Goal: Task Accomplishment & Management: Use online tool/utility

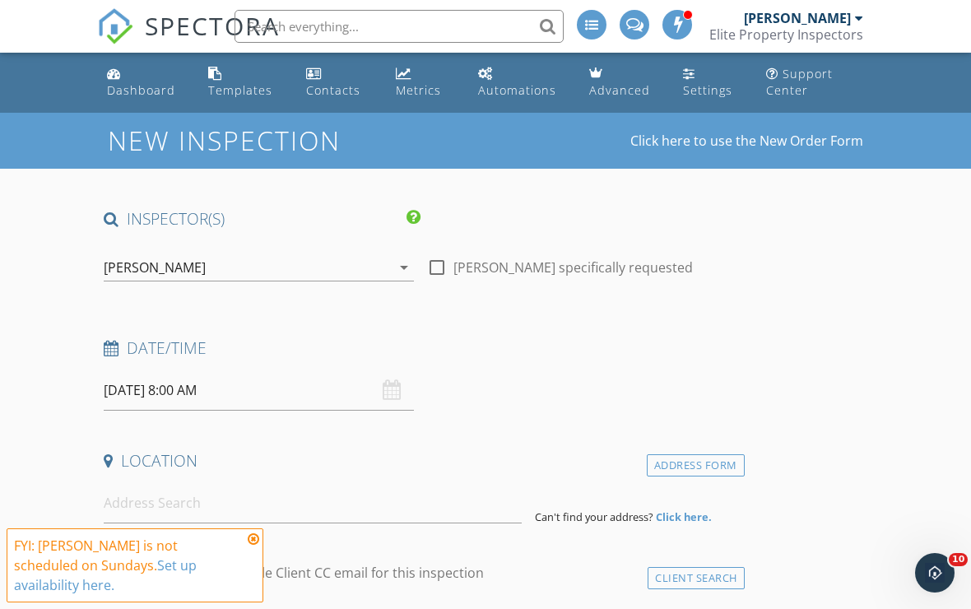
click at [254, 537] on icon at bounding box center [254, 538] width 12 height 13
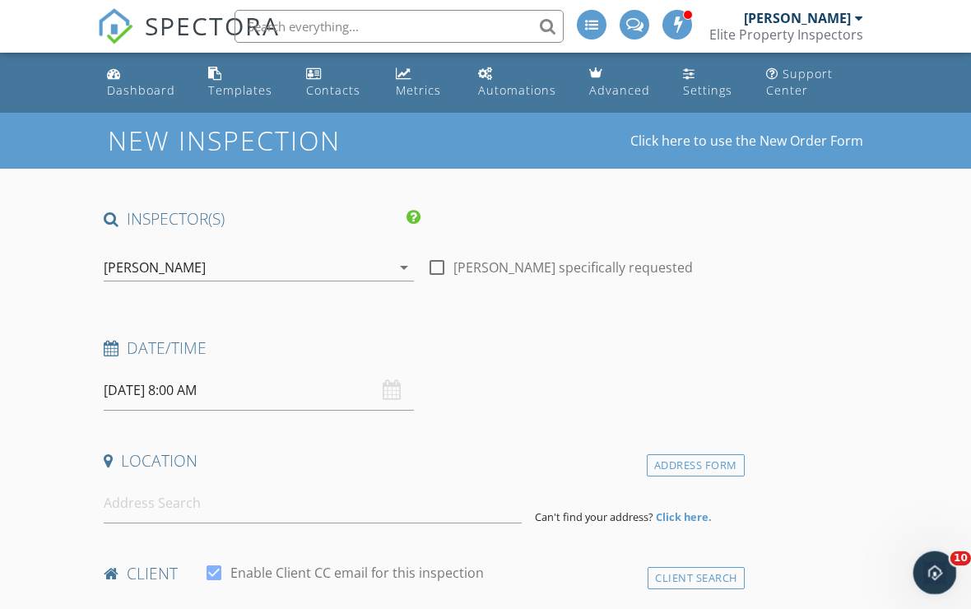
click at [939, 567] on icon "Open Intercom Messenger" at bounding box center [932, 570] width 27 height 27
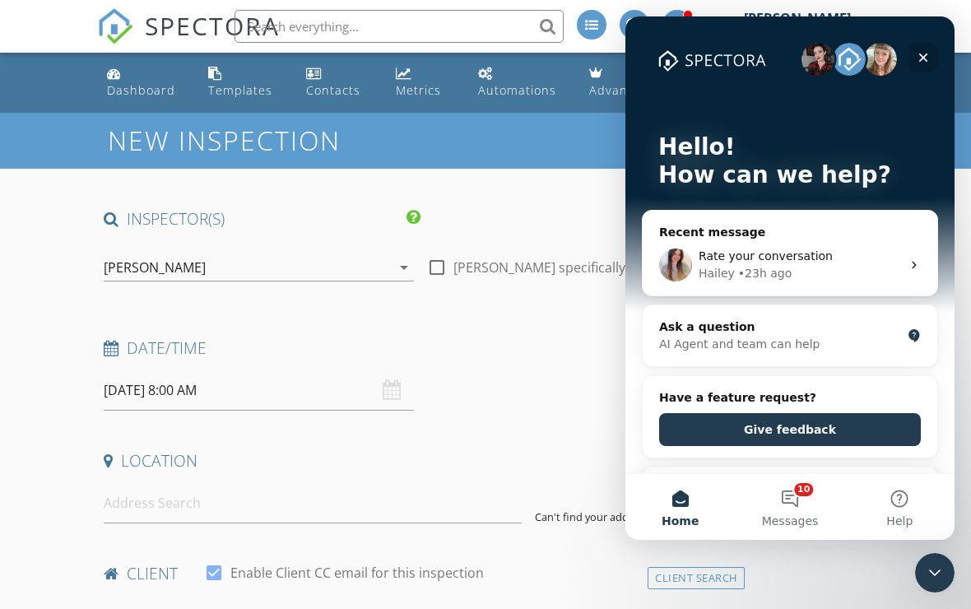
click at [922, 57] on icon "Close" at bounding box center [923, 57] width 9 height 9
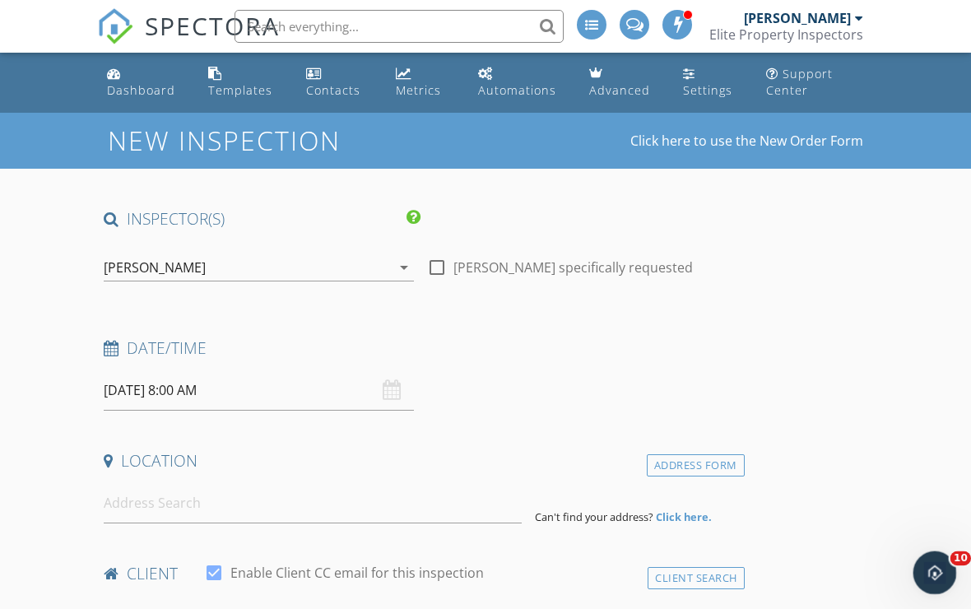
click at [932, 574] on icon "Open Intercom Messenger" at bounding box center [932, 570] width 27 height 27
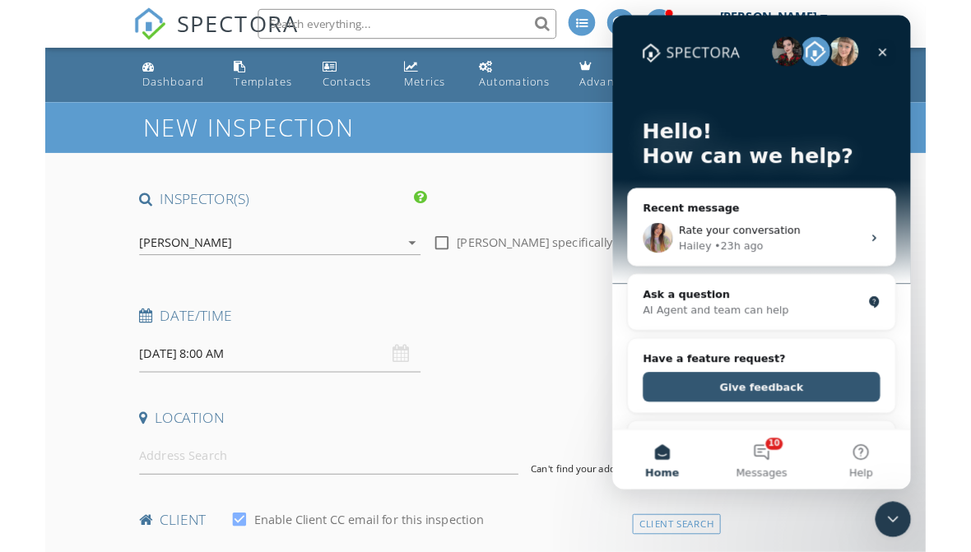
scroll to position [5, 0]
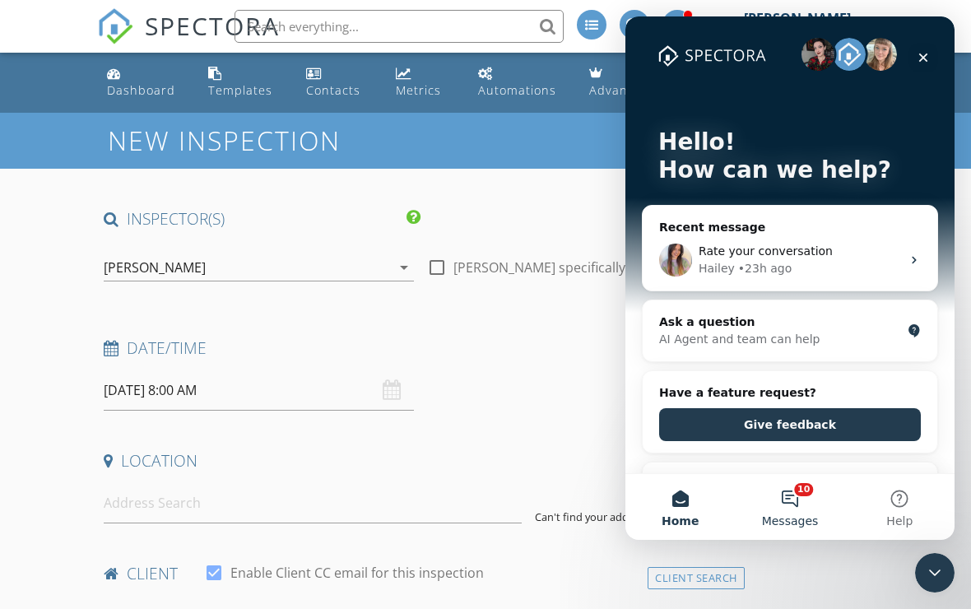
click at [797, 501] on button "10 Messages" at bounding box center [789, 507] width 109 height 66
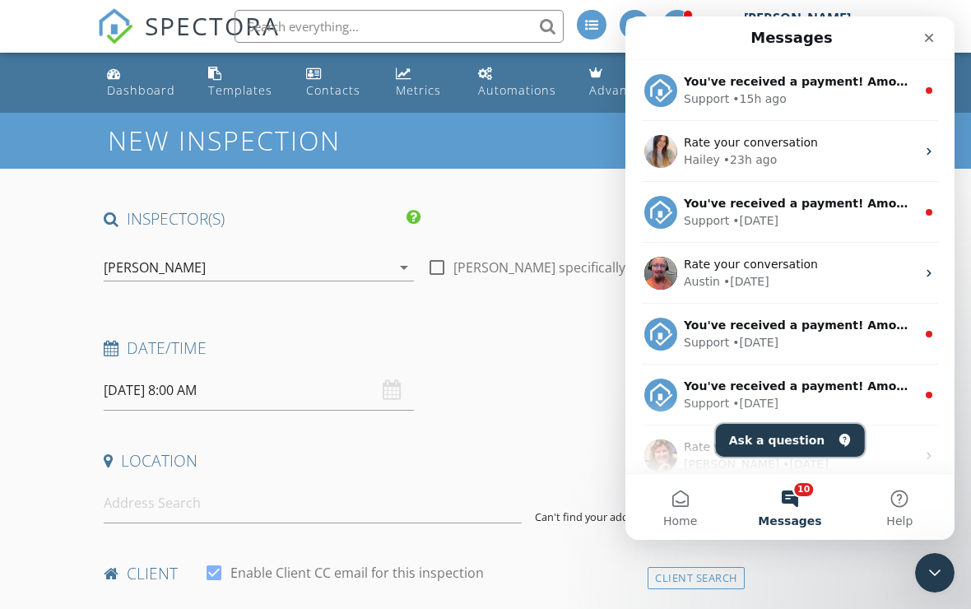
click at [774, 443] on button "Ask a question" at bounding box center [790, 440] width 149 height 33
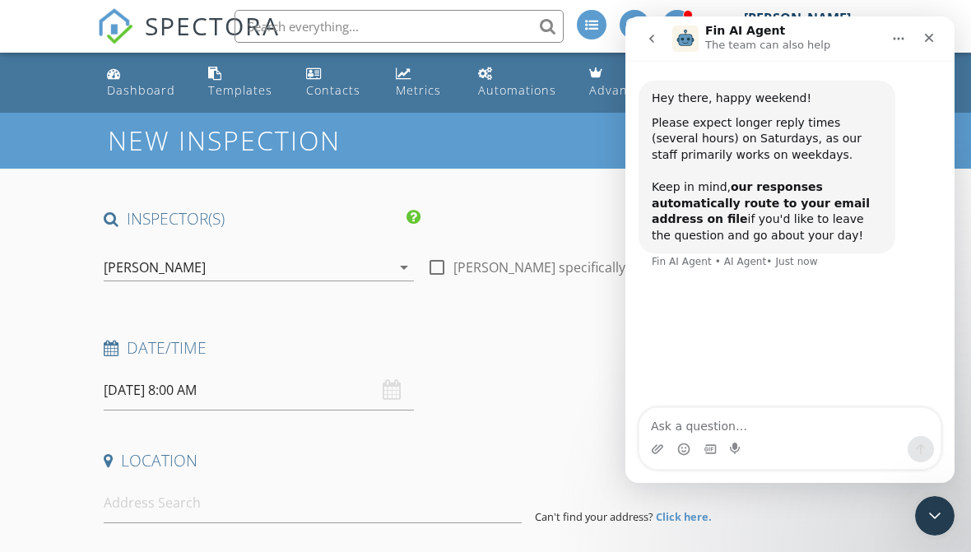
type textarea "H"
type textarea "Human"
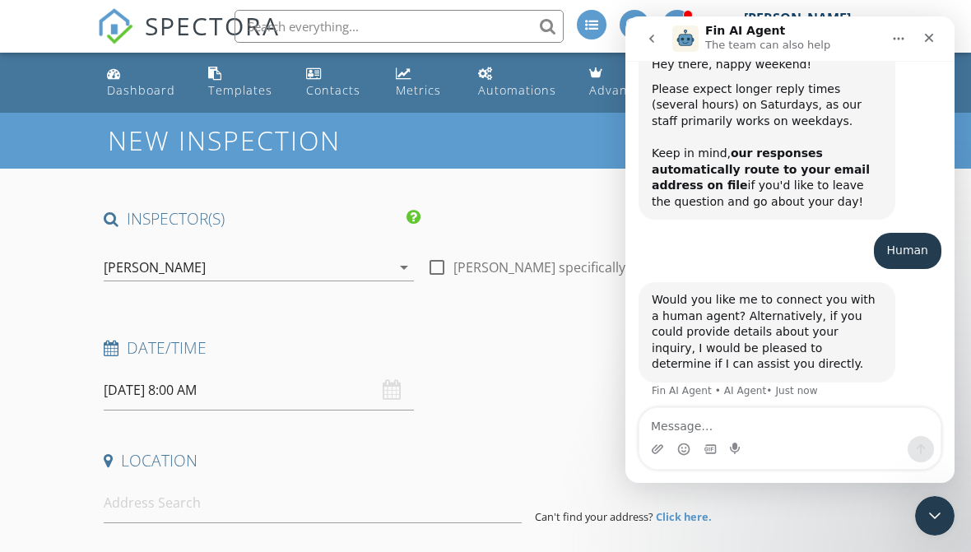
scroll to position [35, 0]
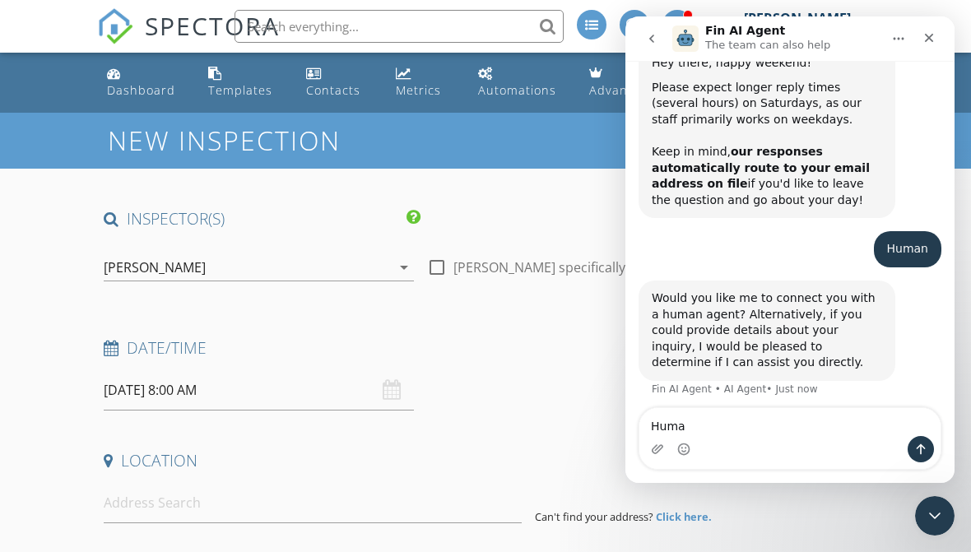
type textarea "Human"
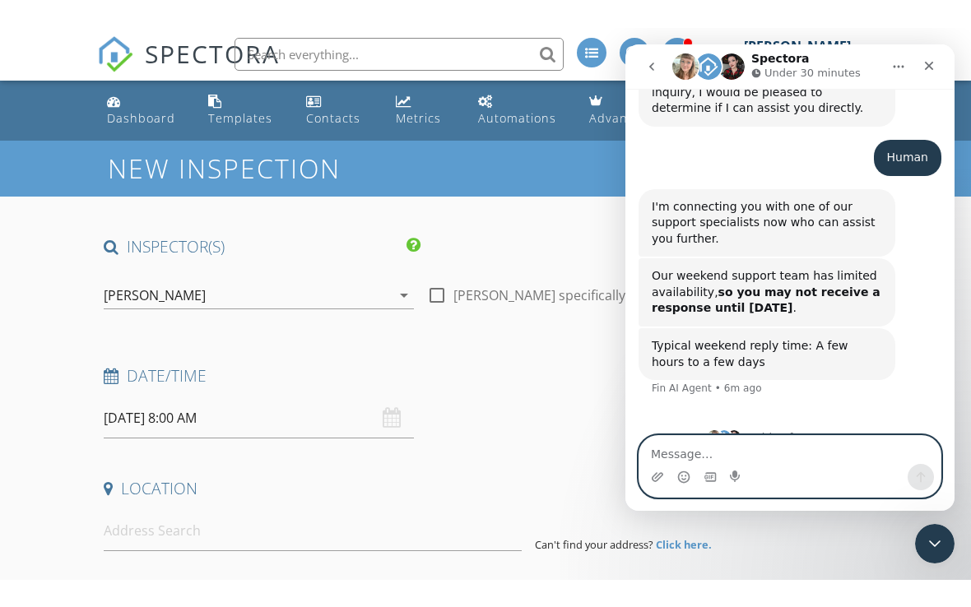
scroll to position [342, 0]
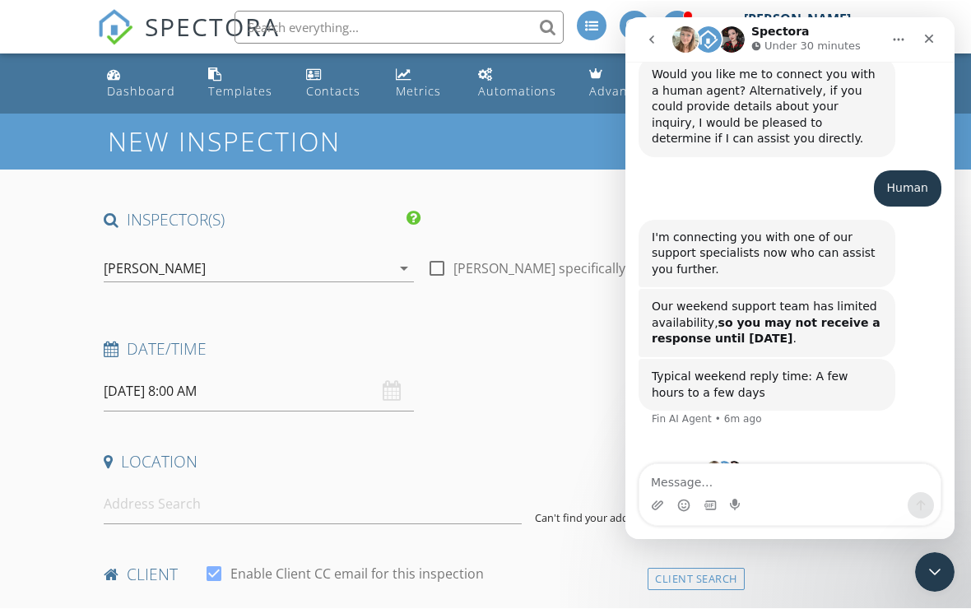
scroll to position [285, 0]
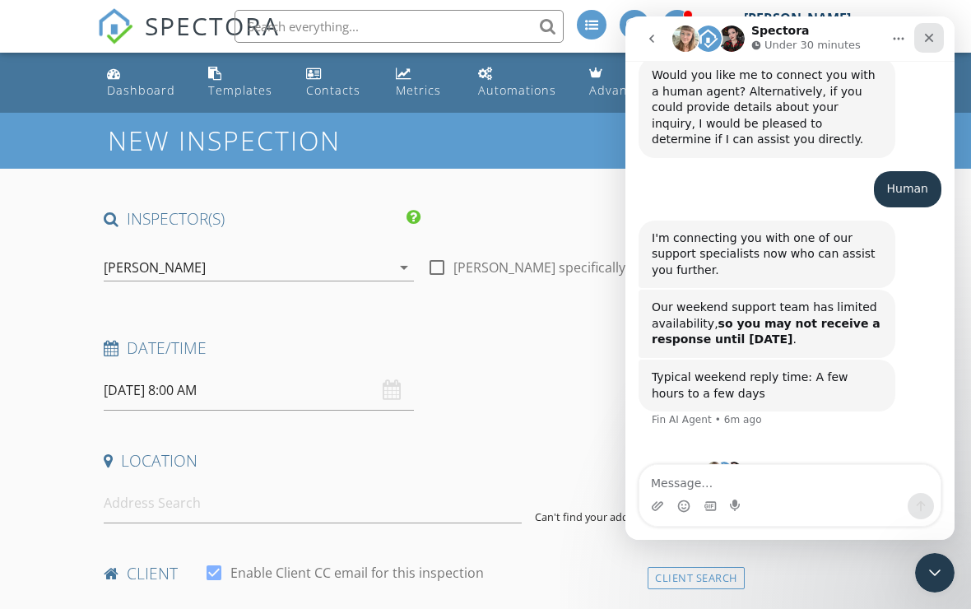
click at [937, 38] on div "Close" at bounding box center [929, 38] width 30 height 30
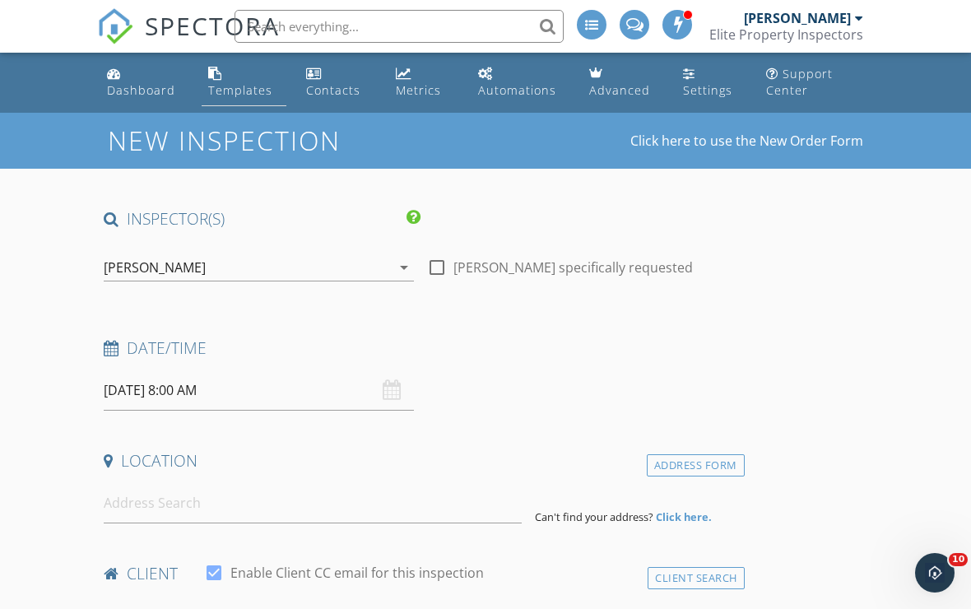
click at [244, 89] on div "Templates" at bounding box center [240, 90] width 64 height 16
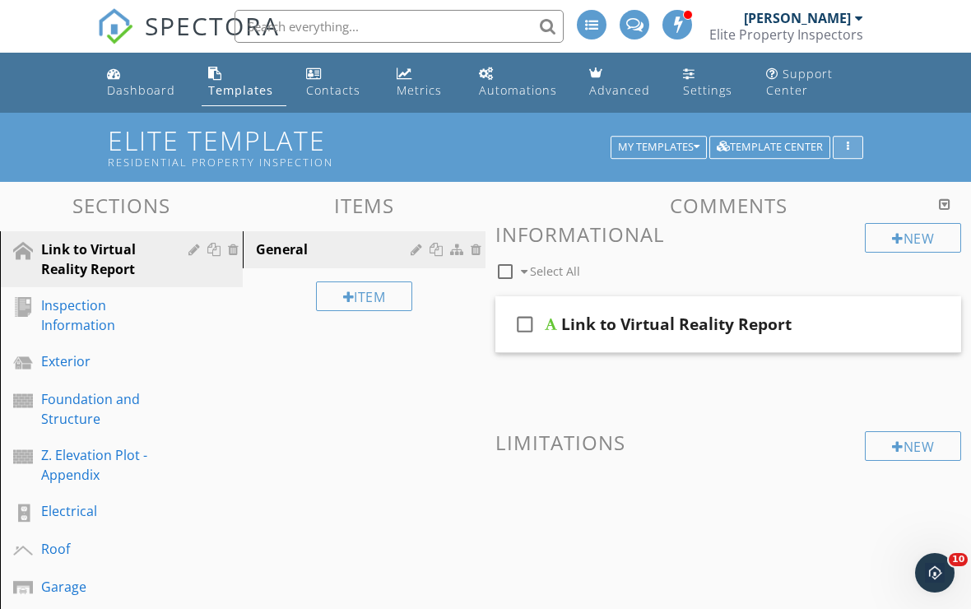
click at [849, 151] on icon "button" at bounding box center [847, 147] width 2 height 12
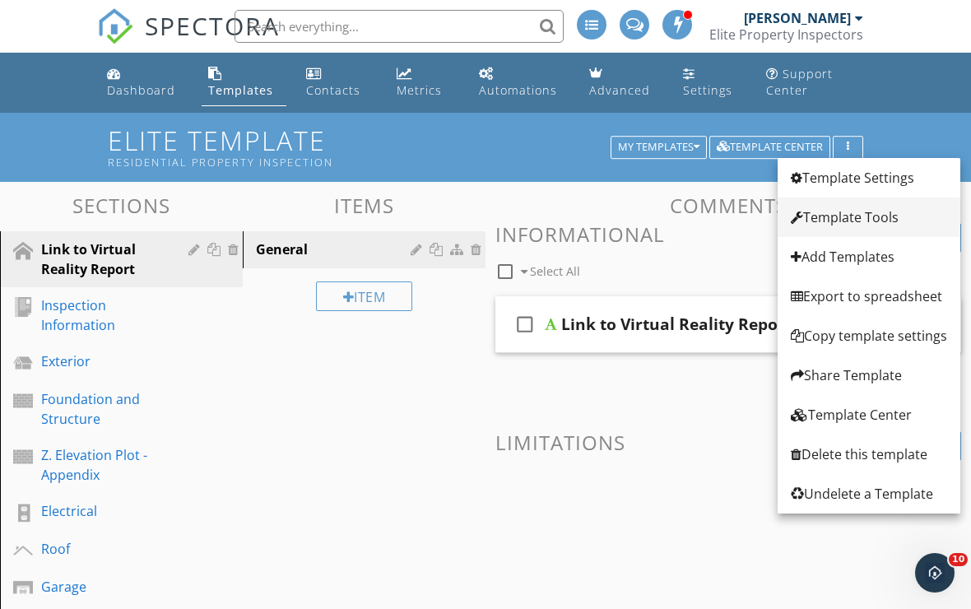
click at [844, 215] on div "Template Tools" at bounding box center [869, 217] width 156 height 20
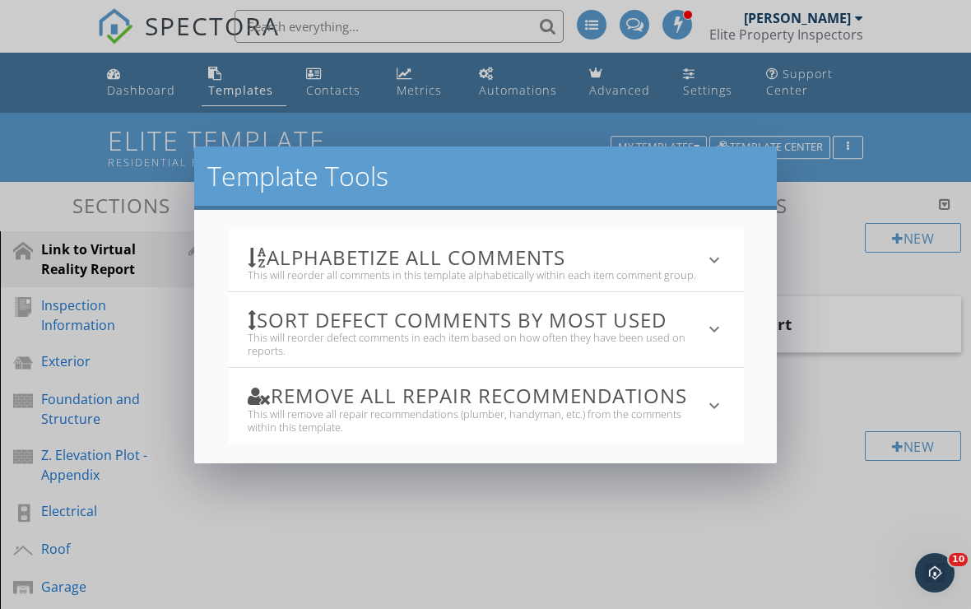
click at [550, 339] on div "This will reorder defect comments in each item based on how often they have bee…" at bounding box center [476, 344] width 457 height 26
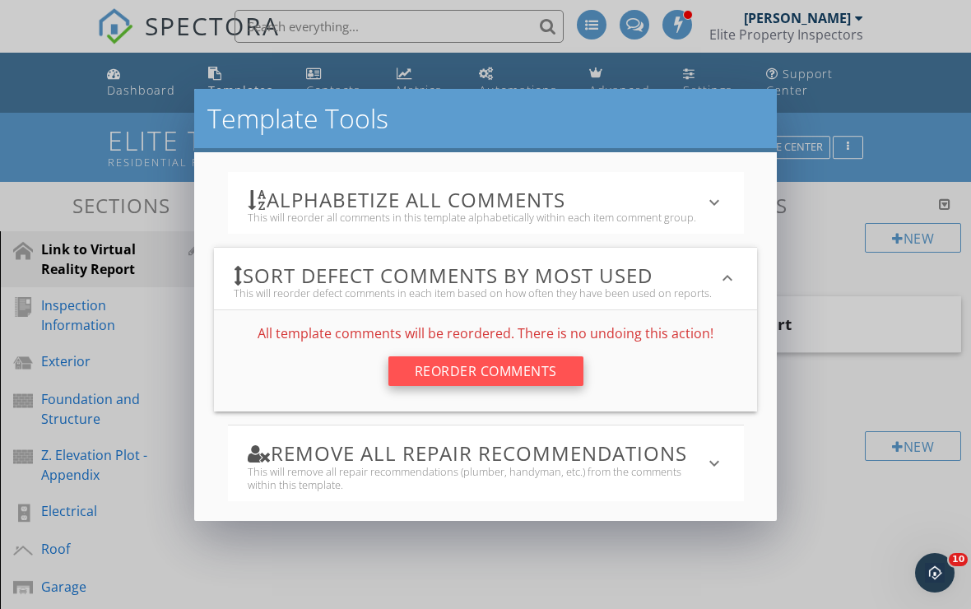
click at [536, 374] on div "Reorder Comments" at bounding box center [485, 371] width 195 height 30
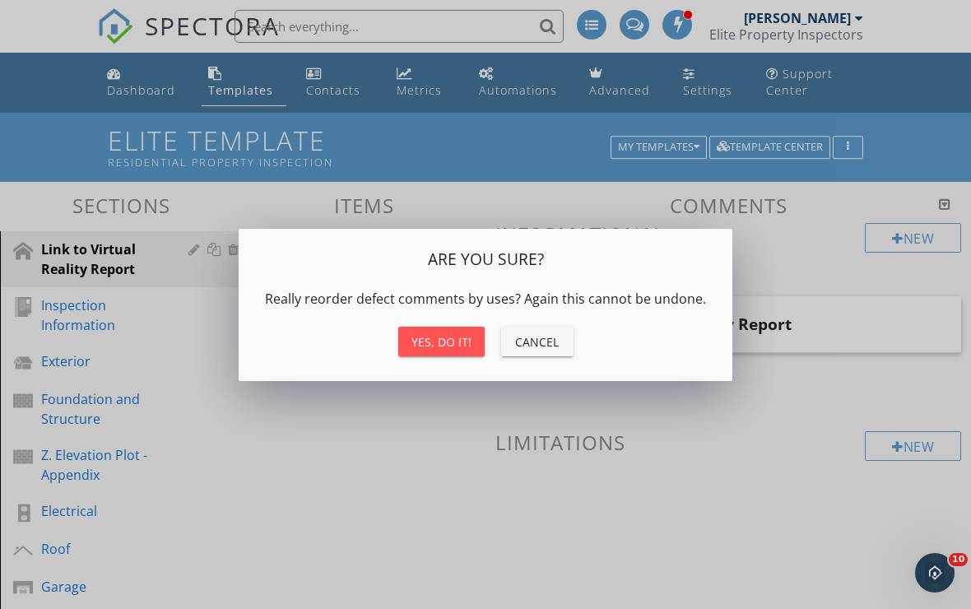
click at [465, 342] on div "Yes, do it!" at bounding box center [441, 341] width 60 height 17
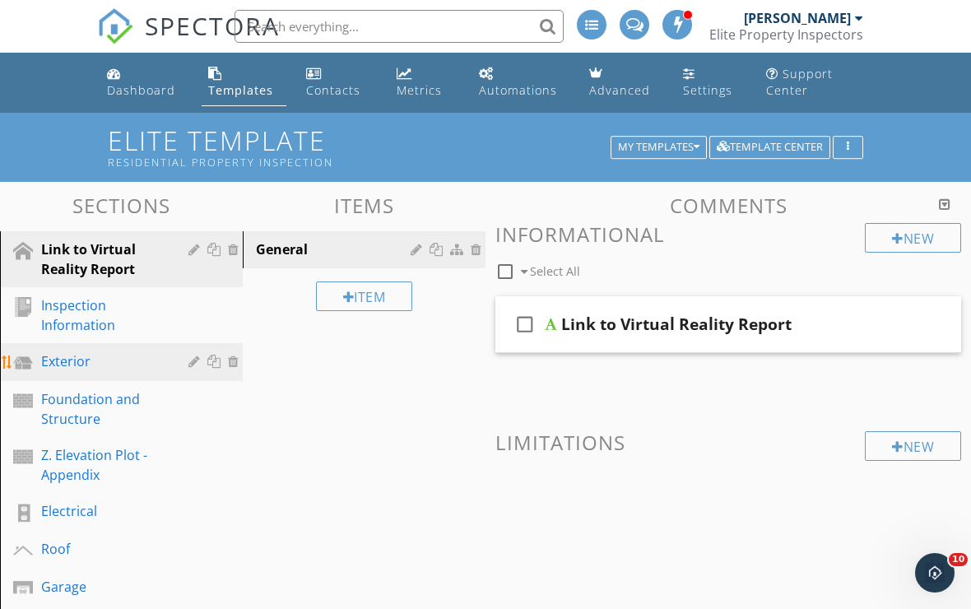
click at [127, 357] on div "Exterior" at bounding box center [102, 361] width 123 height 20
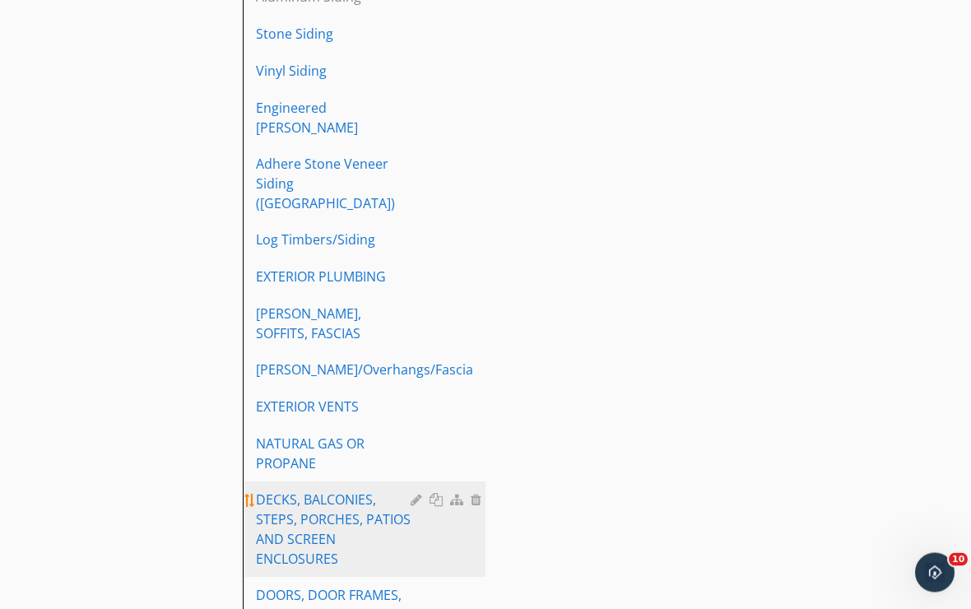
scroll to position [1352, 0]
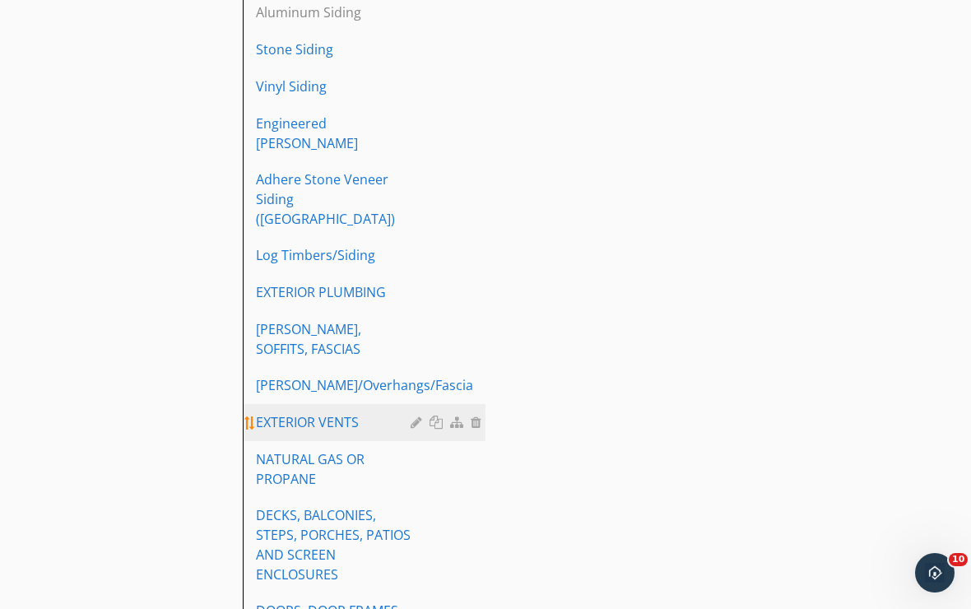
click at [334, 412] on div "EXTERIOR VENTS" at bounding box center [336, 422] width 160 height 20
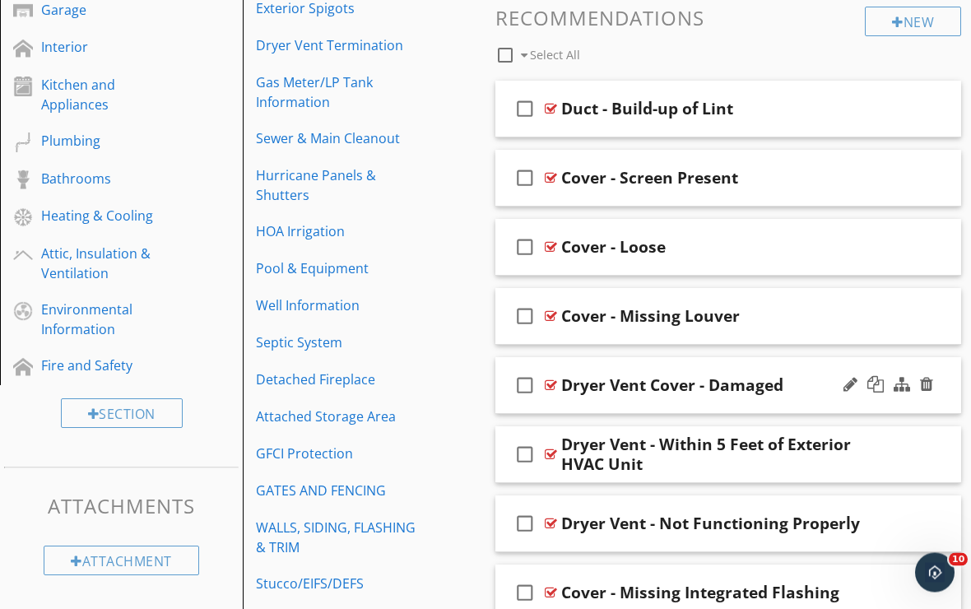
scroll to position [587, 0]
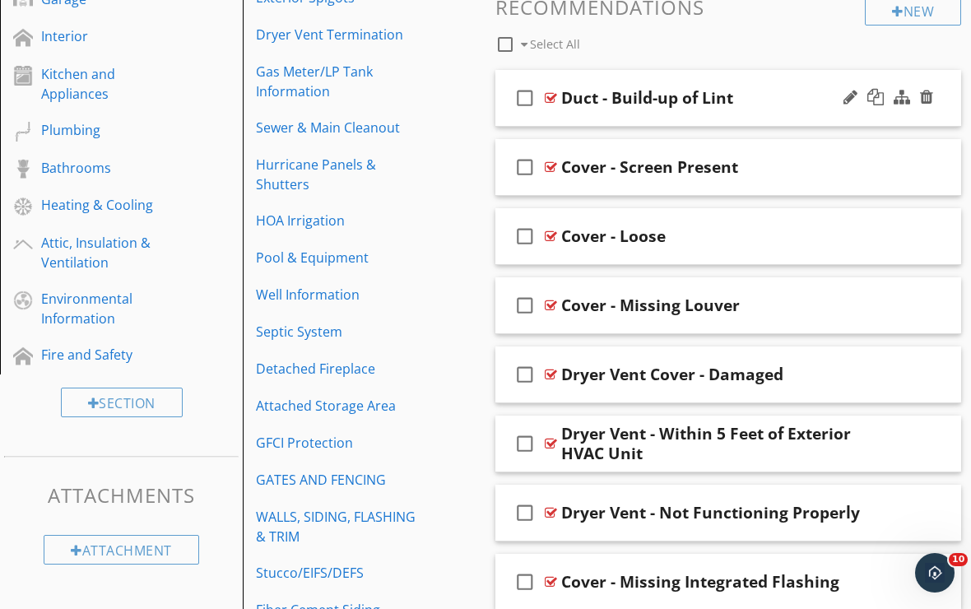
click at [653, 118] on div "check_box_outline_blank Duct - Build-up of Lint" at bounding box center [728, 98] width 466 height 57
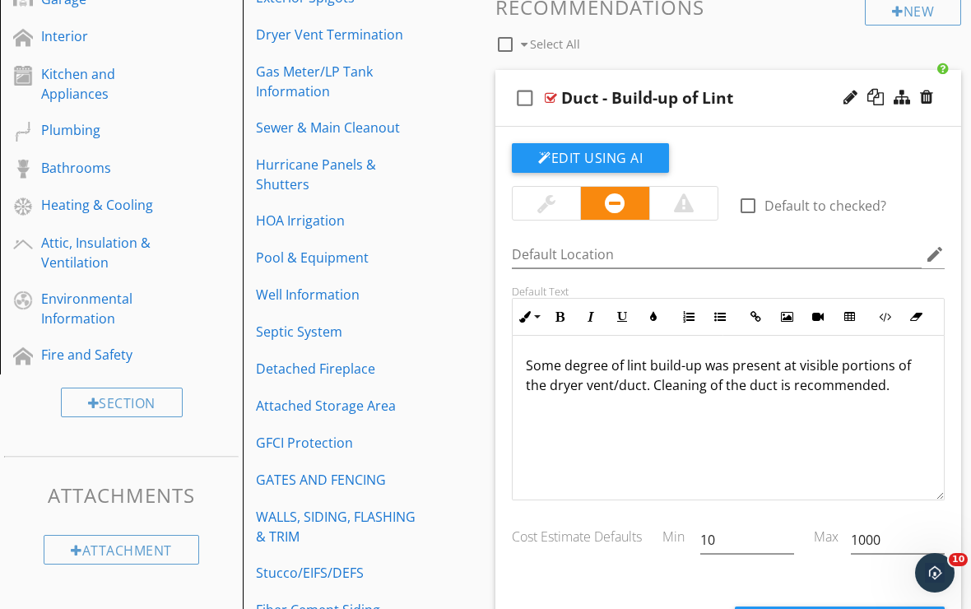
click at [653, 118] on div "check_box_outline_blank Duct - Build-up of Lint" at bounding box center [728, 98] width 466 height 57
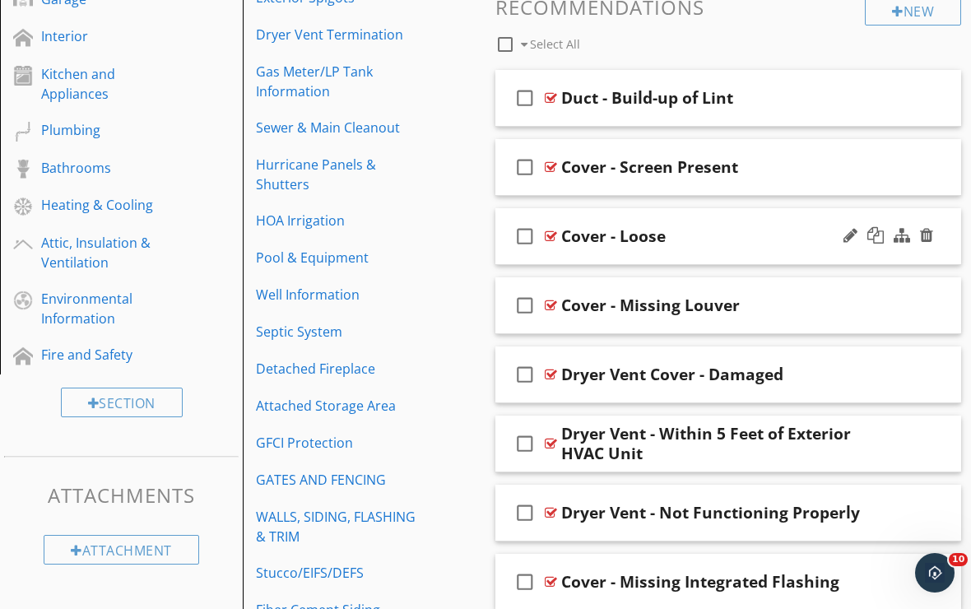
click at [583, 221] on div "check_box_outline_blank Cover - Loose" at bounding box center [728, 236] width 466 height 57
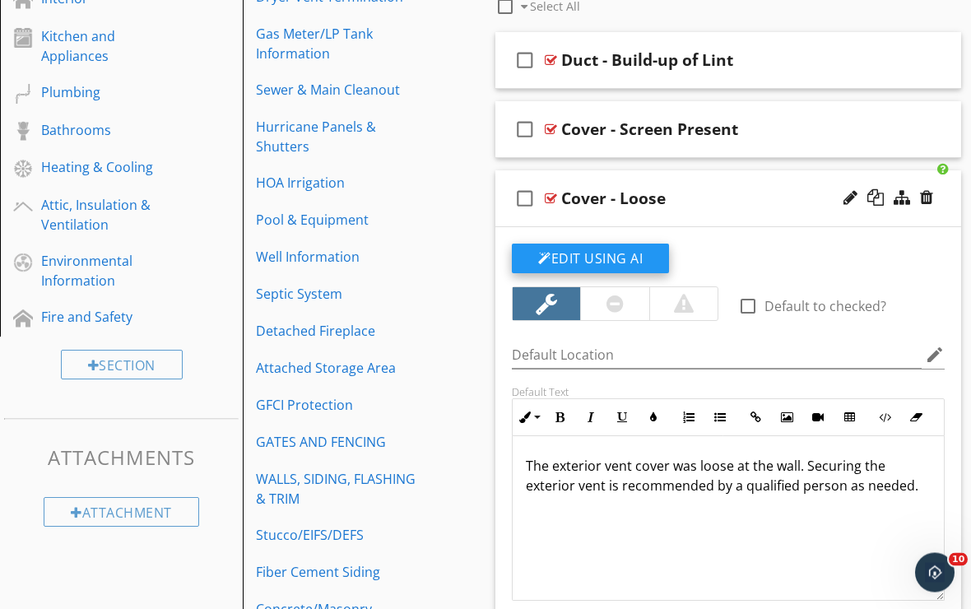
scroll to position [625, 0]
click at [588, 266] on button "Edit Using AI" at bounding box center [590, 259] width 157 height 30
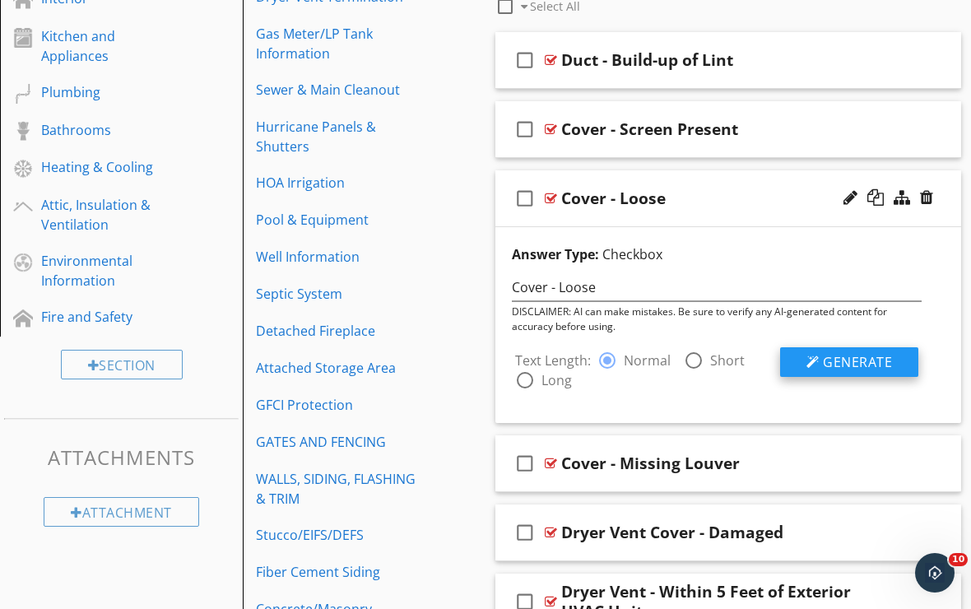
click at [809, 356] on div at bounding box center [812, 361] width 13 height 13
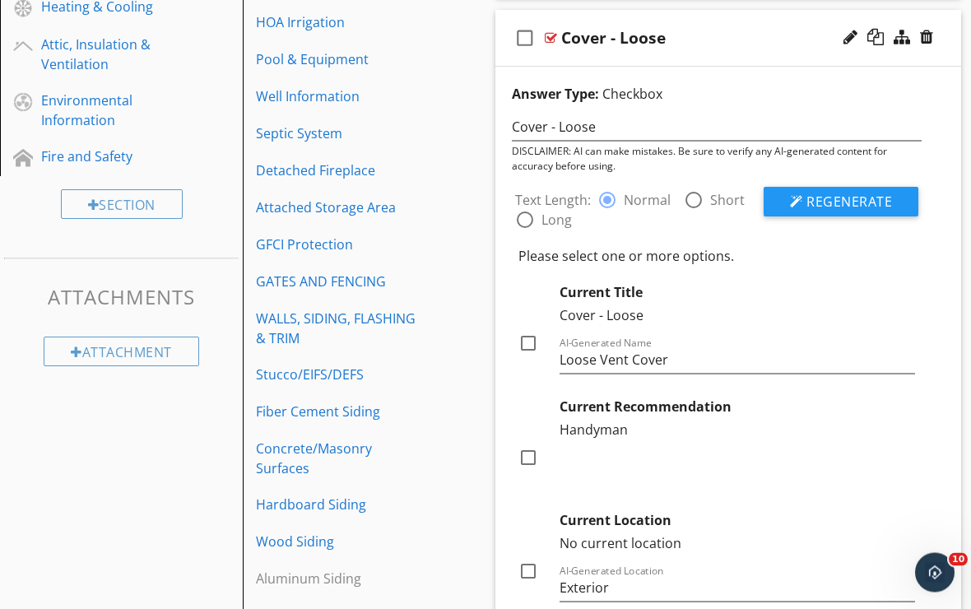
scroll to position [775, 0]
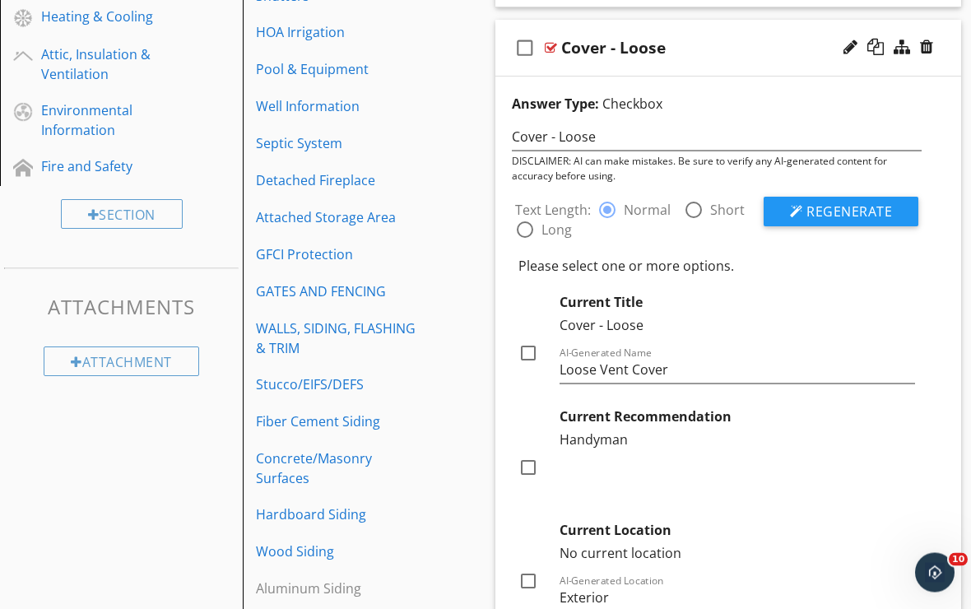
click at [694, 213] on div at bounding box center [694, 211] width 28 height 28
radio input "false"
radio input "true"
click at [796, 220] on button "Regenerate" at bounding box center [840, 212] width 155 height 30
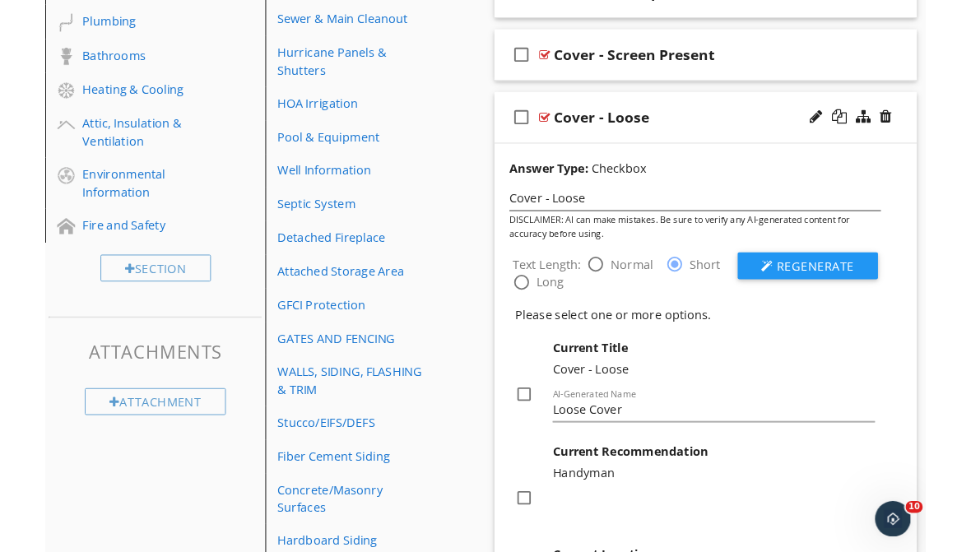
scroll to position [690, 0]
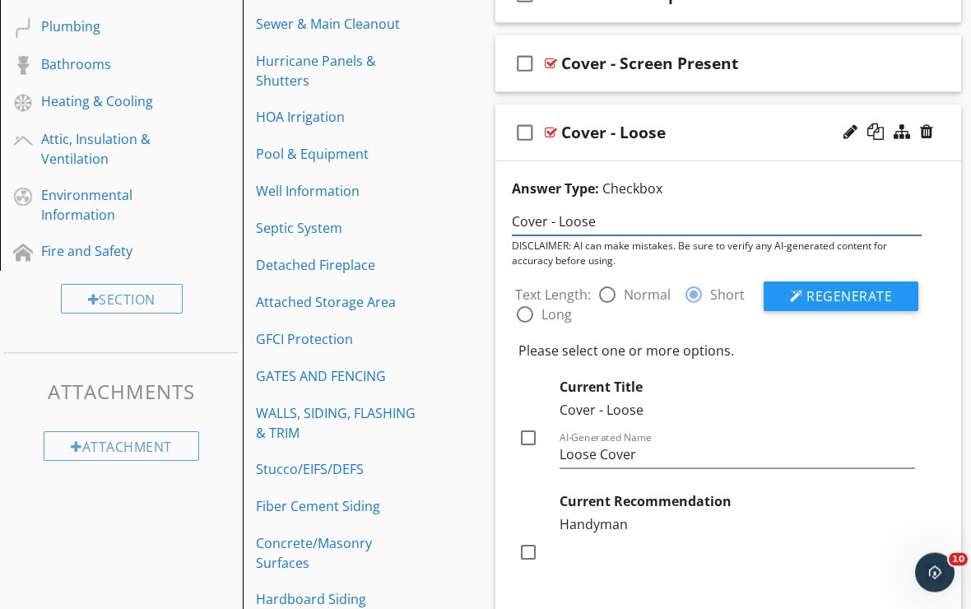
click at [559, 220] on input "Cover - Loose" at bounding box center [717, 222] width 410 height 27
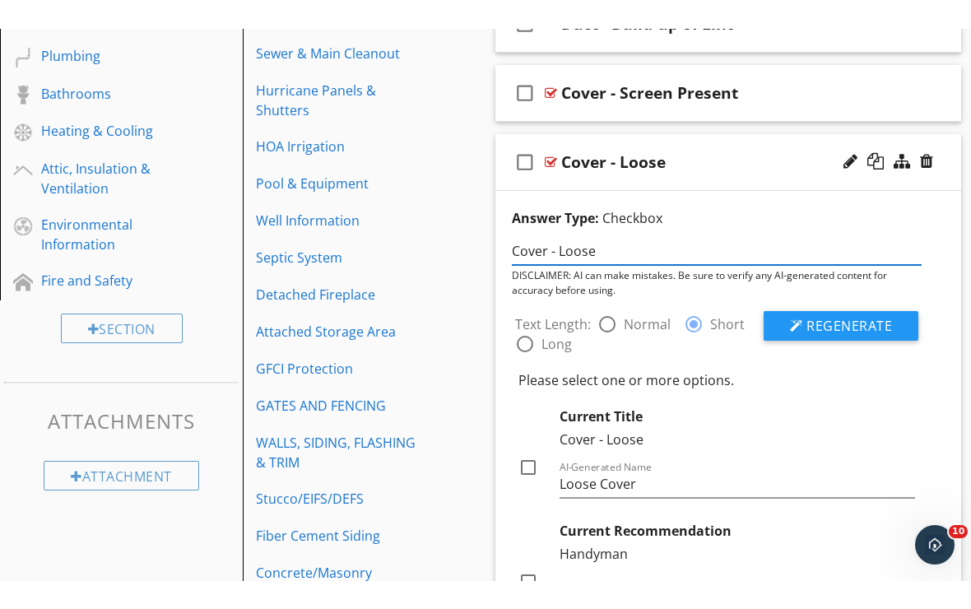
scroll to position [691, 0]
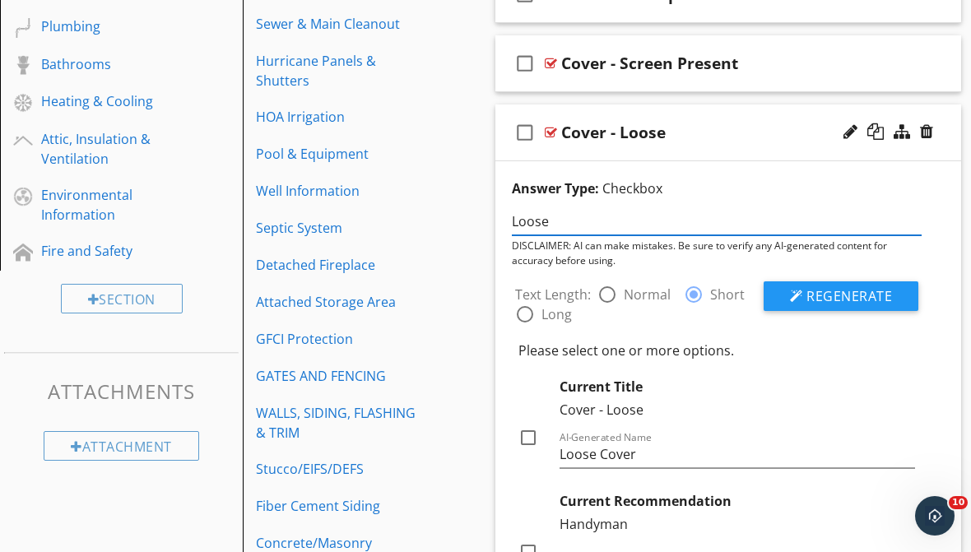
click at [610, 219] on input "Loose" at bounding box center [717, 221] width 410 height 27
type input "Loose Vent Cover"
click at [610, 295] on div at bounding box center [607, 295] width 28 height 28
radio input "true"
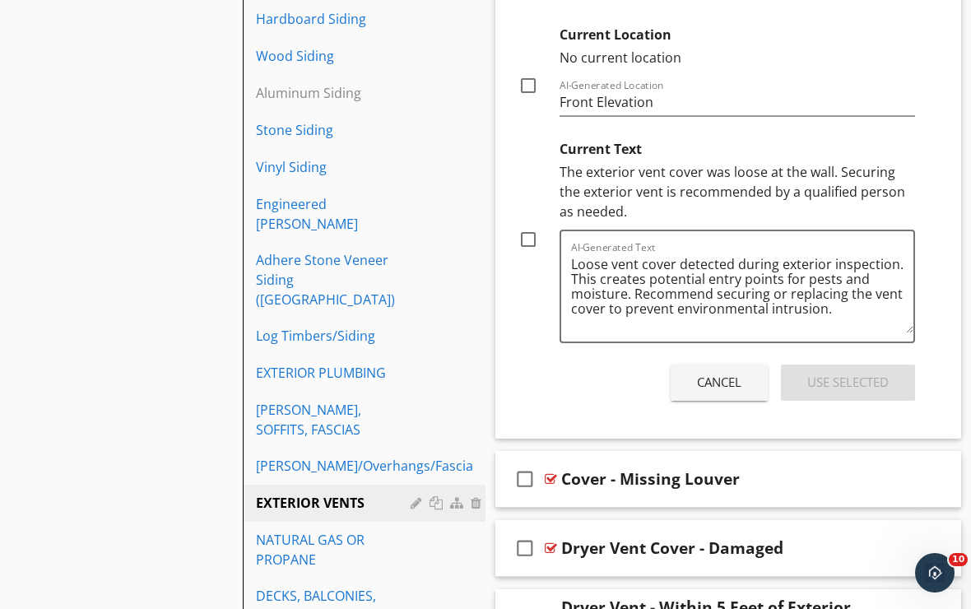
scroll to position [1269, 0]
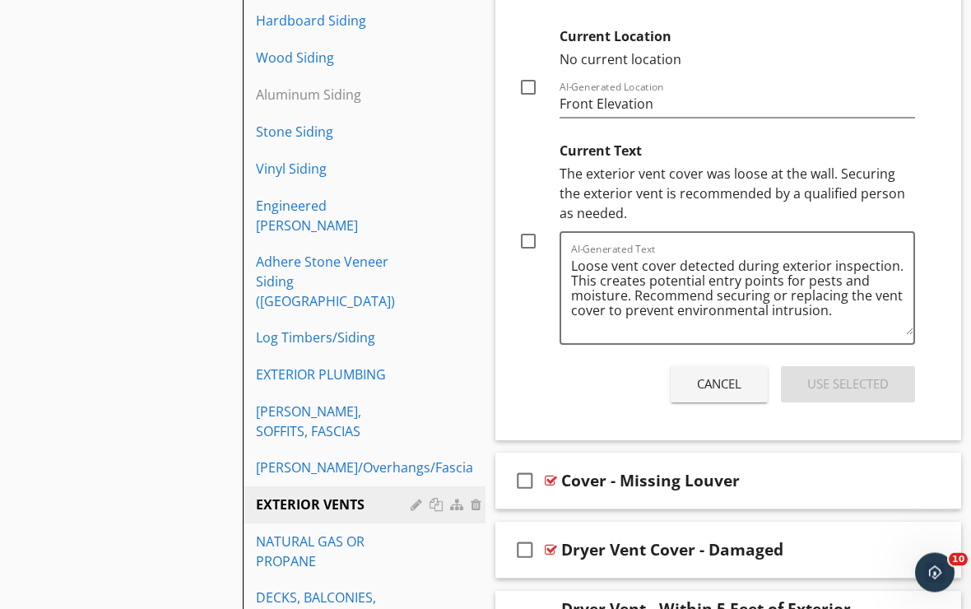
click at [530, 244] on div at bounding box center [528, 242] width 28 height 28
checkbox input "true"
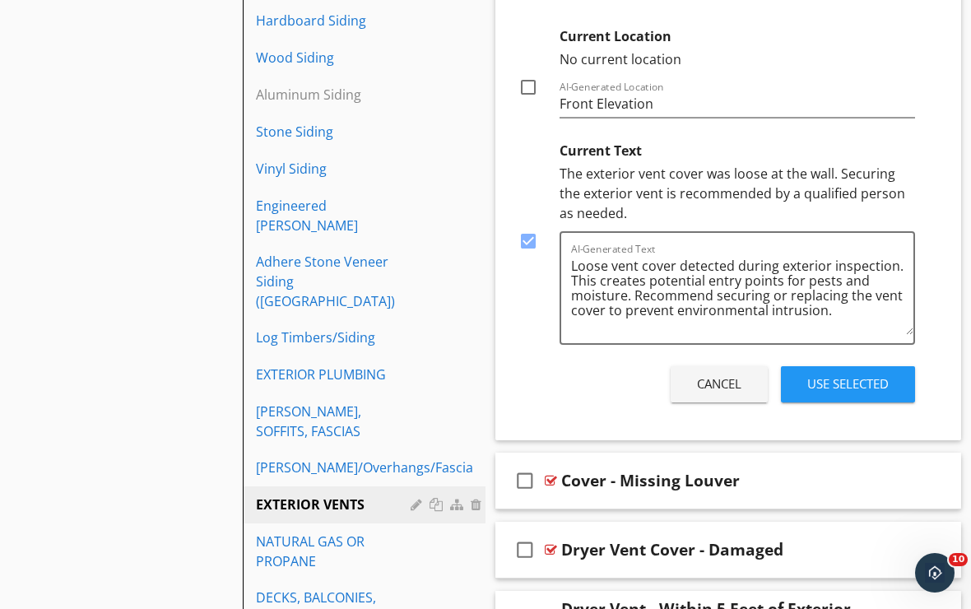
click at [846, 376] on div "Use Selected" at bounding box center [847, 383] width 81 height 19
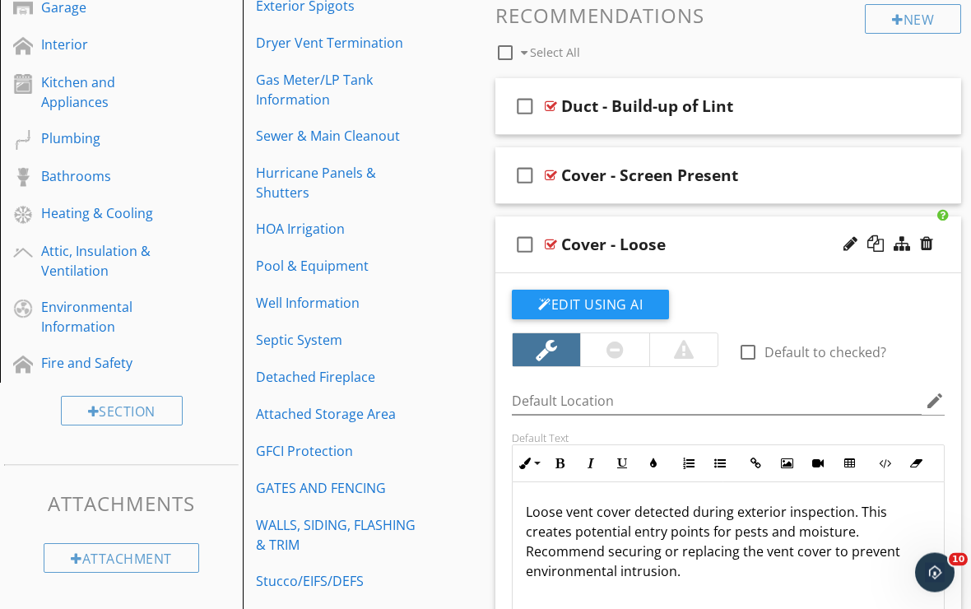
scroll to position [579, 0]
click at [849, 246] on div at bounding box center [850, 243] width 14 height 16
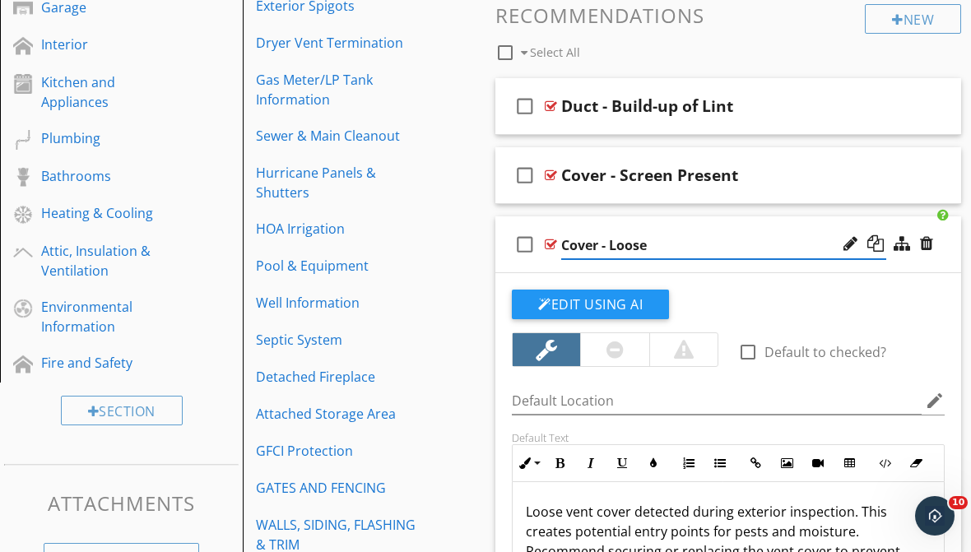
click at [609, 243] on input "Cover - Loose" at bounding box center [723, 245] width 325 height 27
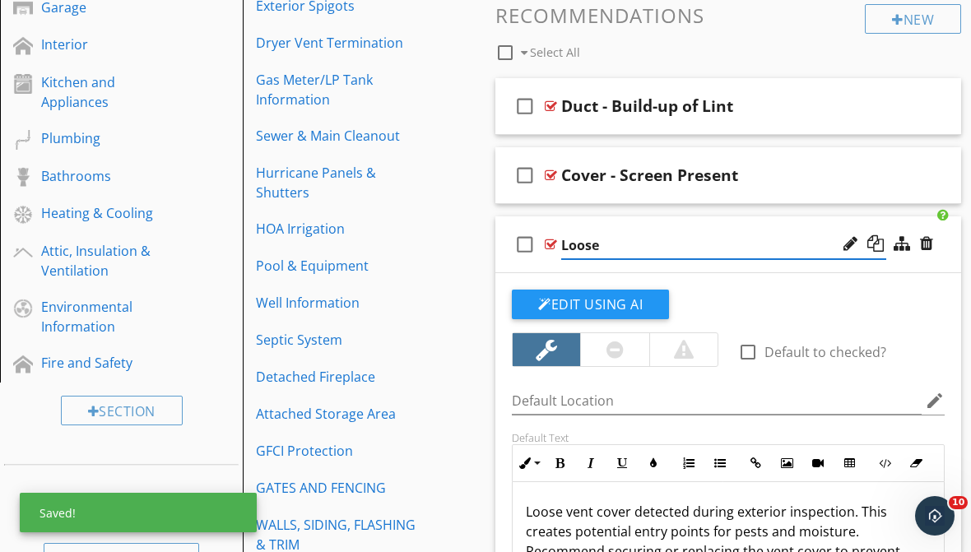
click at [635, 243] on input "Loose" at bounding box center [723, 245] width 325 height 27
type input "Loose Vent Cover"
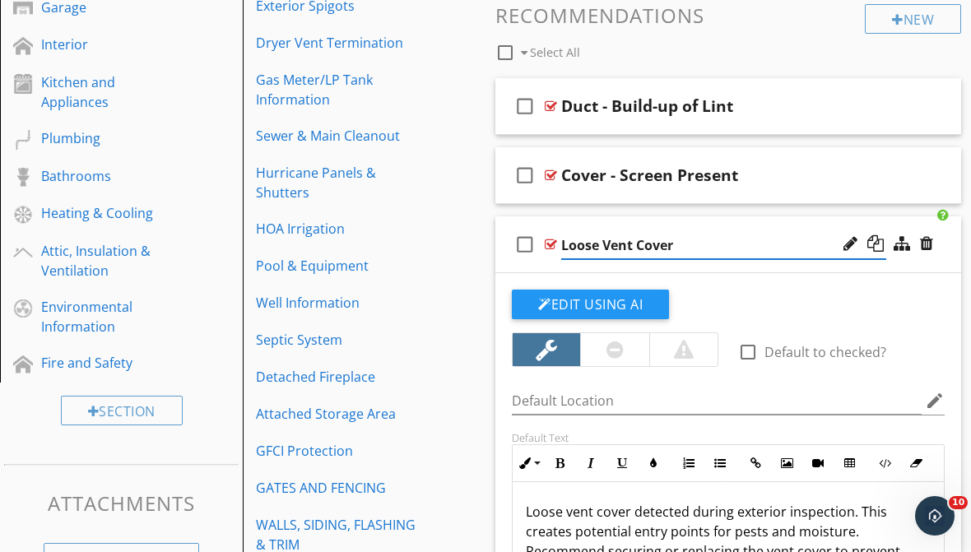
click at [679, 222] on div "check_box_outline_blank Loose Vent Cover" at bounding box center [728, 244] width 466 height 57
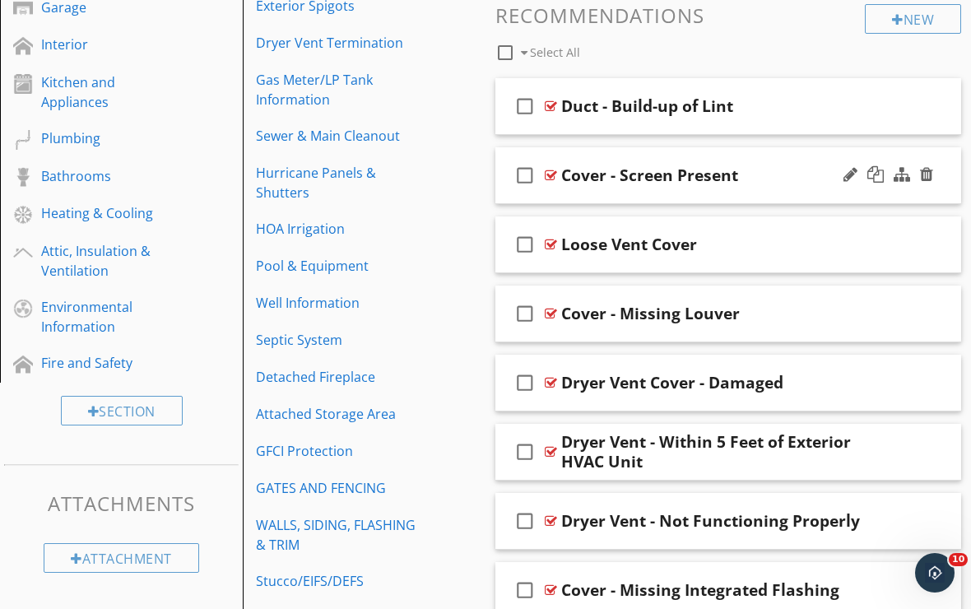
click at [618, 175] on div "Cover - Screen Present" at bounding box center [649, 175] width 177 height 20
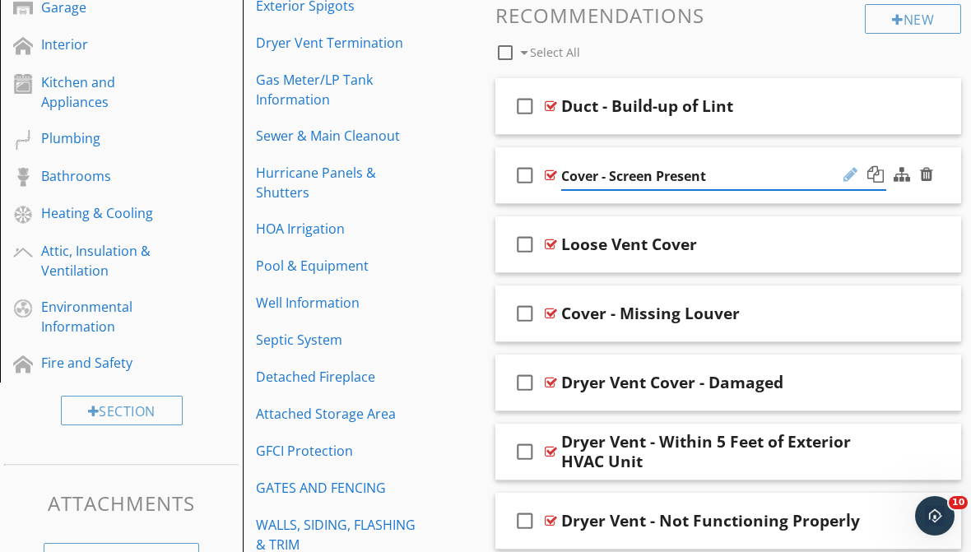
click at [849, 179] on div at bounding box center [850, 174] width 14 height 16
click at [850, 172] on div at bounding box center [850, 174] width 14 height 16
click at [816, 159] on div "check_box_outline_blank Cover - Screen Present" at bounding box center [728, 175] width 466 height 57
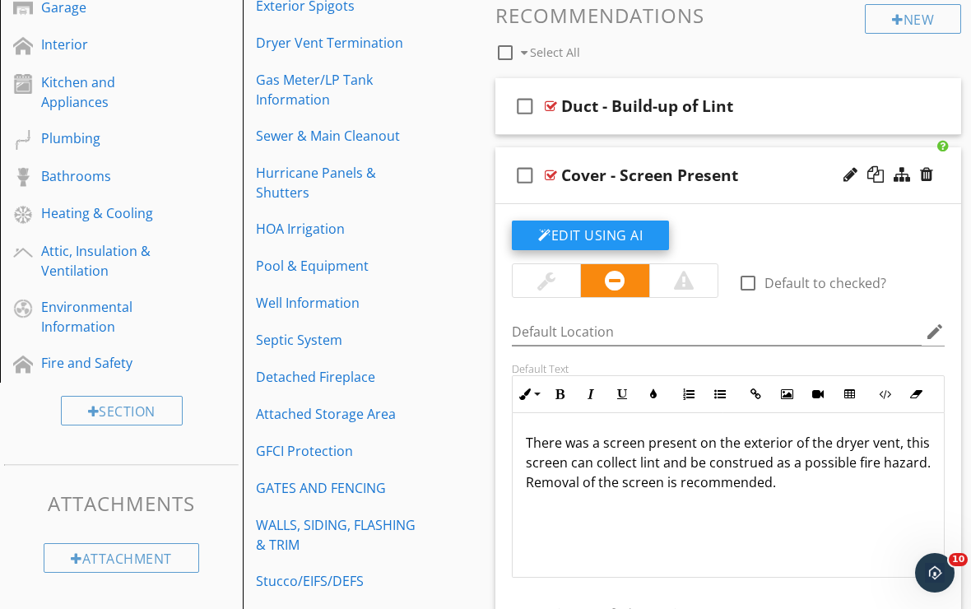
click at [555, 232] on button "Edit Using AI" at bounding box center [590, 235] width 157 height 30
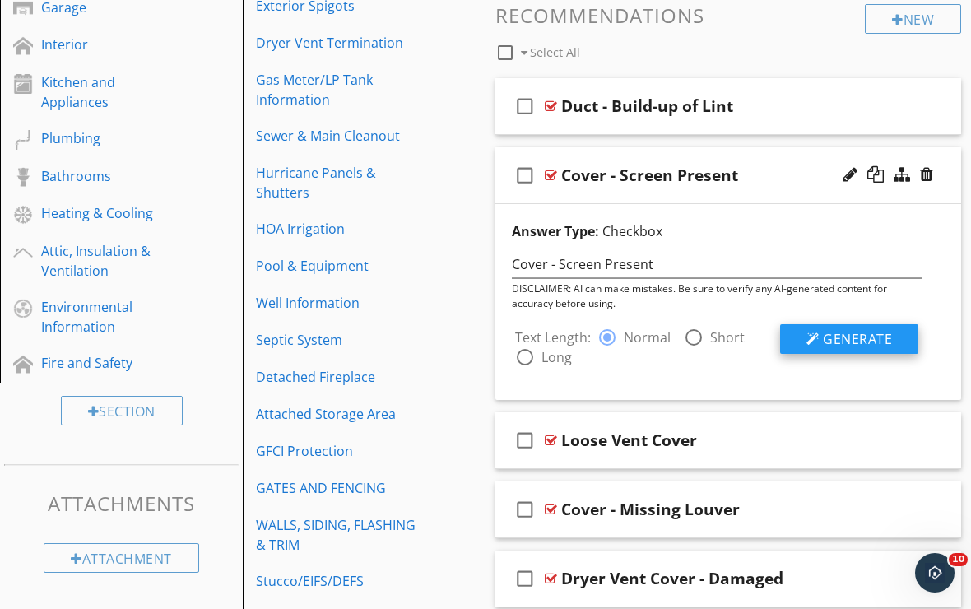
click at [819, 342] on div at bounding box center [812, 338] width 13 height 13
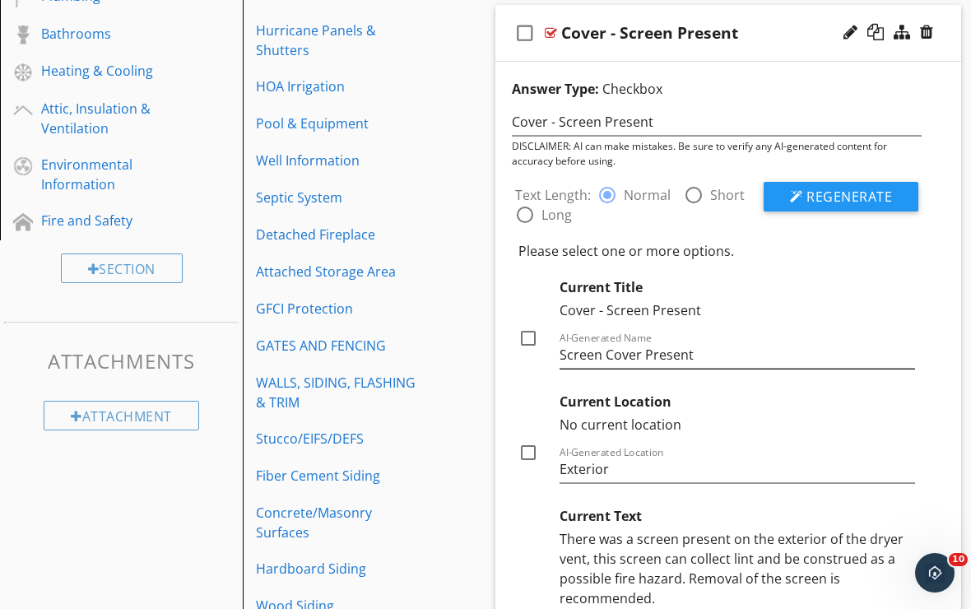
scroll to position [721, 0]
click at [525, 338] on div at bounding box center [528, 339] width 28 height 28
checkbox input "true"
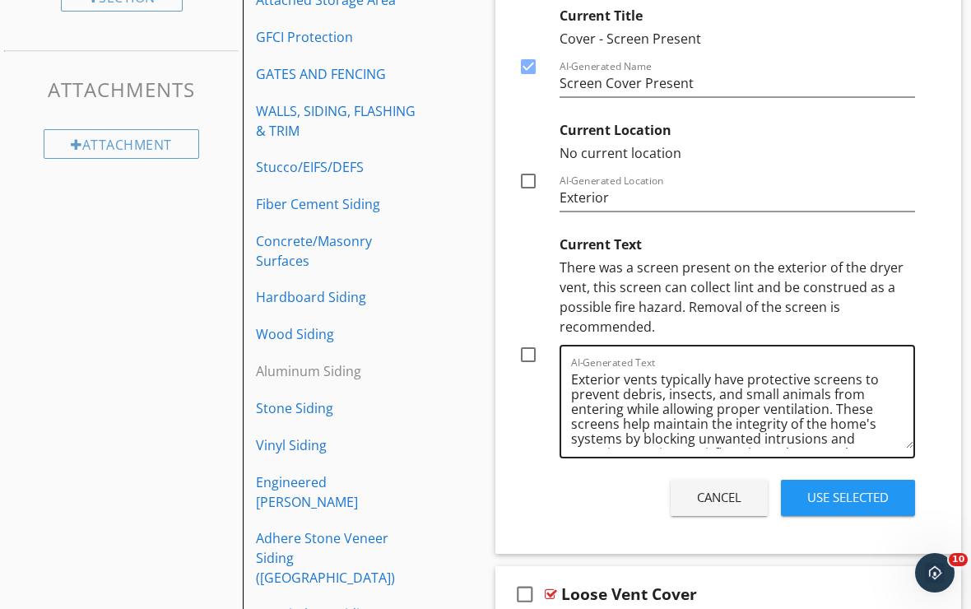
scroll to position [1075, 0]
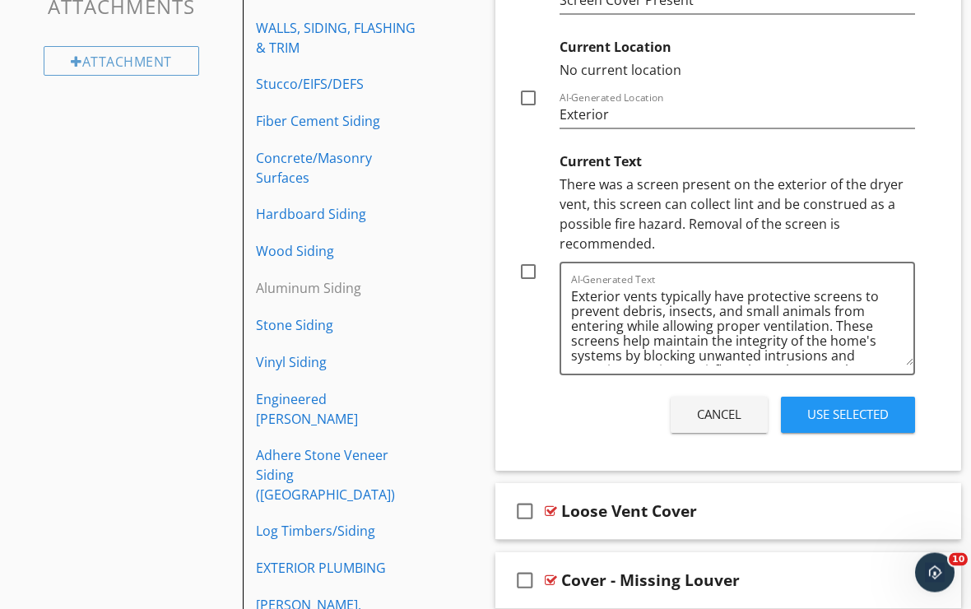
click at [824, 416] on div "Use Selected" at bounding box center [847, 415] width 81 height 19
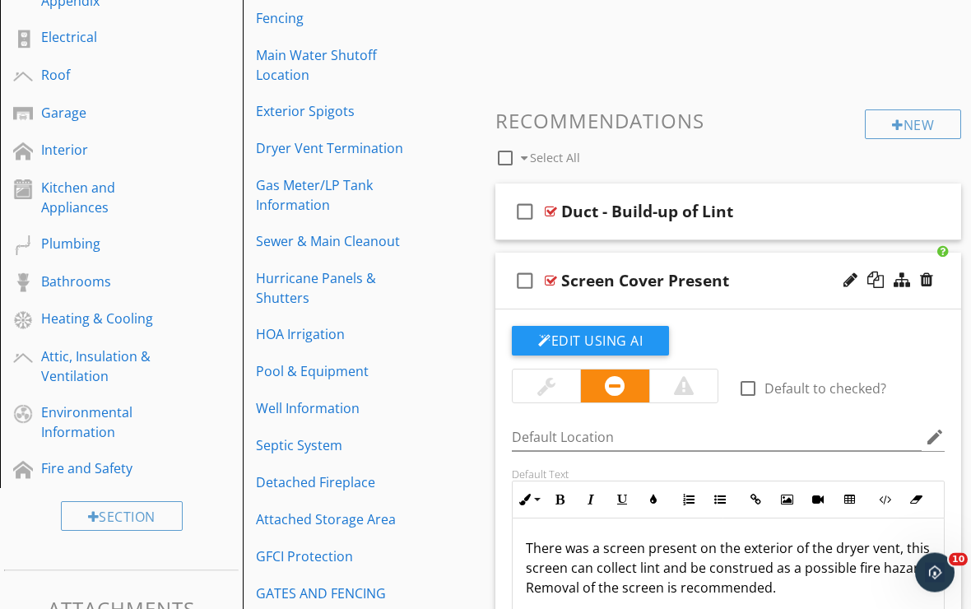
scroll to position [381, 0]
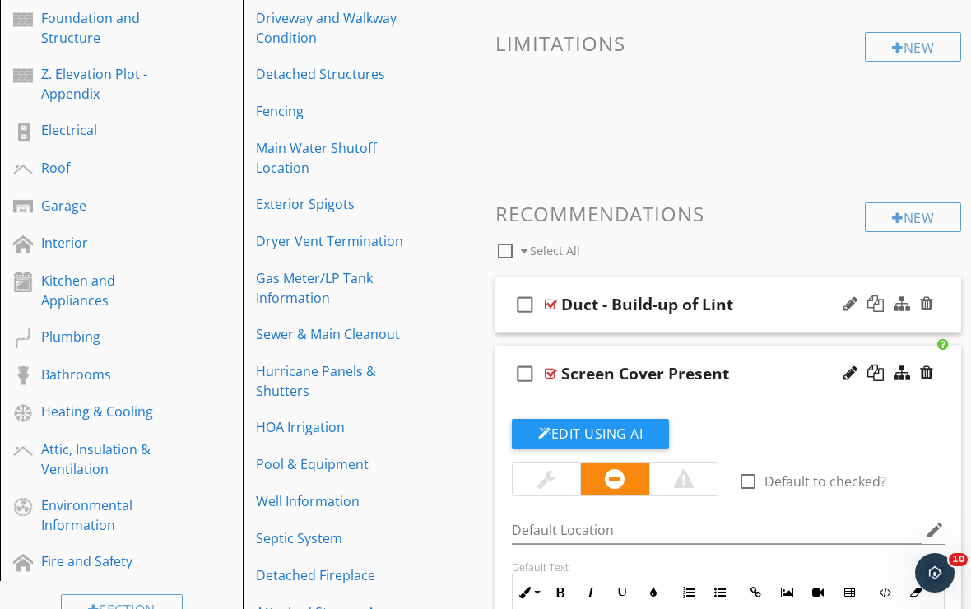
click at [568, 279] on div "check_box_outline_blank Duct - Build-up of Lint" at bounding box center [728, 304] width 466 height 57
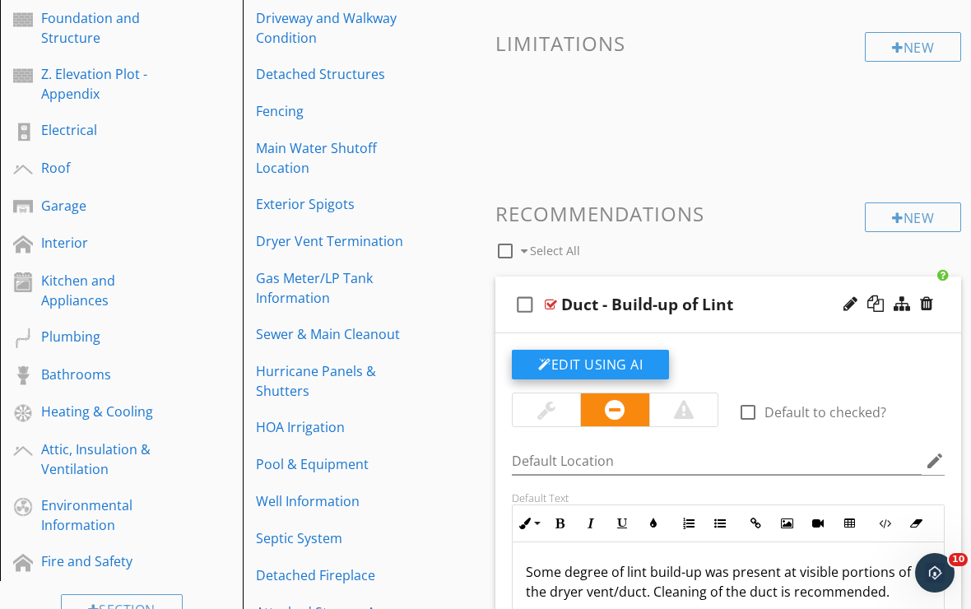
click at [631, 366] on button "Edit Using AI" at bounding box center [590, 365] width 157 height 30
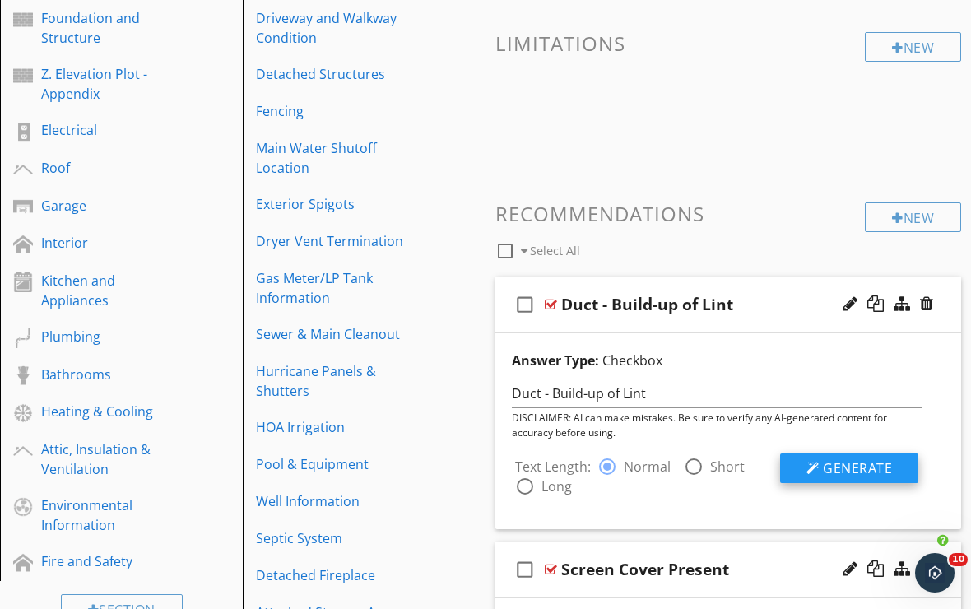
click at [824, 475] on span "Generate" at bounding box center [857, 468] width 69 height 18
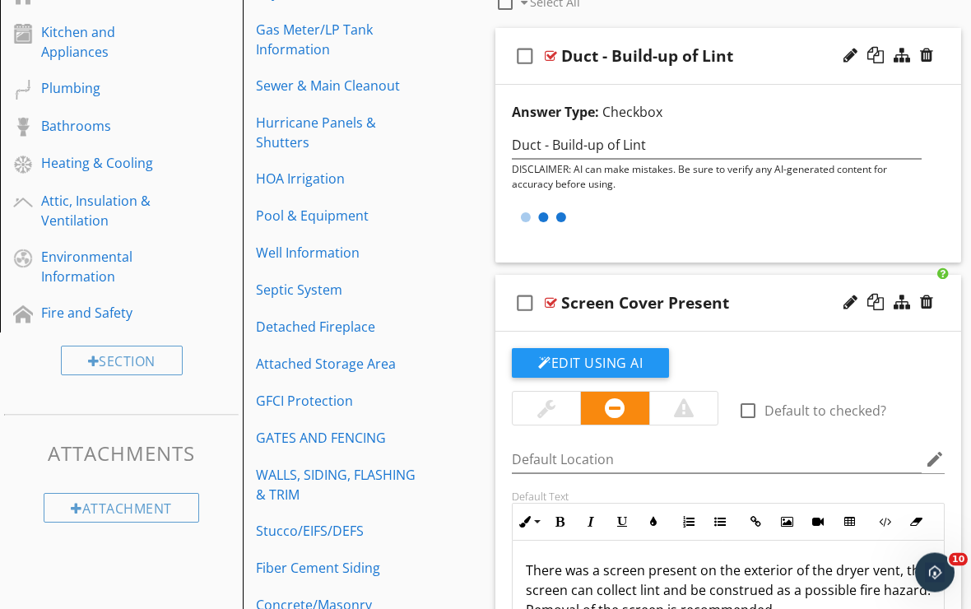
scroll to position [629, 0]
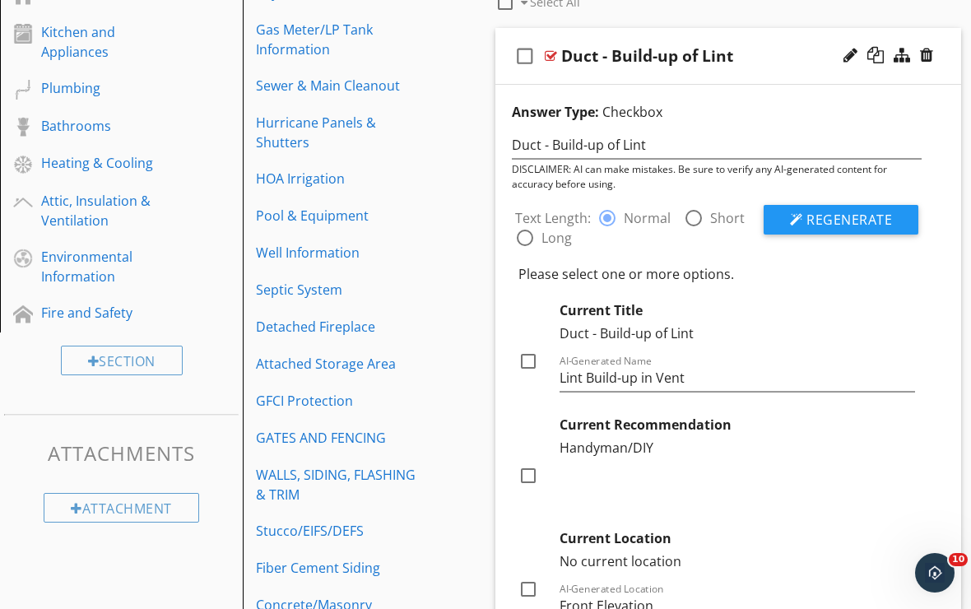
click at [530, 362] on div at bounding box center [528, 361] width 28 height 28
checkbox input "true"
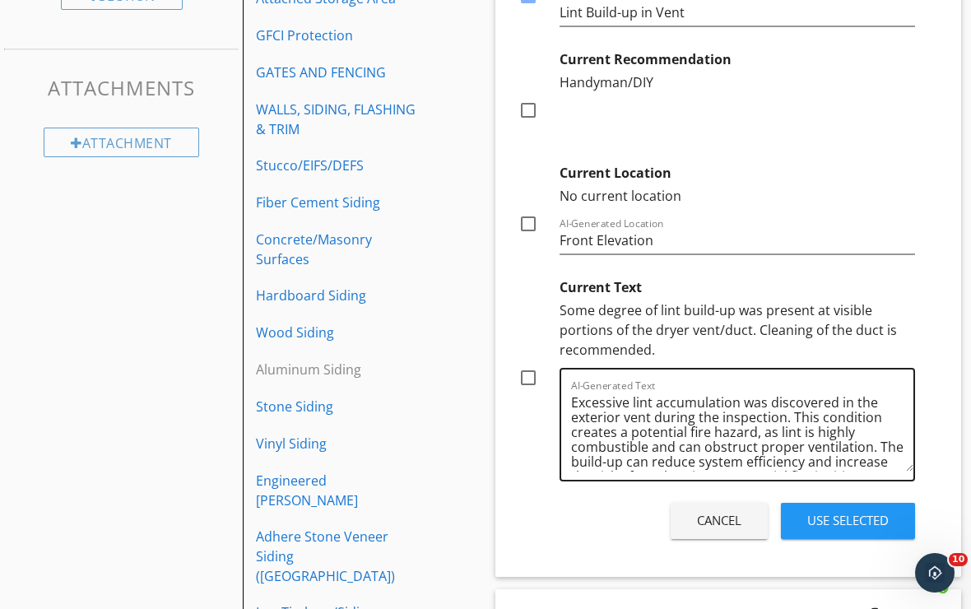
scroll to position [57, 0]
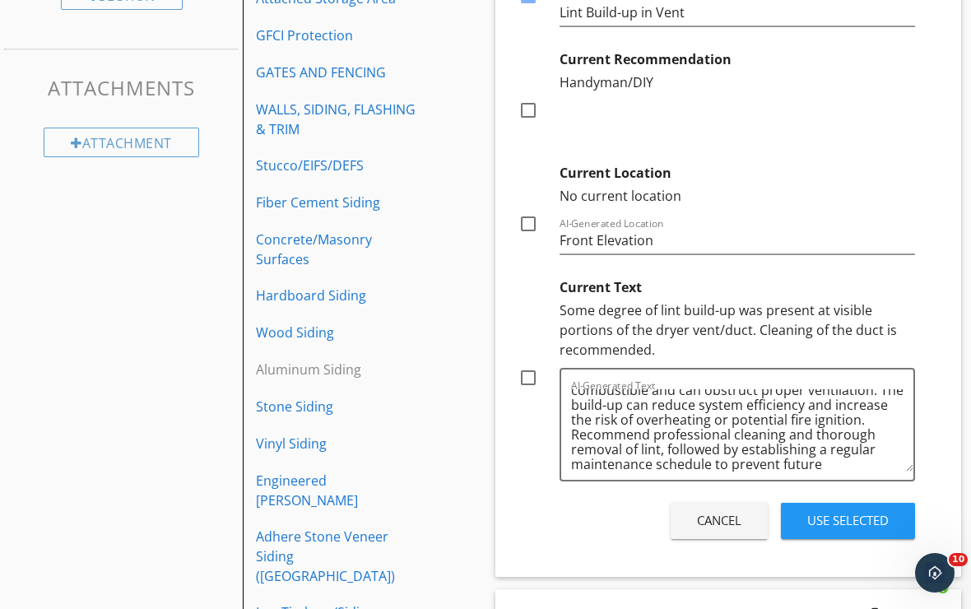
click at [821, 519] on div "Use Selected" at bounding box center [847, 520] width 81 height 19
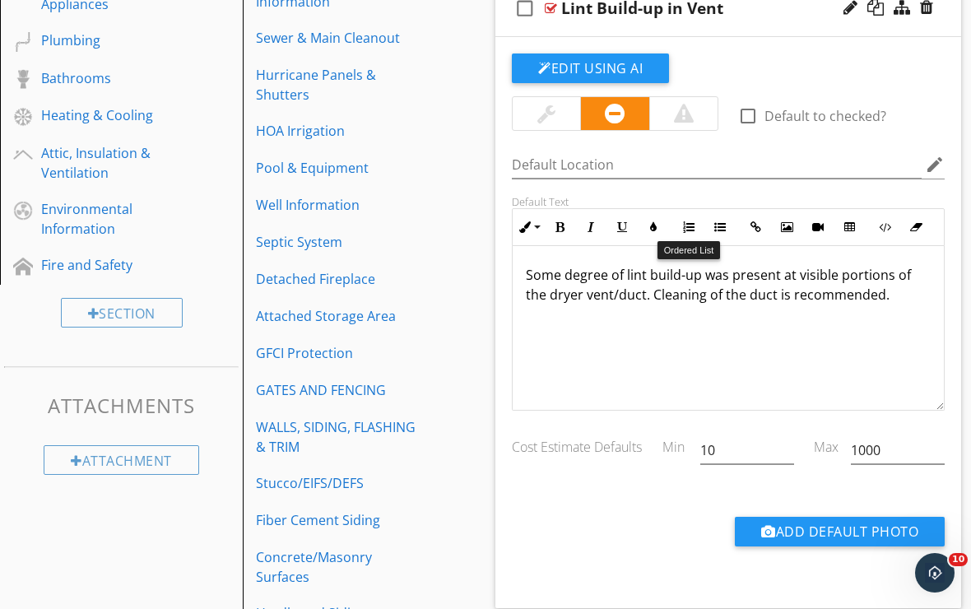
scroll to position [707, 0]
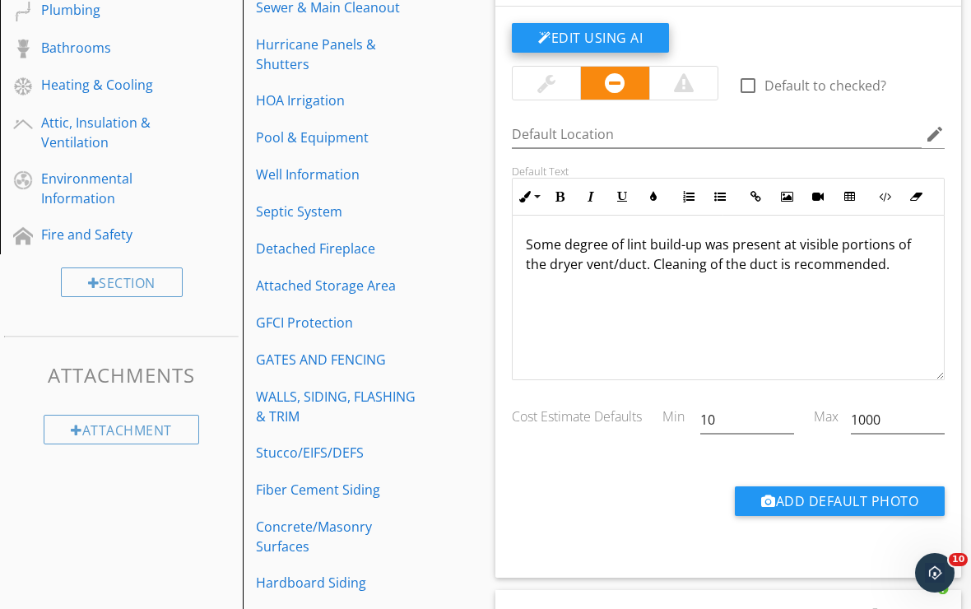
click at [638, 39] on button "Edit Using AI" at bounding box center [590, 38] width 157 height 30
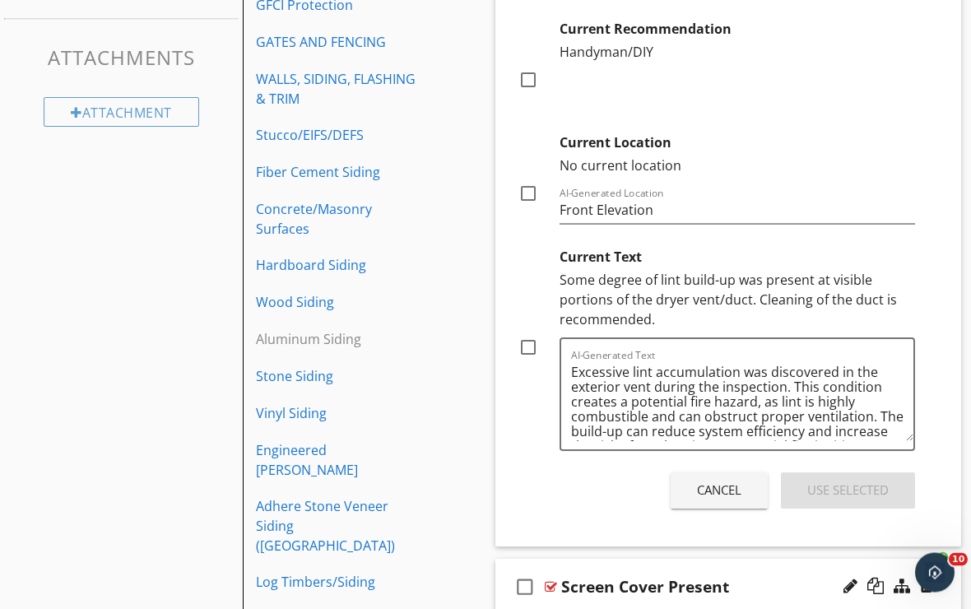
scroll to position [1029, 0]
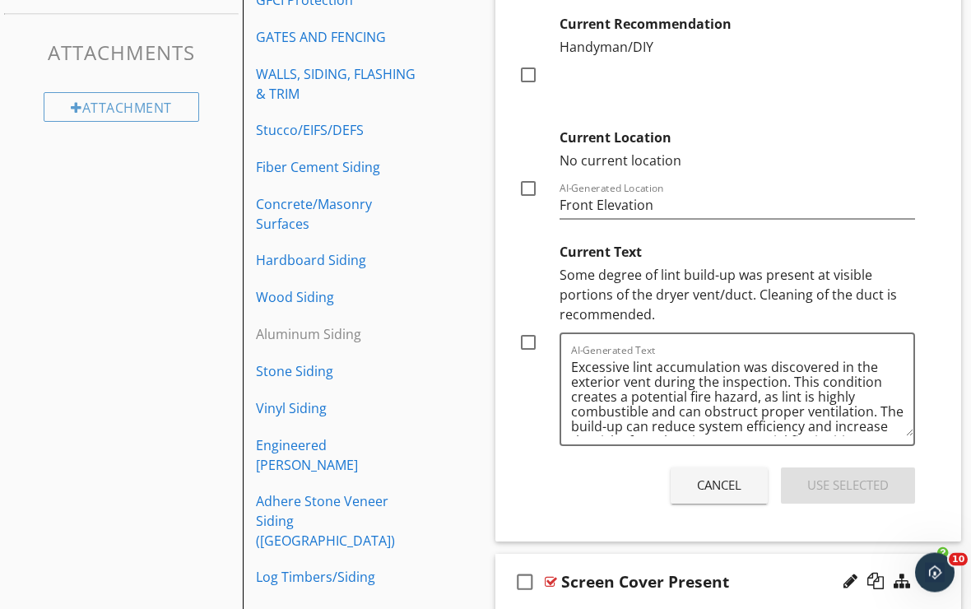
click at [531, 343] on div at bounding box center [528, 343] width 28 height 28
checkbox input "true"
click at [813, 492] on div "Use Selected" at bounding box center [847, 484] width 81 height 19
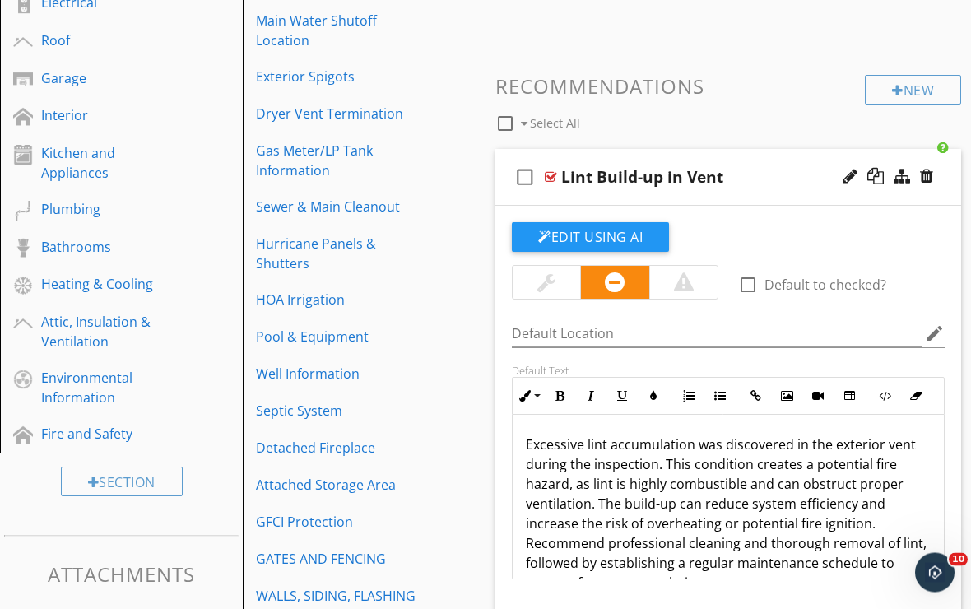
scroll to position [508, 0]
click at [601, 206] on div "Edit Using AI check_box_outline_blank Default to checked? Default Location edit…" at bounding box center [728, 491] width 466 height 571
click at [601, 196] on div "check_box_outline_blank Lint Build-up in Vent" at bounding box center [728, 177] width 466 height 57
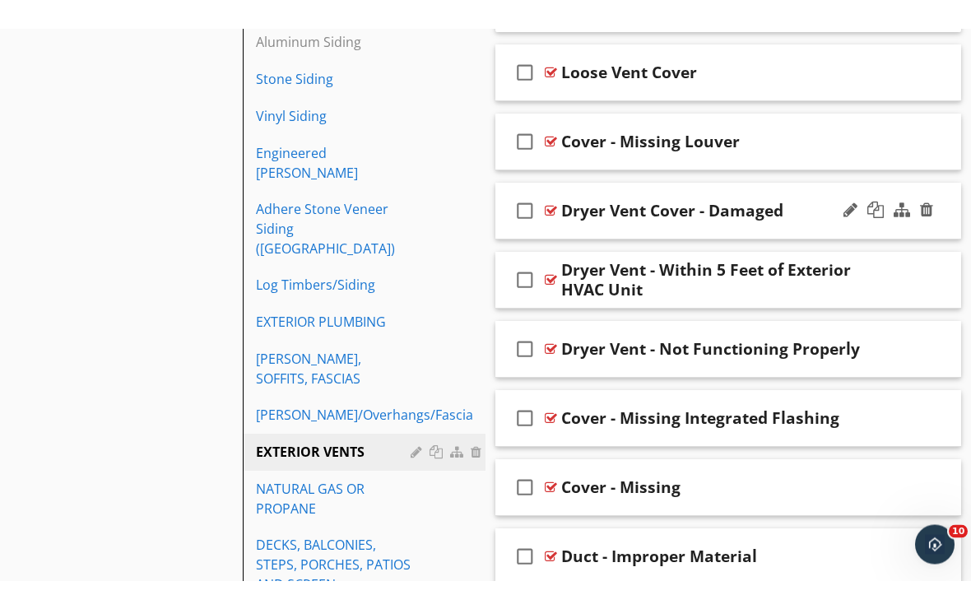
scroll to position [1386, 0]
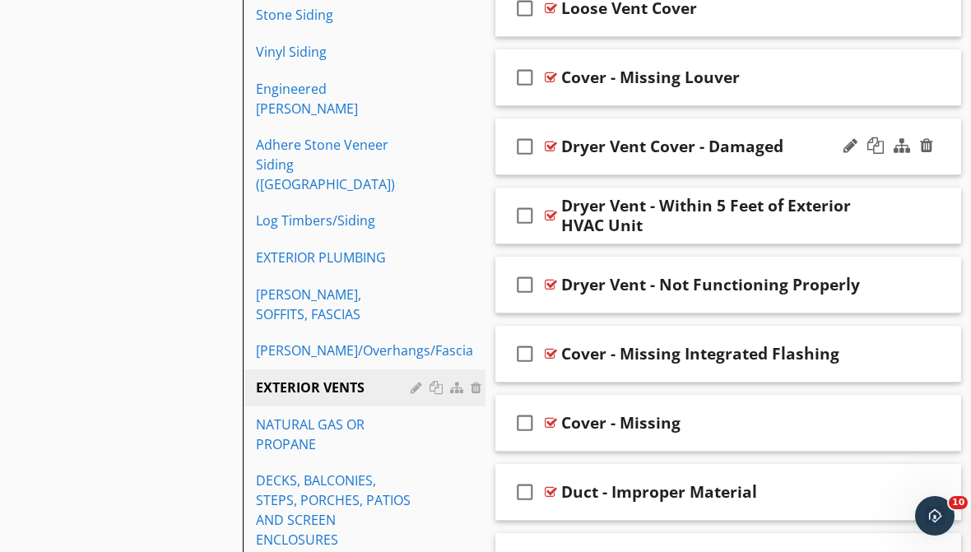
click at [842, 145] on div at bounding box center [888, 146] width 96 height 39
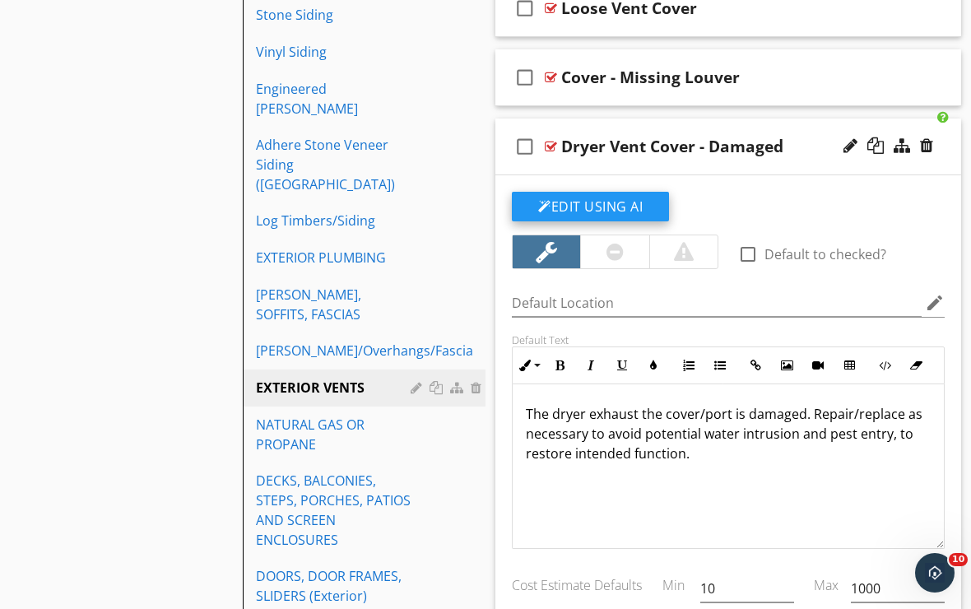
click at [619, 211] on button "Edit Using AI" at bounding box center [590, 207] width 157 height 30
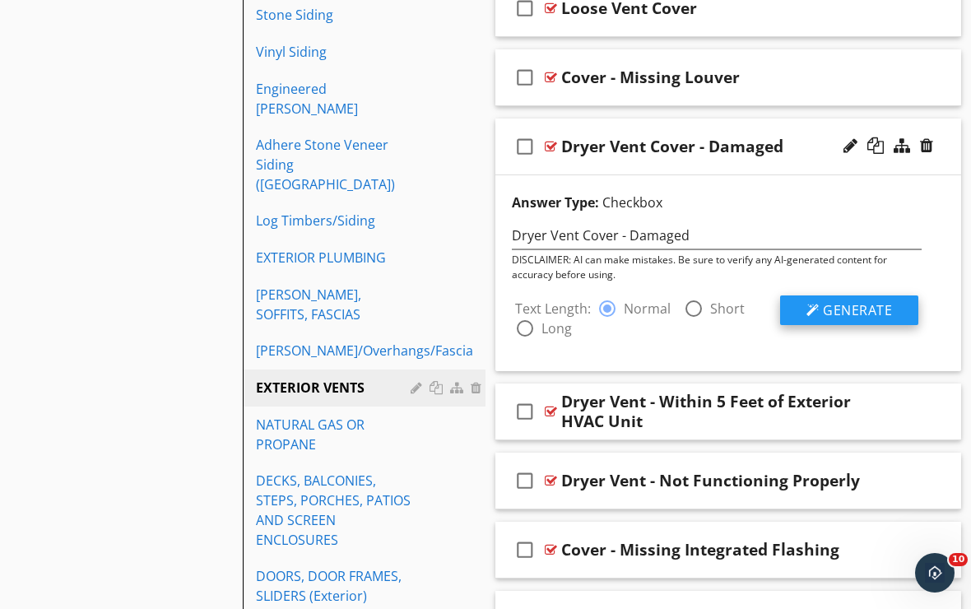
click at [807, 318] on button "Generate" at bounding box center [849, 310] width 138 height 30
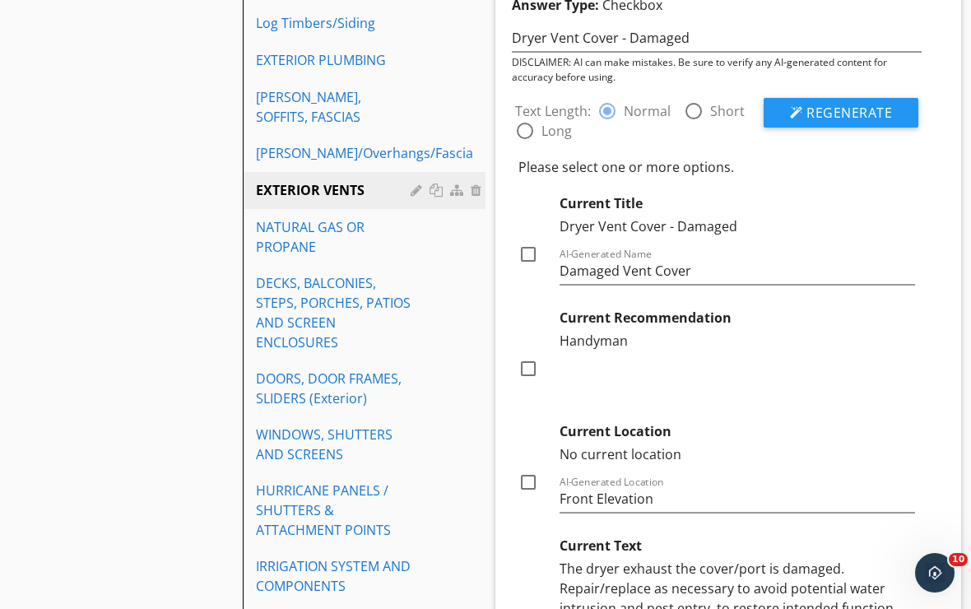
scroll to position [1565, 0]
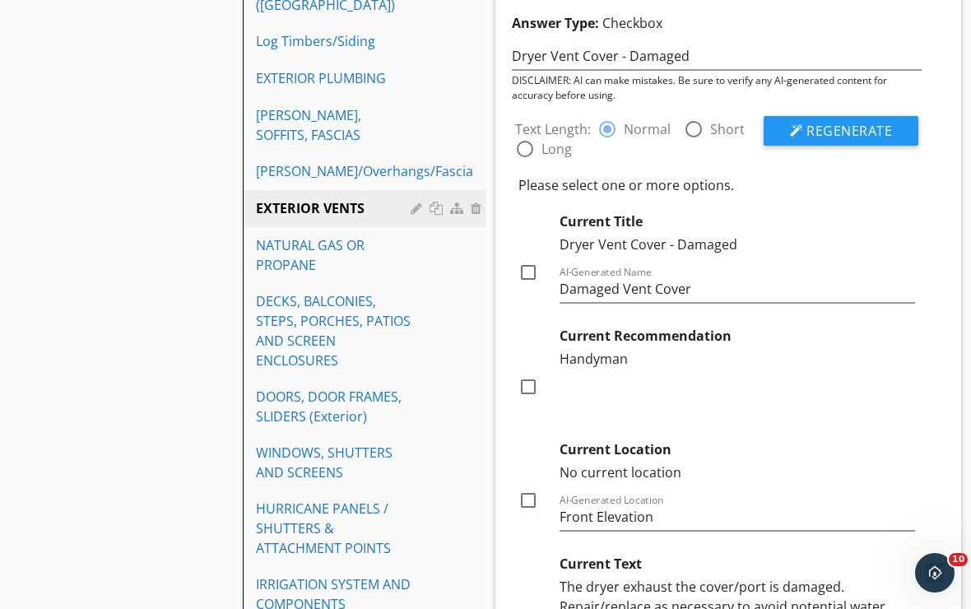
click at [530, 270] on div at bounding box center [528, 272] width 28 height 28
checkbox input "true"
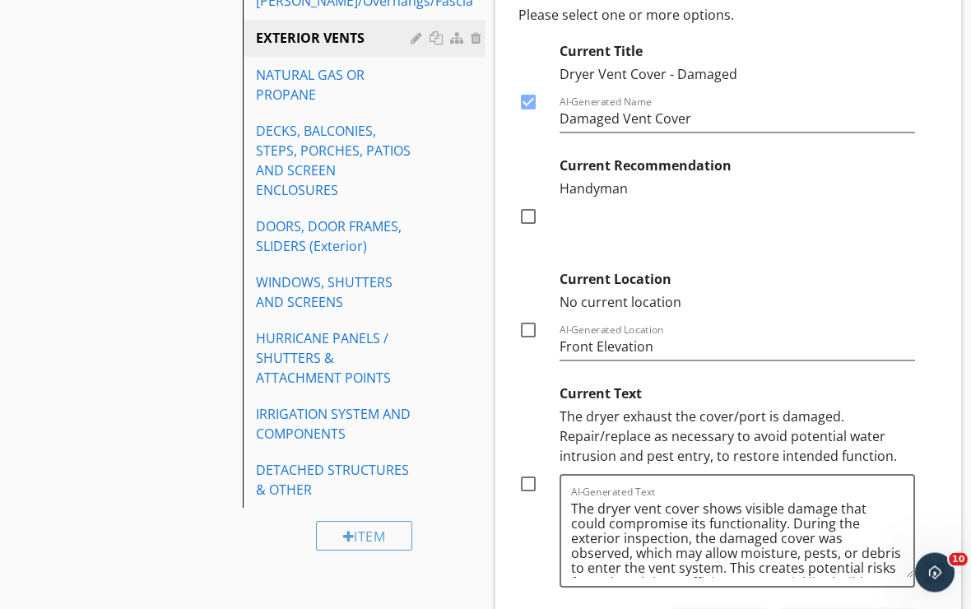
scroll to position [2031, 0]
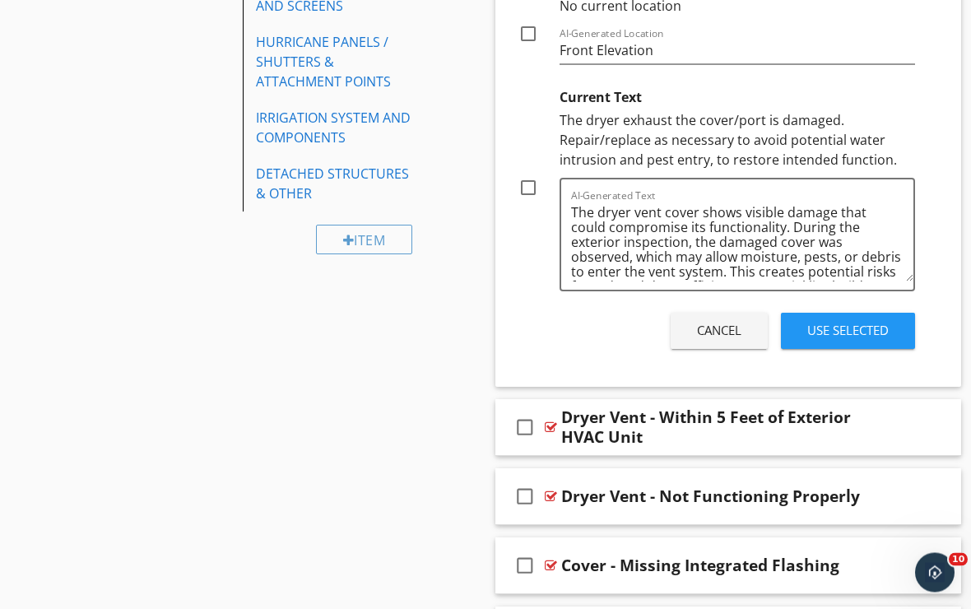
click at [828, 337] on div "Use Selected" at bounding box center [847, 331] width 81 height 19
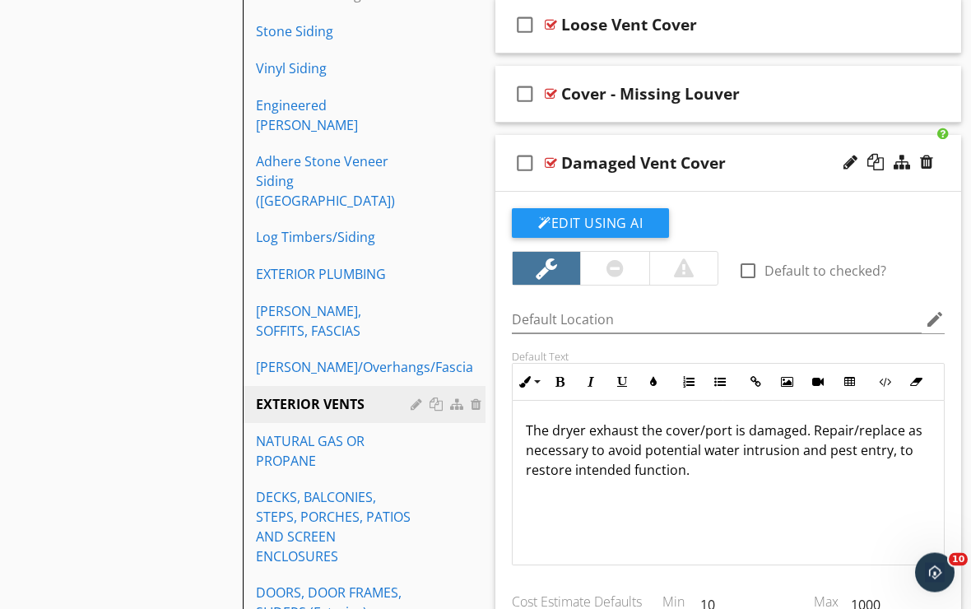
scroll to position [1329, 0]
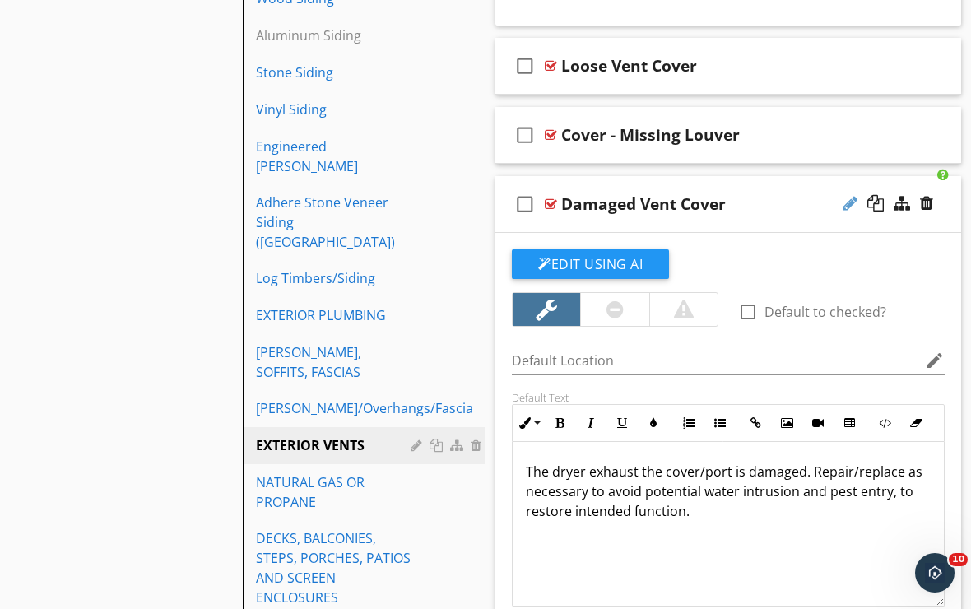
click at [846, 204] on div at bounding box center [850, 203] width 14 height 16
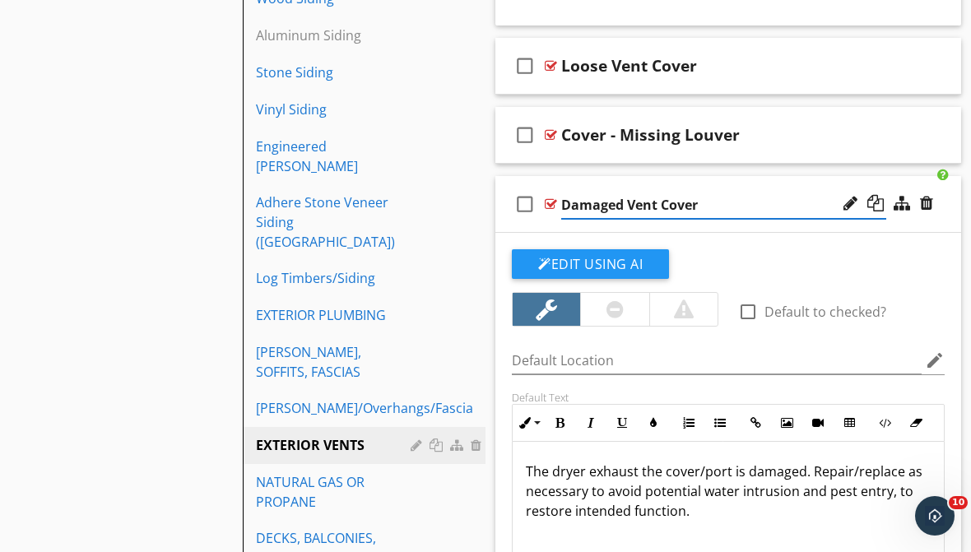
click at [626, 202] on input "Damaged Vent Cover" at bounding box center [723, 205] width 325 height 27
type input "Damaged Dryer Vent Cover"
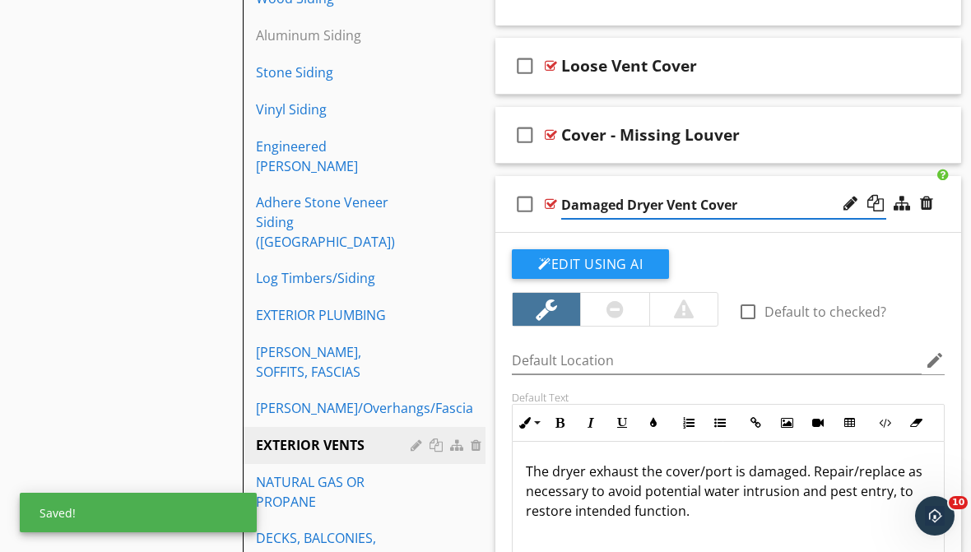
click at [744, 179] on div "check_box_outline_blank Damaged Dryer Vent Cover" at bounding box center [728, 204] width 466 height 57
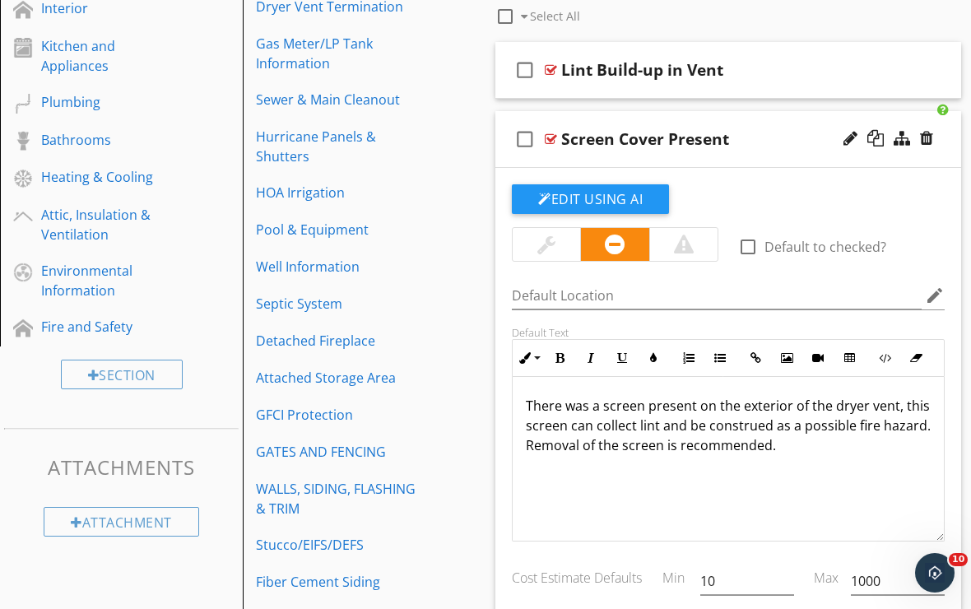
scroll to position [616, 0]
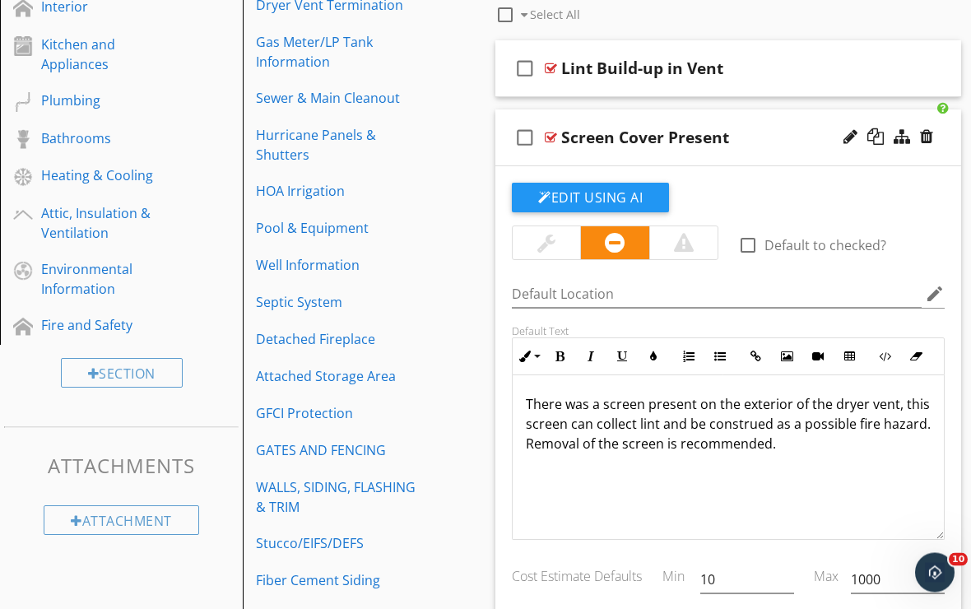
click at [676, 155] on div "check_box_outline_blank Screen Cover Present" at bounding box center [728, 138] width 466 height 57
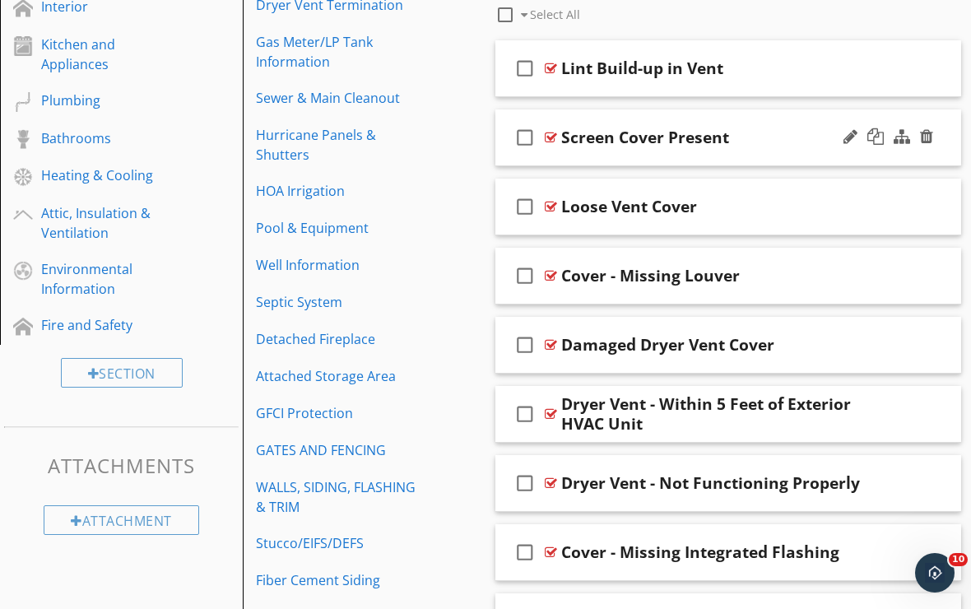
click at [659, 151] on div "check_box_outline_blank Screen Cover Present" at bounding box center [728, 137] width 466 height 57
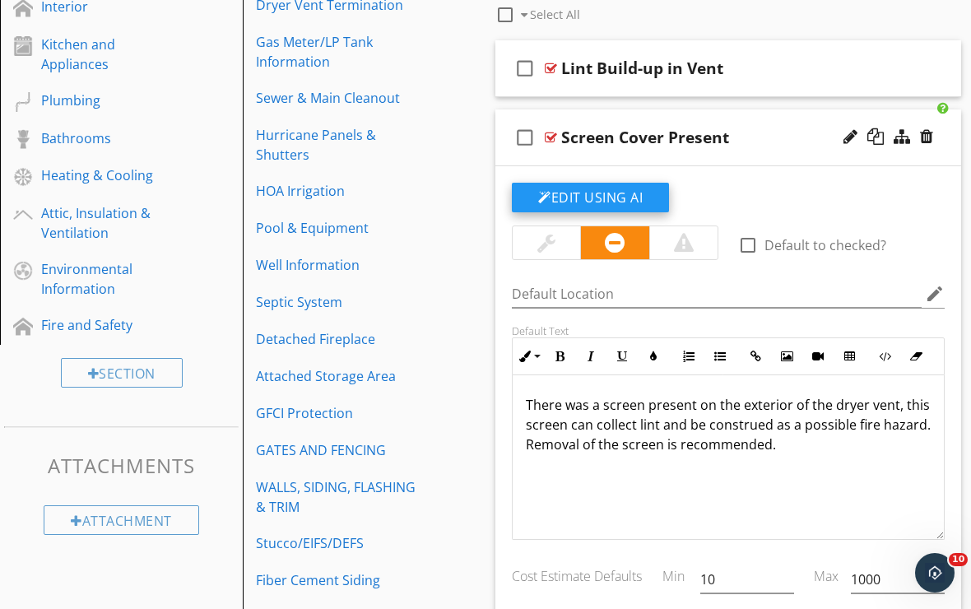
click at [605, 202] on button "Edit Using AI" at bounding box center [590, 198] width 157 height 30
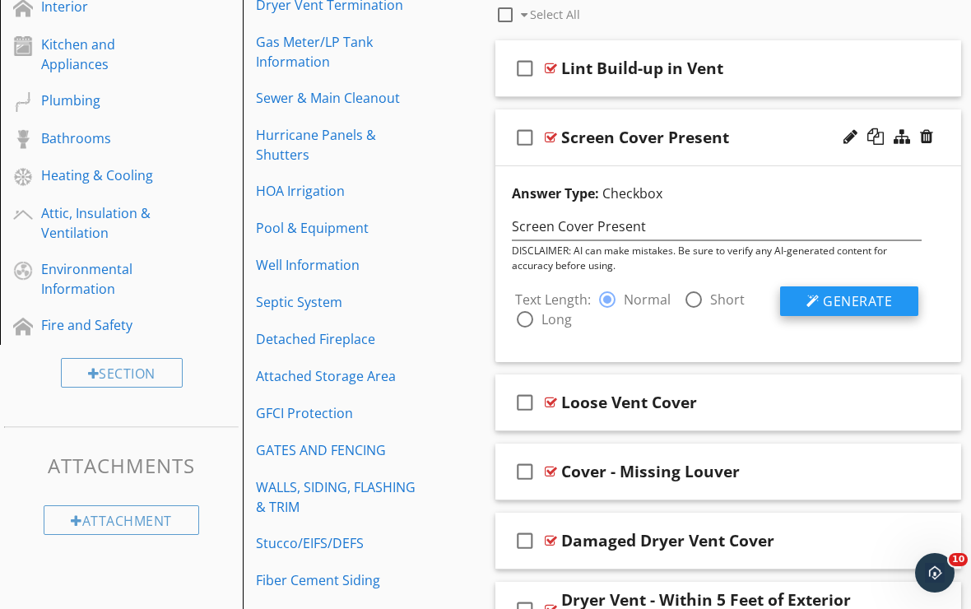
click at [839, 301] on span "Generate" at bounding box center [857, 301] width 69 height 18
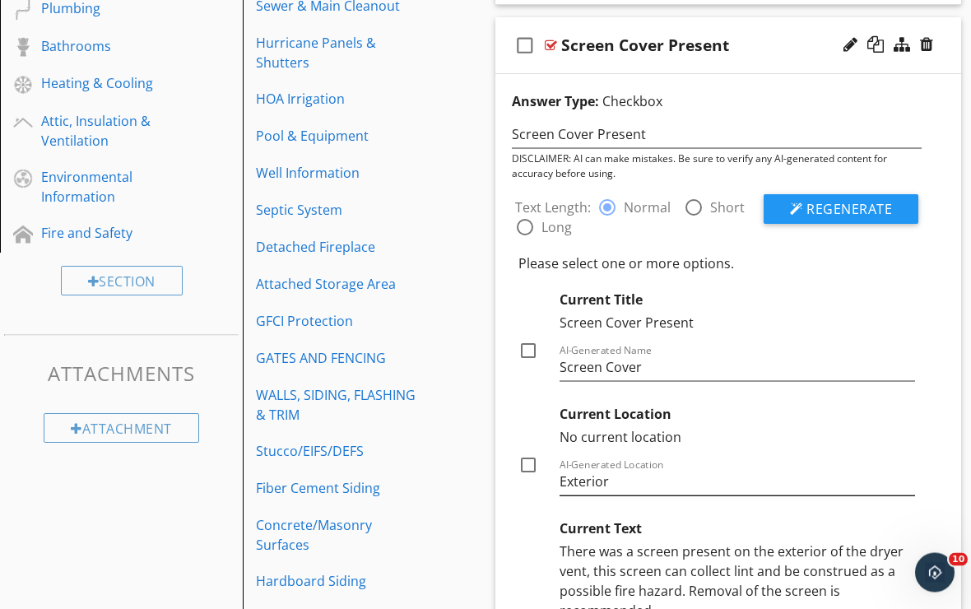
scroll to position [714, 0]
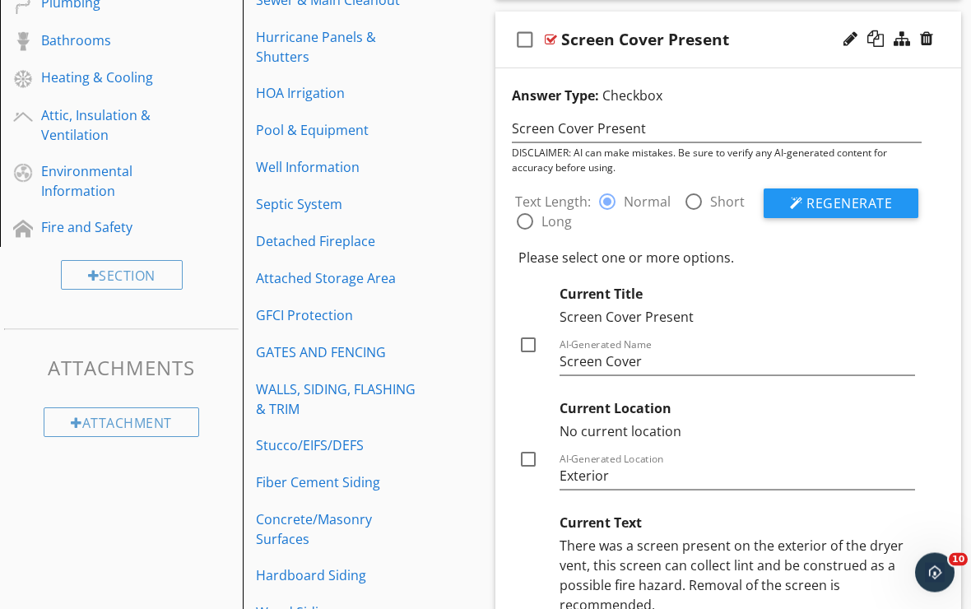
click at [524, 344] on div at bounding box center [528, 346] width 28 height 28
checkbox input "true"
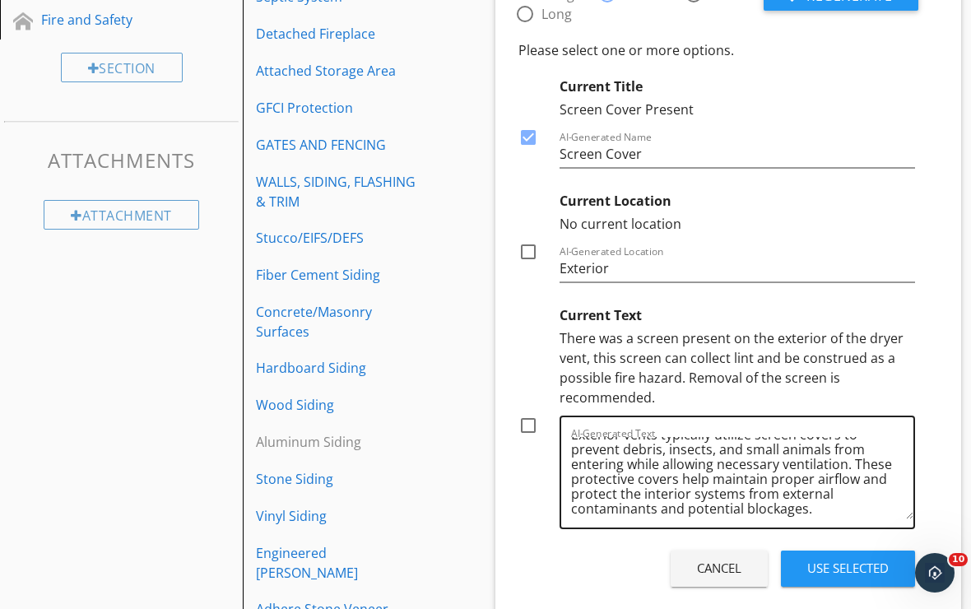
scroll to position [17, 0]
click at [826, 555] on button "Use Selected" at bounding box center [848, 568] width 134 height 36
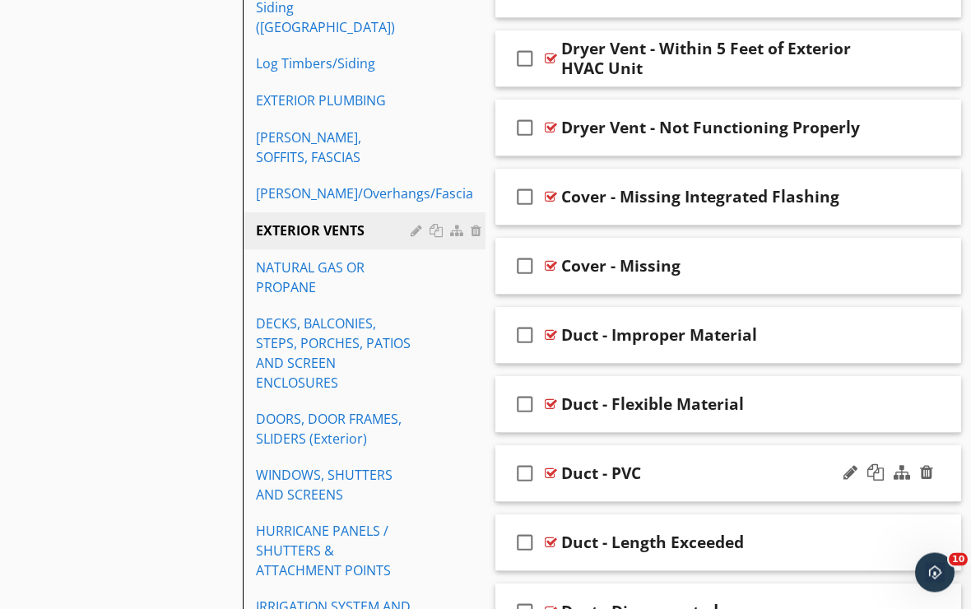
scroll to position [1603, 0]
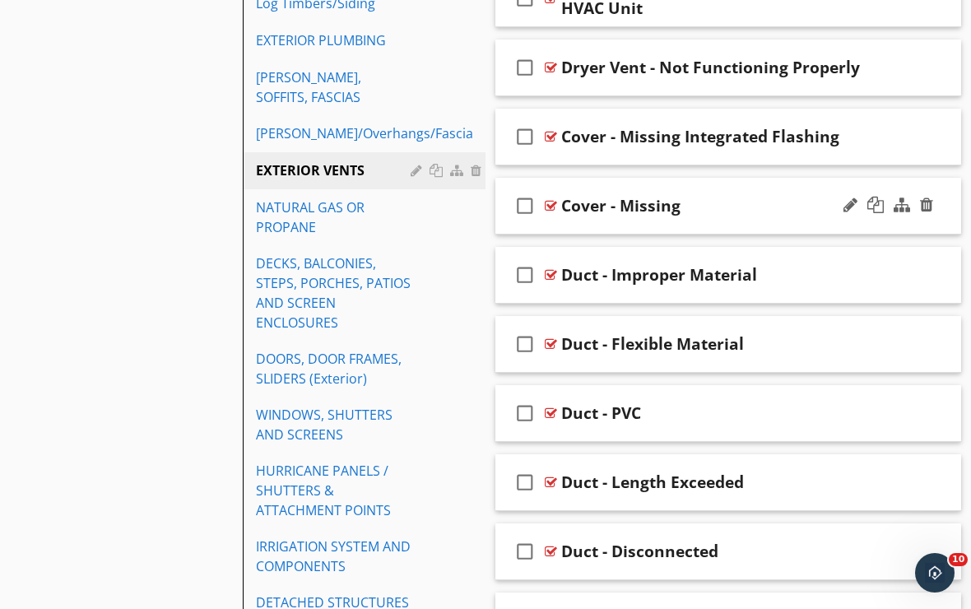
click at [662, 229] on div "check_box_outline_blank Cover - Missing" at bounding box center [728, 206] width 466 height 57
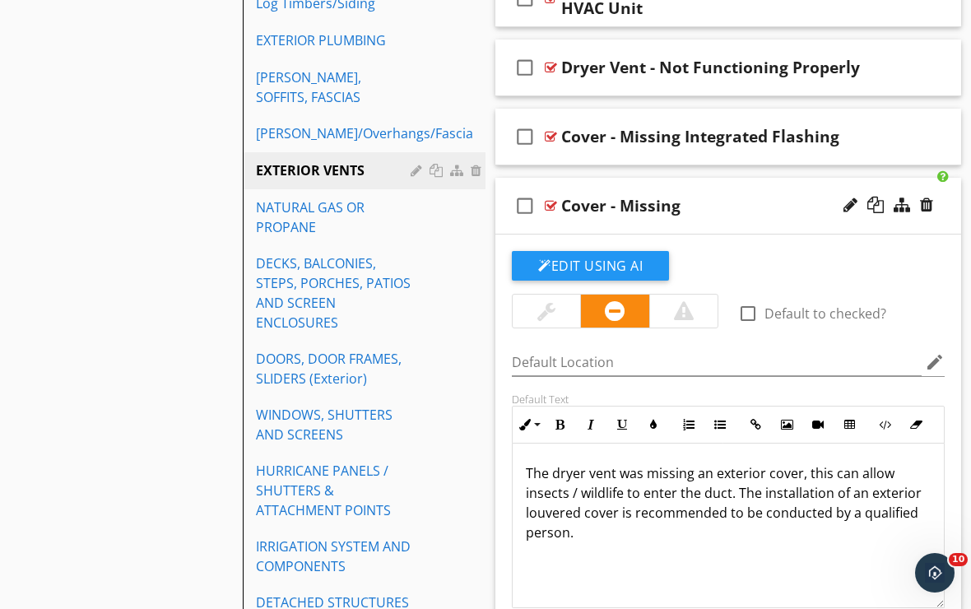
click at [751, 231] on div "check_box_outline_blank Cover - Missing" at bounding box center [728, 206] width 466 height 57
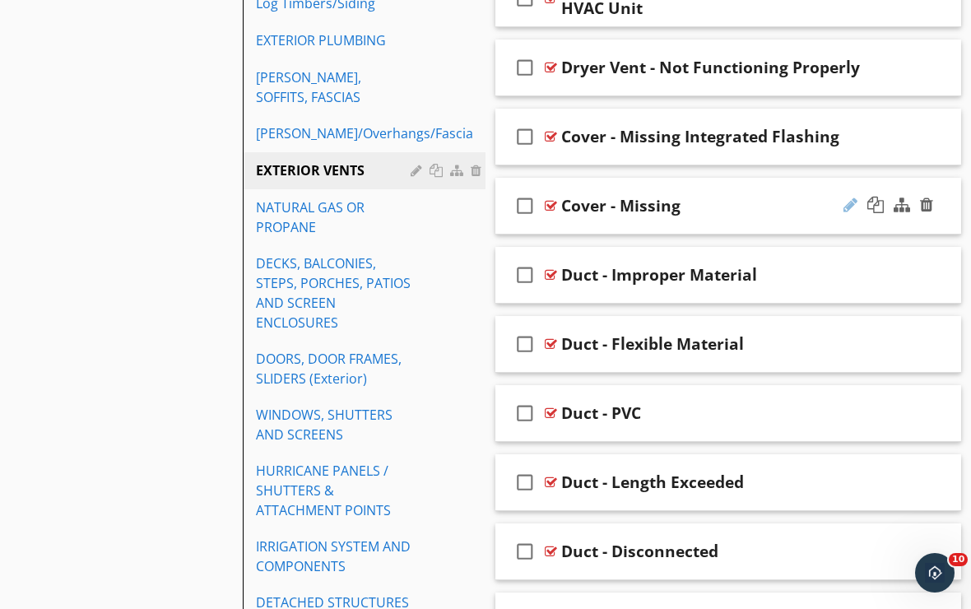
click at [851, 206] on div at bounding box center [850, 205] width 14 height 16
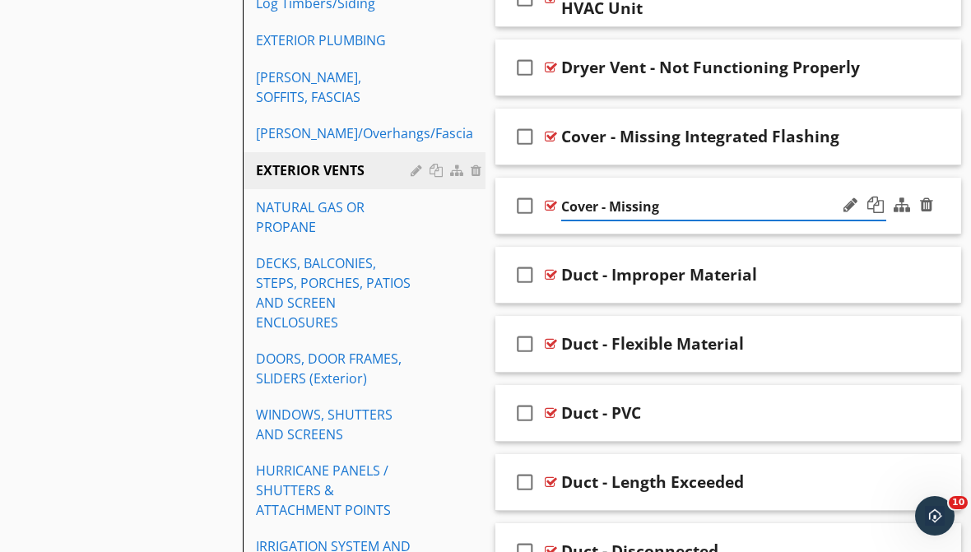
click at [803, 225] on div "check_box_outline_blank Cover - Missing" at bounding box center [728, 206] width 466 height 57
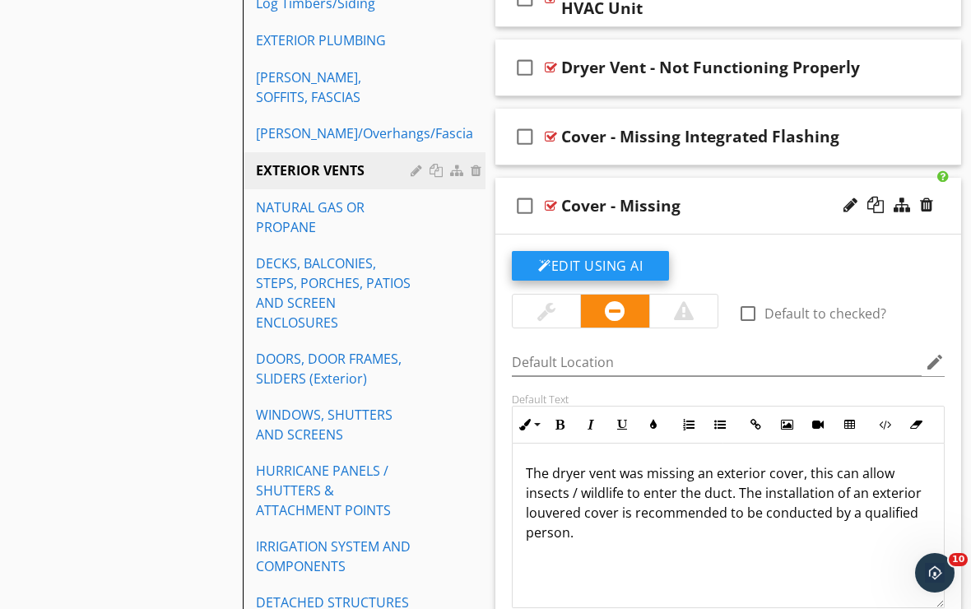
click at [660, 258] on button "Edit Using AI" at bounding box center [590, 266] width 157 height 30
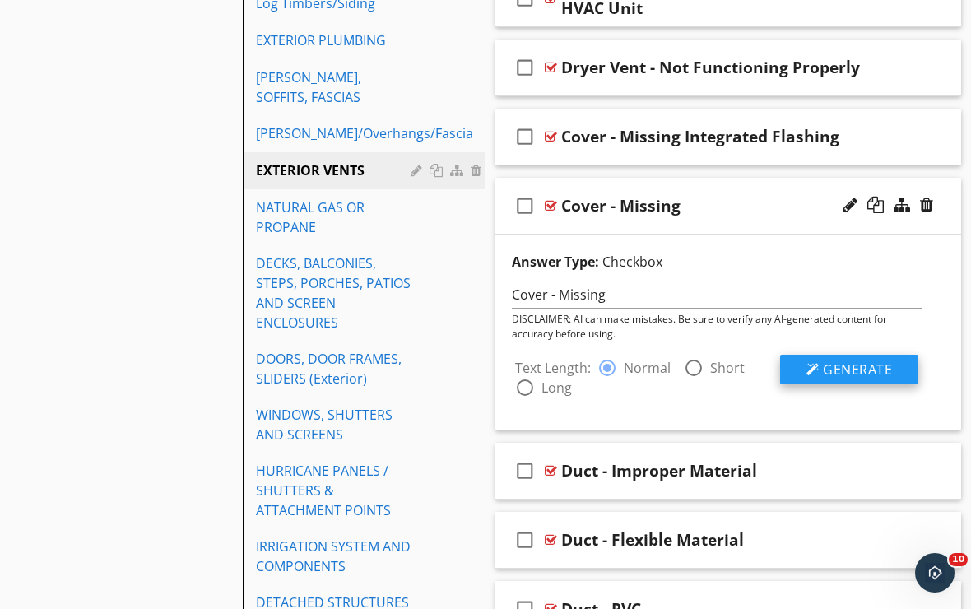
click at [810, 365] on div at bounding box center [812, 369] width 13 height 13
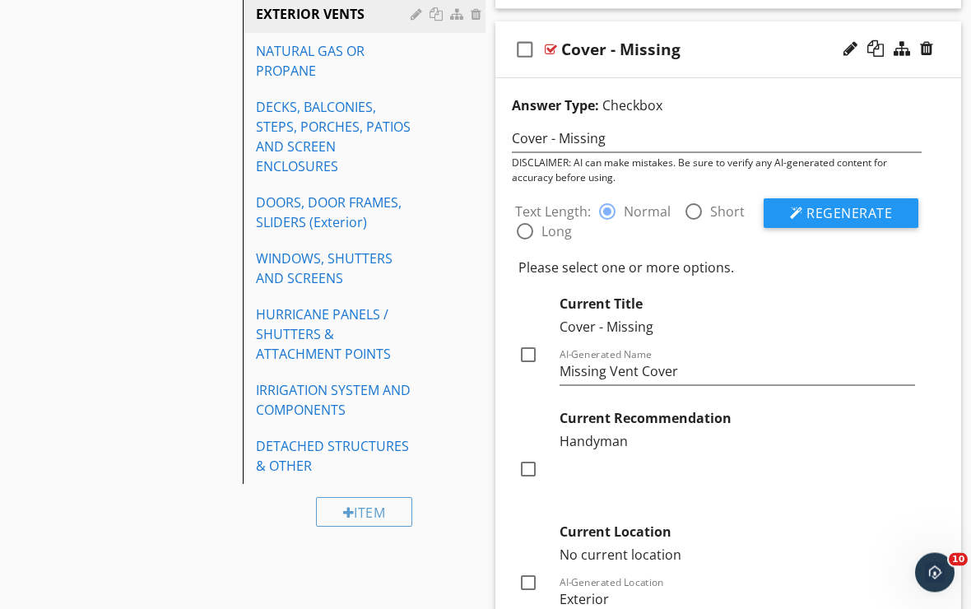
scroll to position [1781, 0]
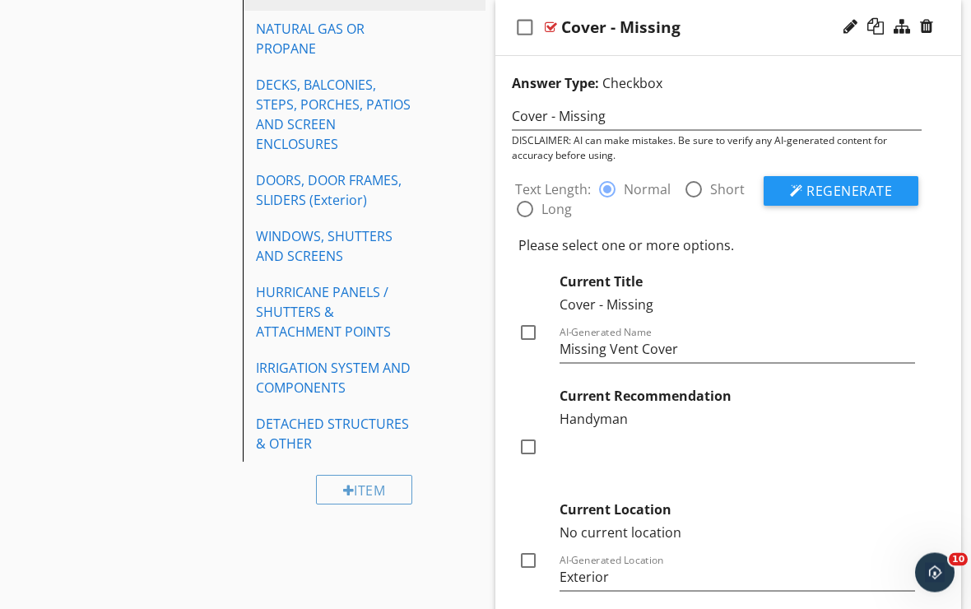
click at [528, 330] on div at bounding box center [528, 333] width 28 height 28
checkbox input "true"
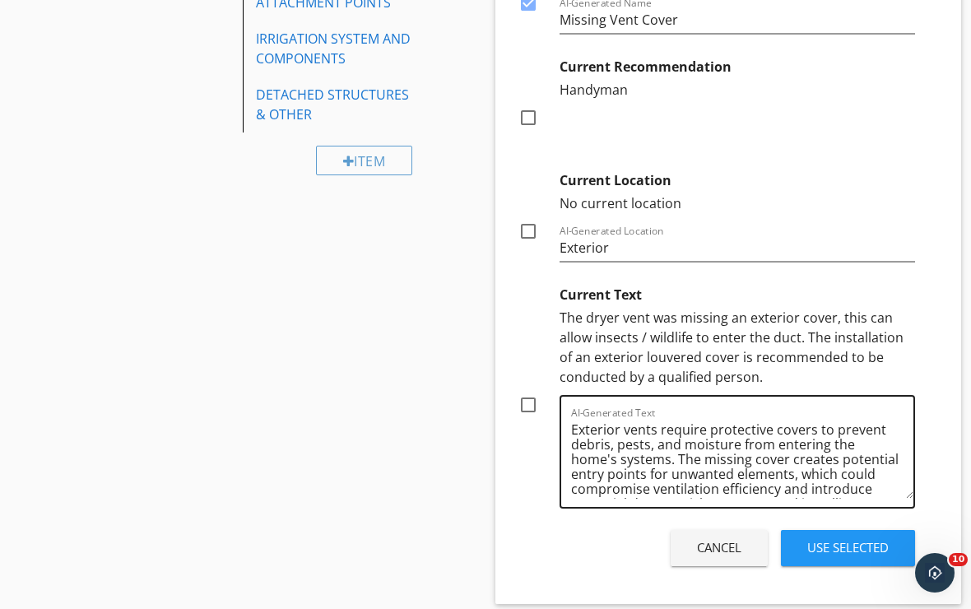
scroll to position [2113, 0]
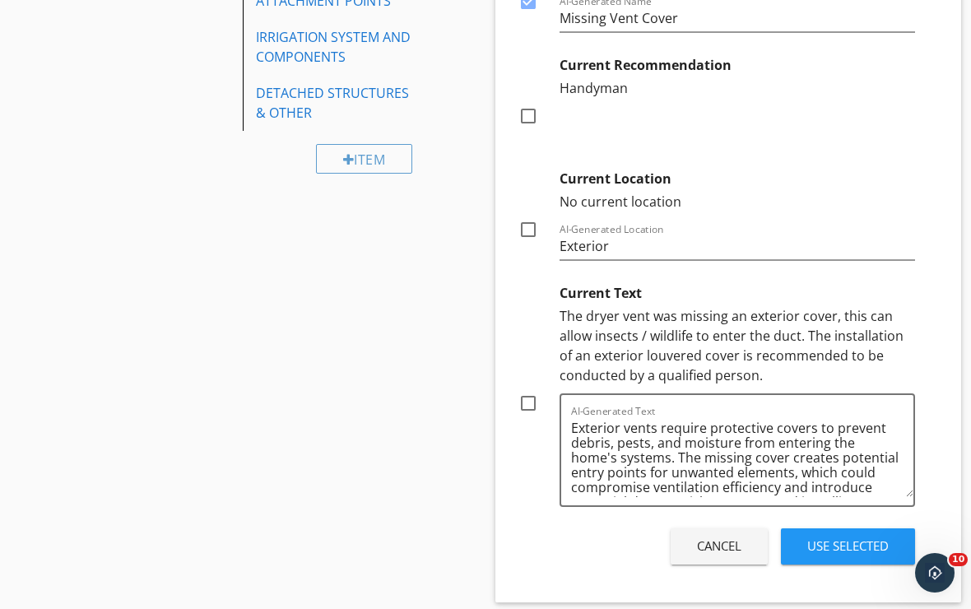
click at [817, 544] on div "Use Selected" at bounding box center [847, 545] width 81 height 19
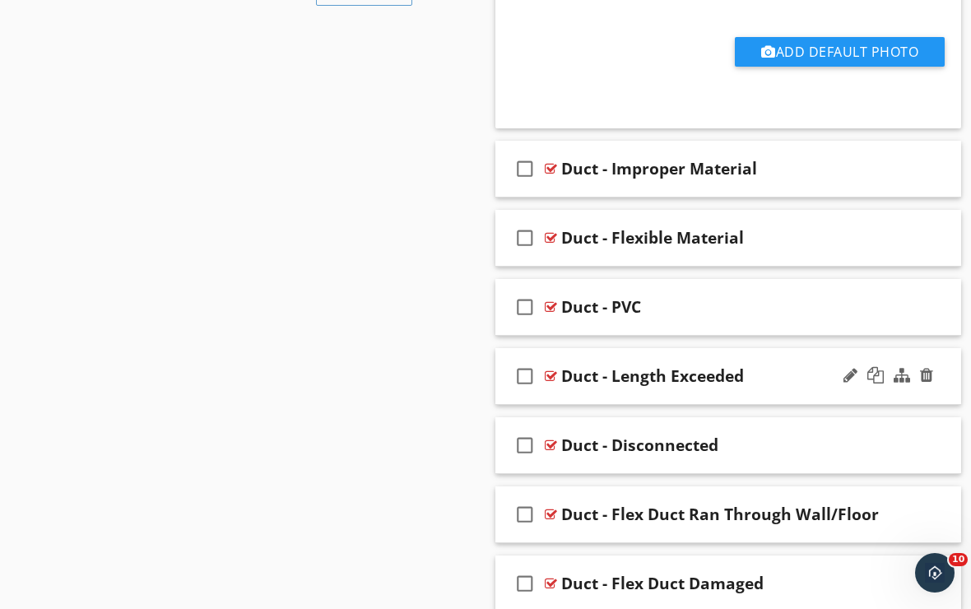
scroll to position [2284, 0]
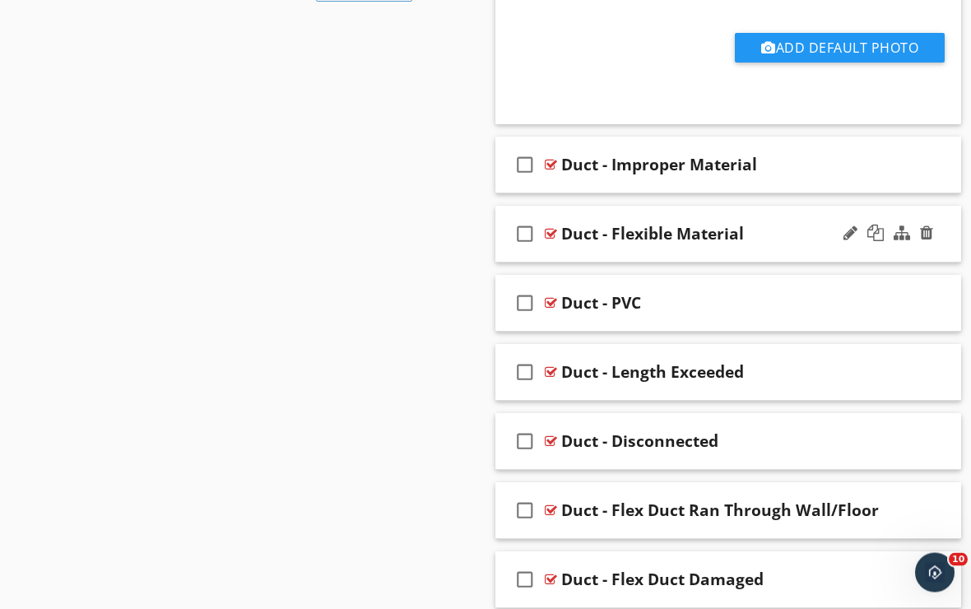
click at [666, 256] on div "check_box_outline_blank Duct - Flexible Material" at bounding box center [728, 234] width 466 height 57
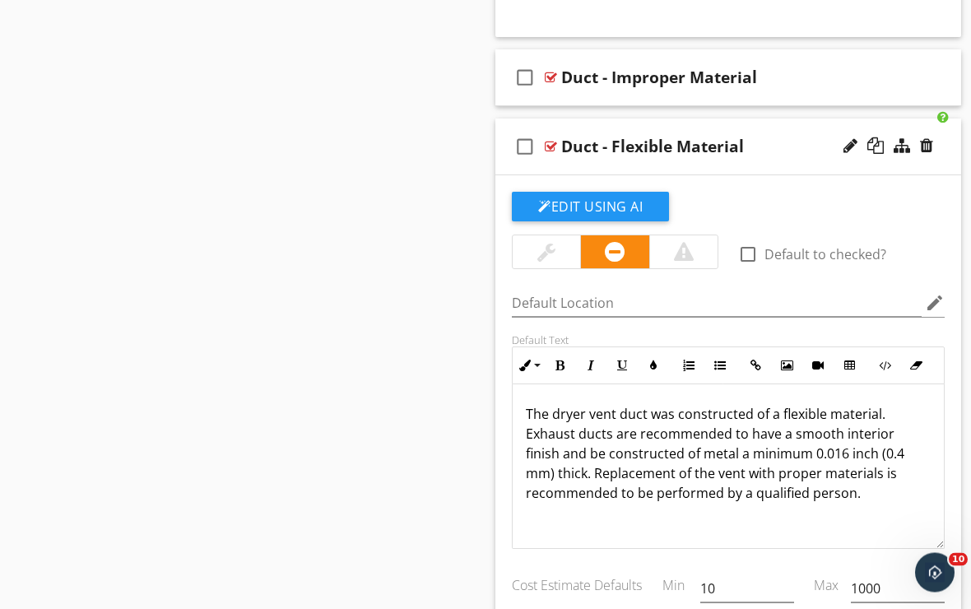
scroll to position [2374, 0]
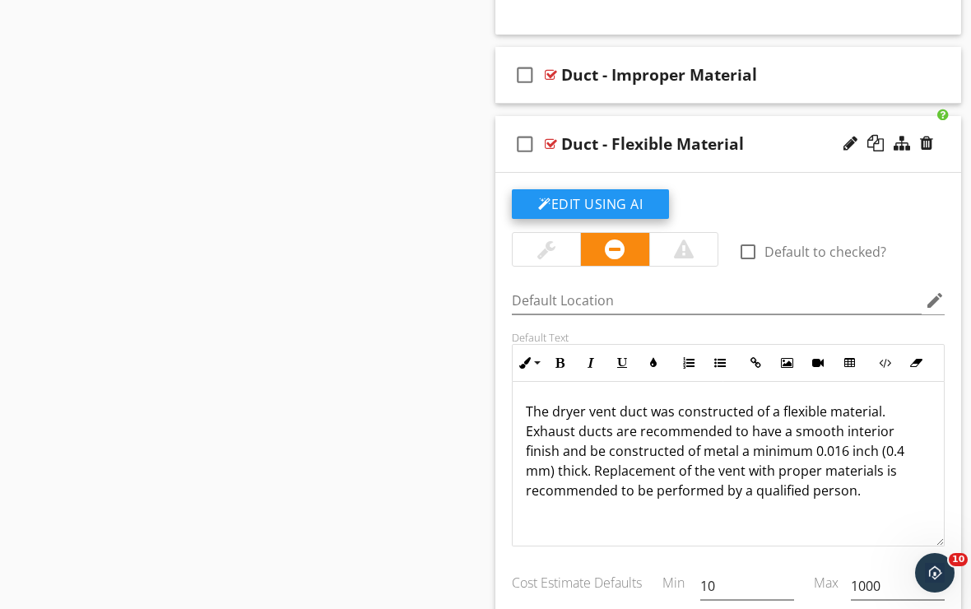
click at [638, 207] on button "Edit Using AI" at bounding box center [590, 204] width 157 height 30
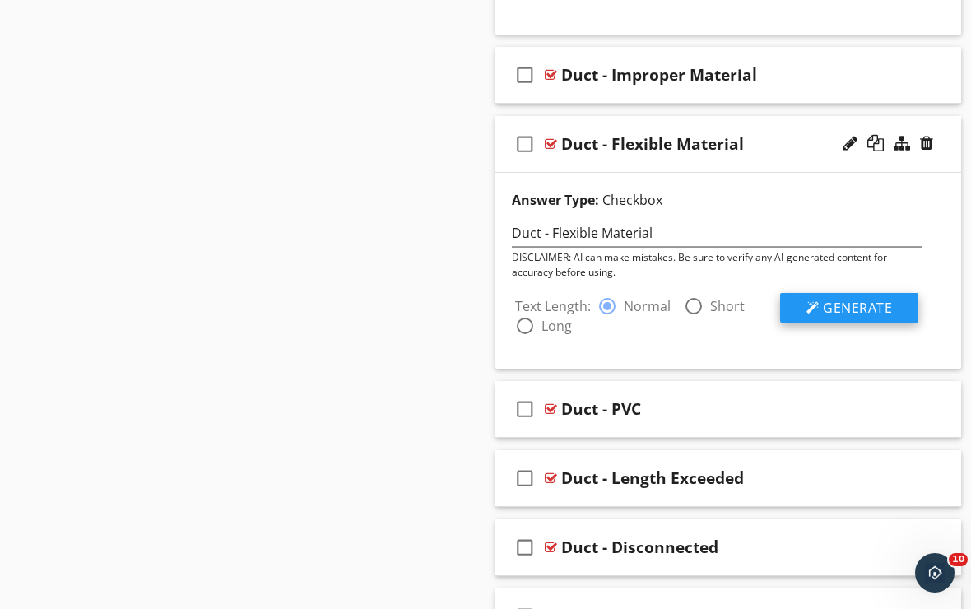
click at [806, 304] on div at bounding box center [812, 307] width 13 height 13
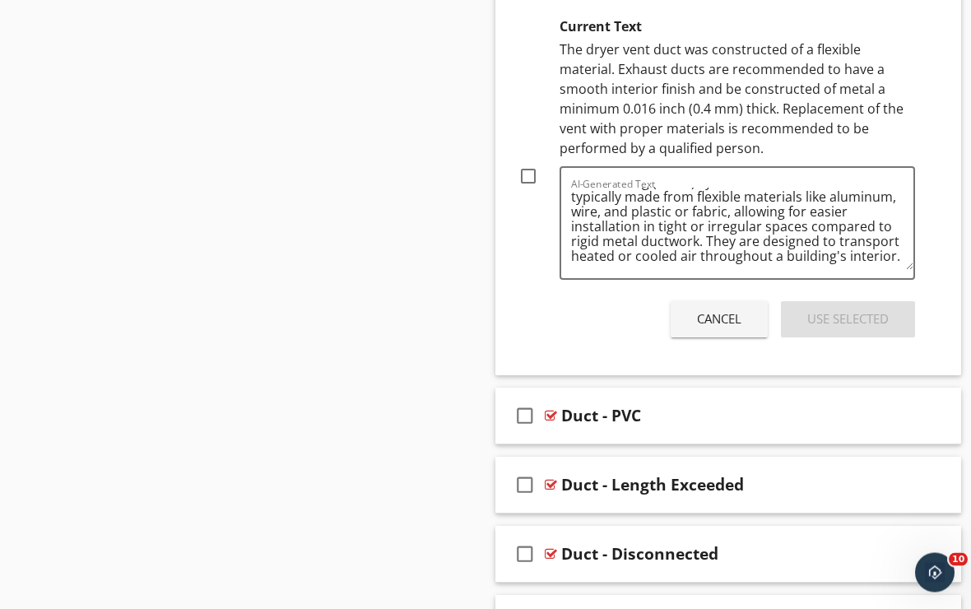
scroll to position [3061, 0]
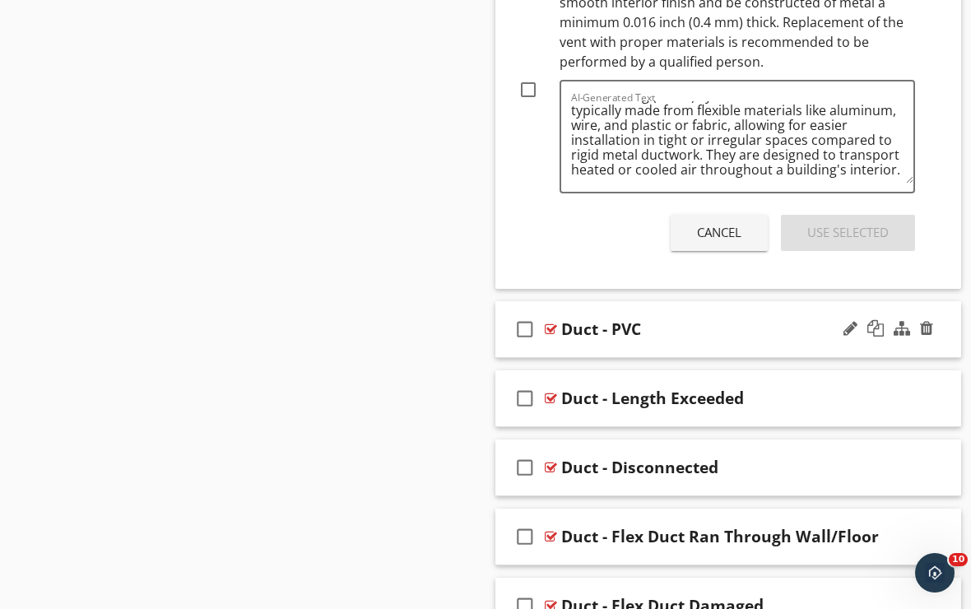
click at [628, 345] on div "check_box_outline_blank Duct - PVC" at bounding box center [728, 329] width 466 height 57
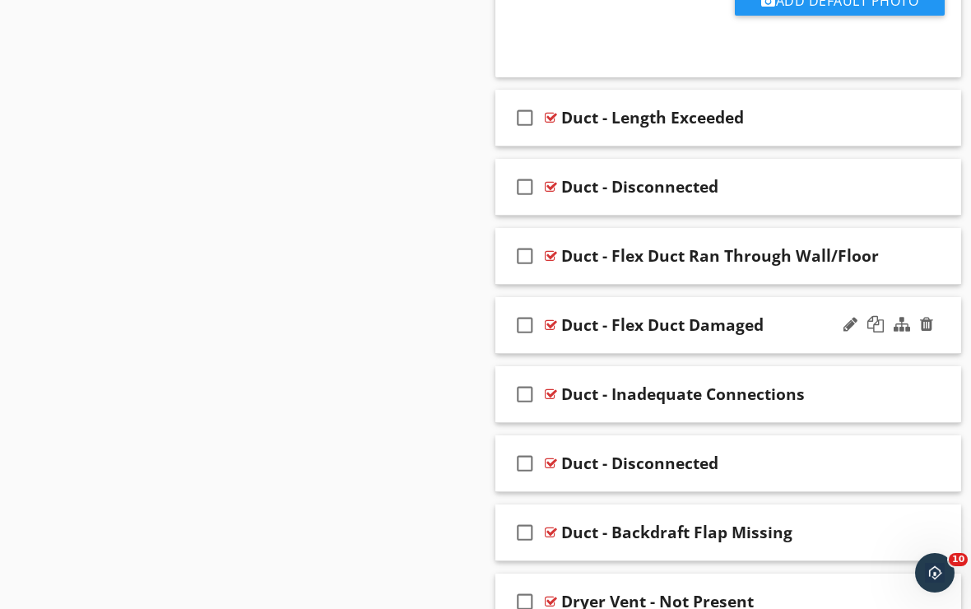
scroll to position [3945, 0]
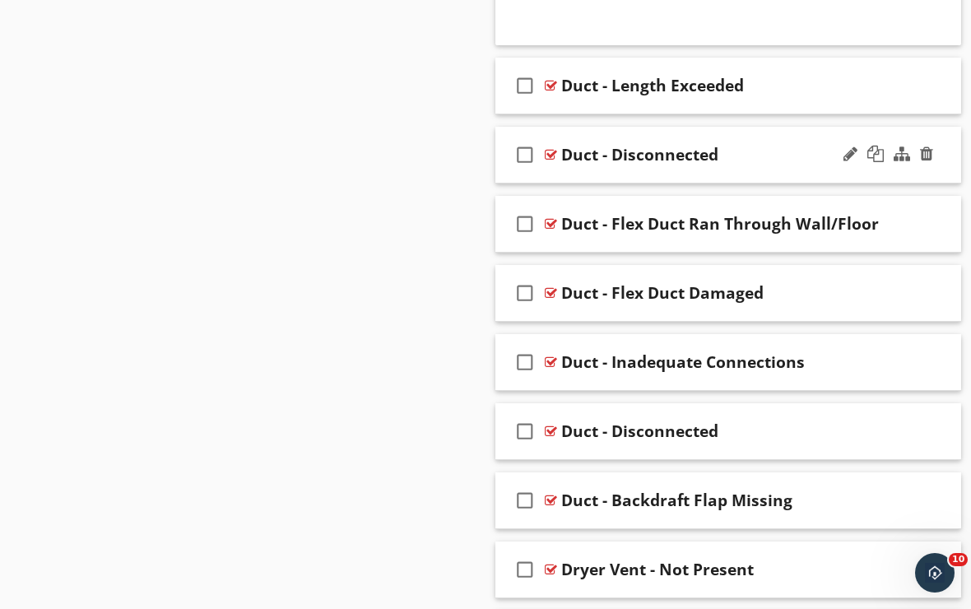
click at [654, 174] on div "check_box_outline_blank Duct - Disconnected" at bounding box center [728, 155] width 466 height 57
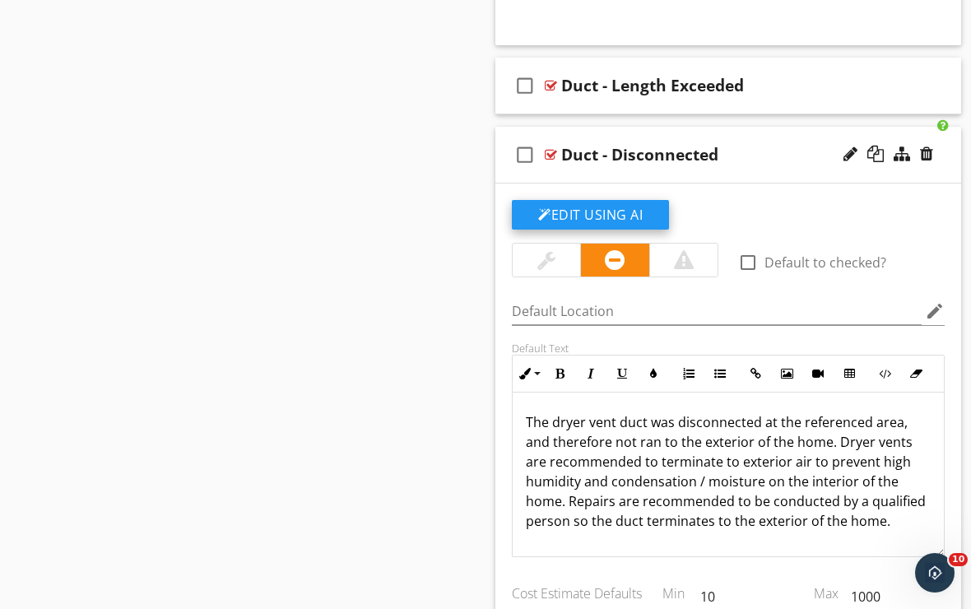
click at [634, 206] on button "Edit Using AI" at bounding box center [590, 215] width 157 height 30
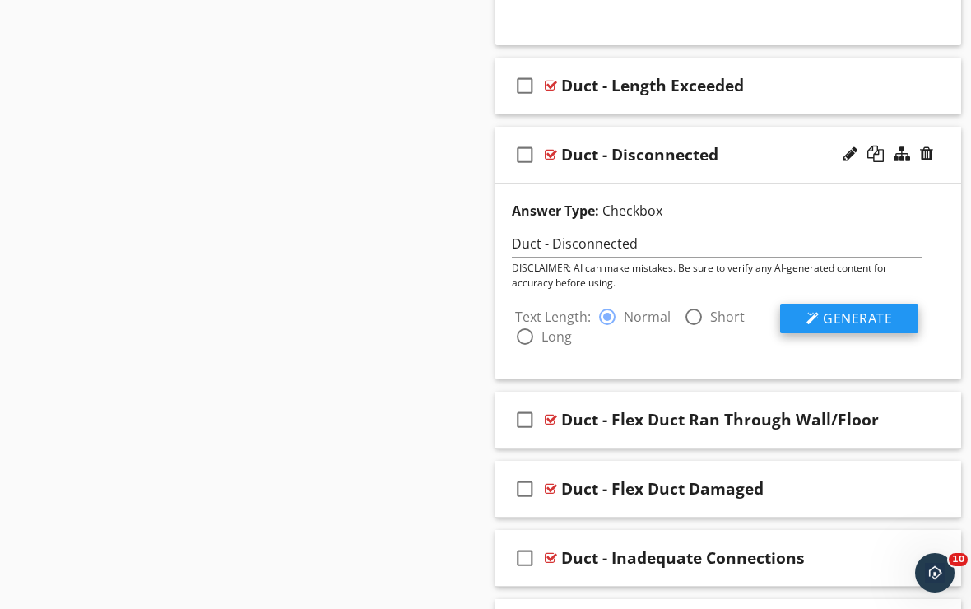
click at [817, 304] on button "Generate" at bounding box center [849, 319] width 138 height 30
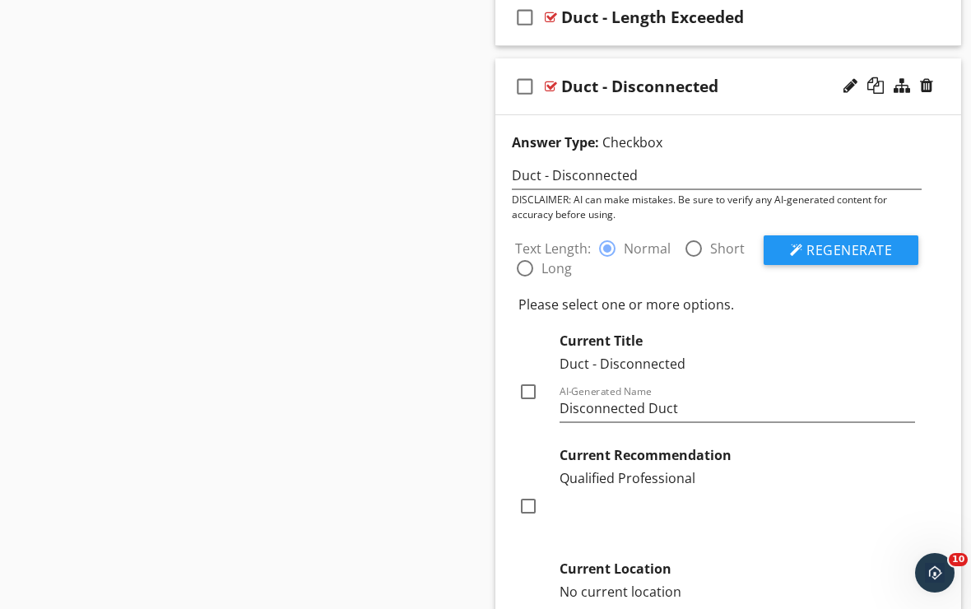
scroll to position [4014, 0]
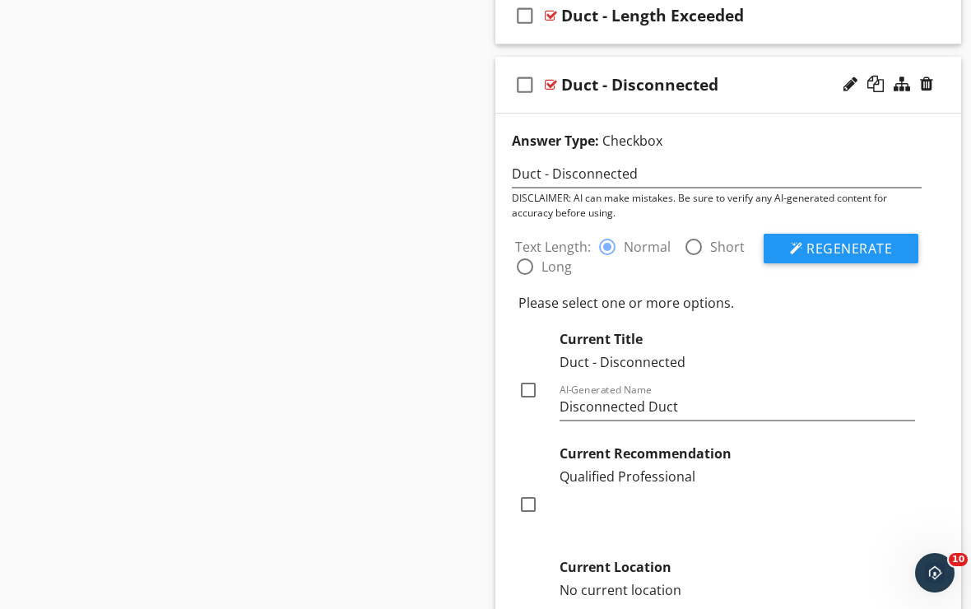
click at [532, 382] on div at bounding box center [528, 390] width 28 height 28
checkbox input "true"
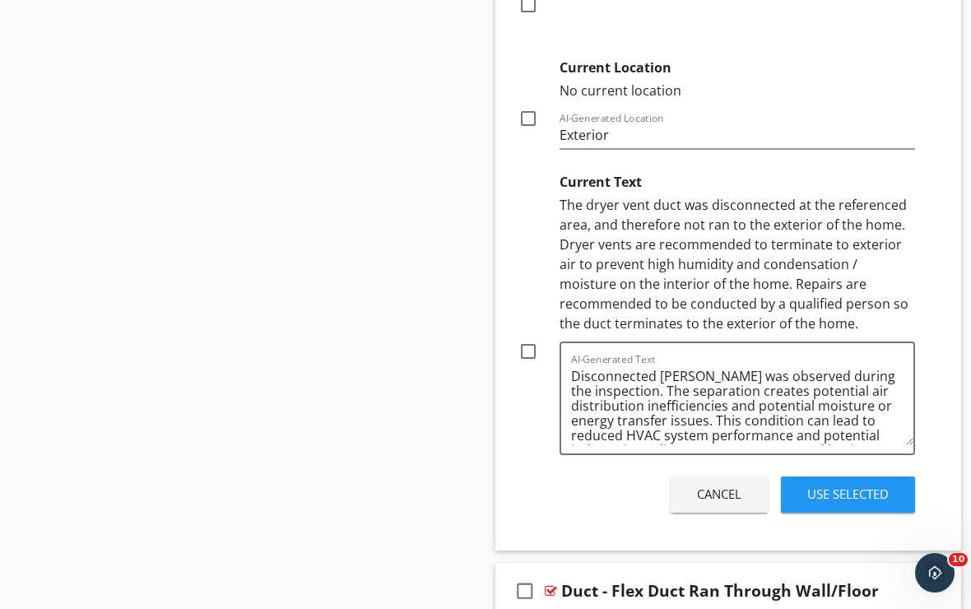
scroll to position [4553, 0]
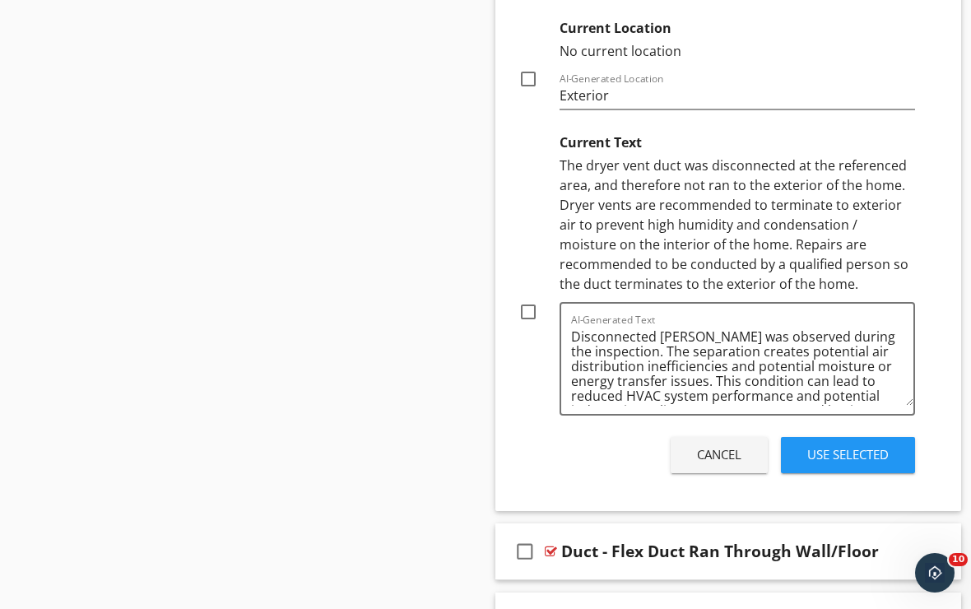
click at [819, 456] on div "Use Selected" at bounding box center [847, 454] width 81 height 19
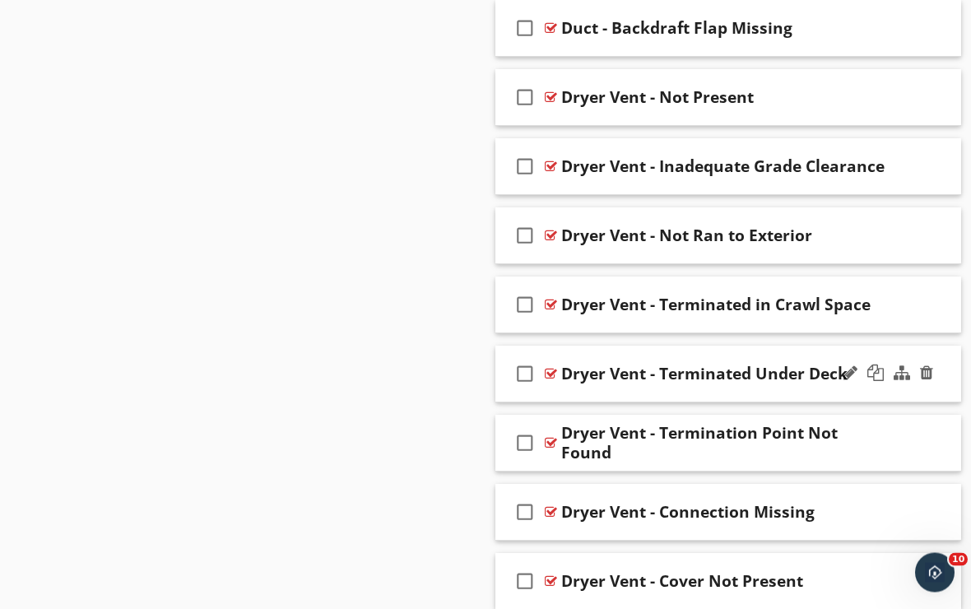
scroll to position [5037, 0]
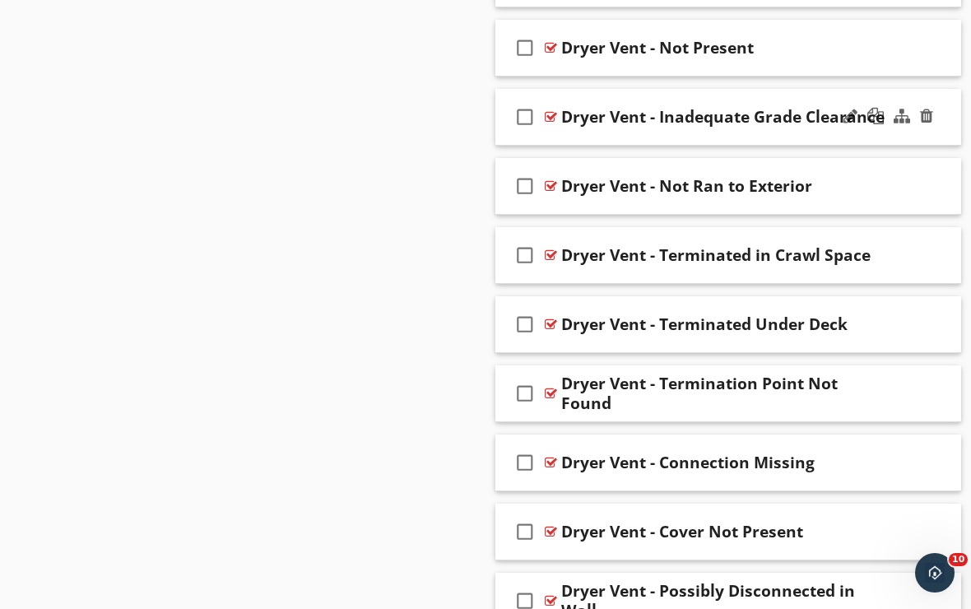
click at [791, 137] on div "check_box_outline_blank Dryer Vent - Inadequate Grade Clearance" at bounding box center [728, 117] width 466 height 57
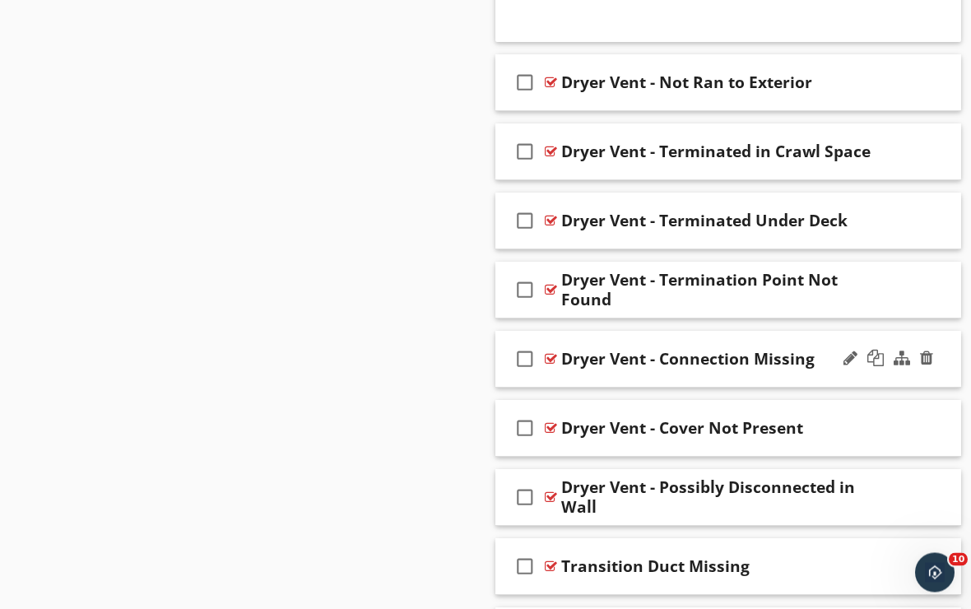
scroll to position [5712, 0]
click at [659, 237] on div "check_box_outline_blank Dryer Vent - Terminated Under Deck" at bounding box center [728, 220] width 466 height 57
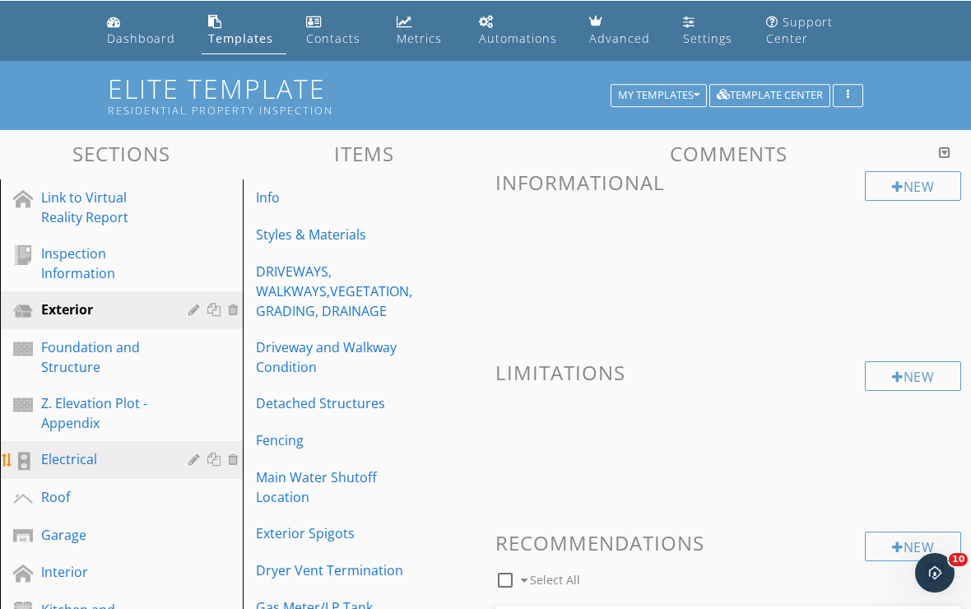
scroll to position [57, 0]
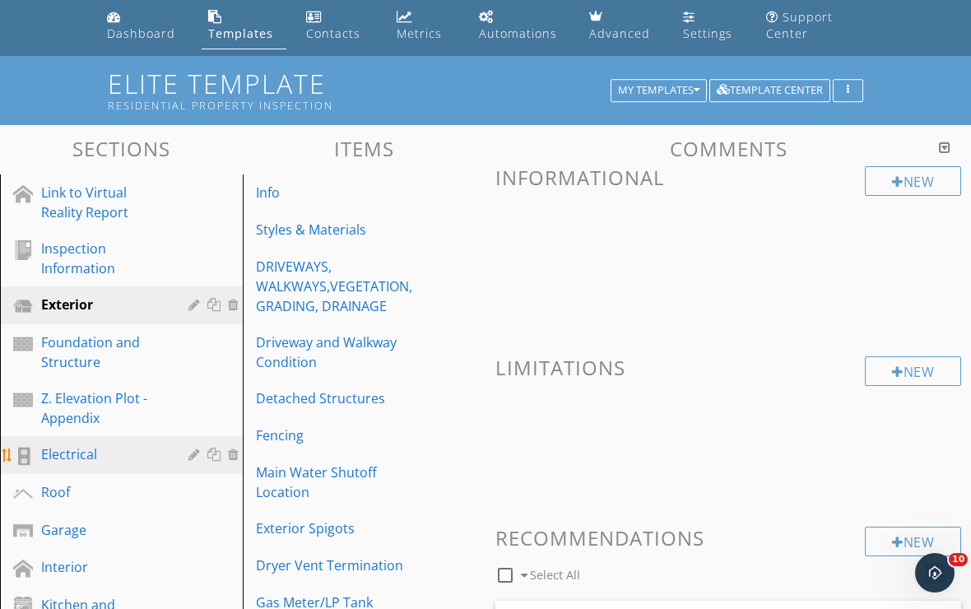
click at [109, 451] on div "Electrical" at bounding box center [102, 454] width 123 height 20
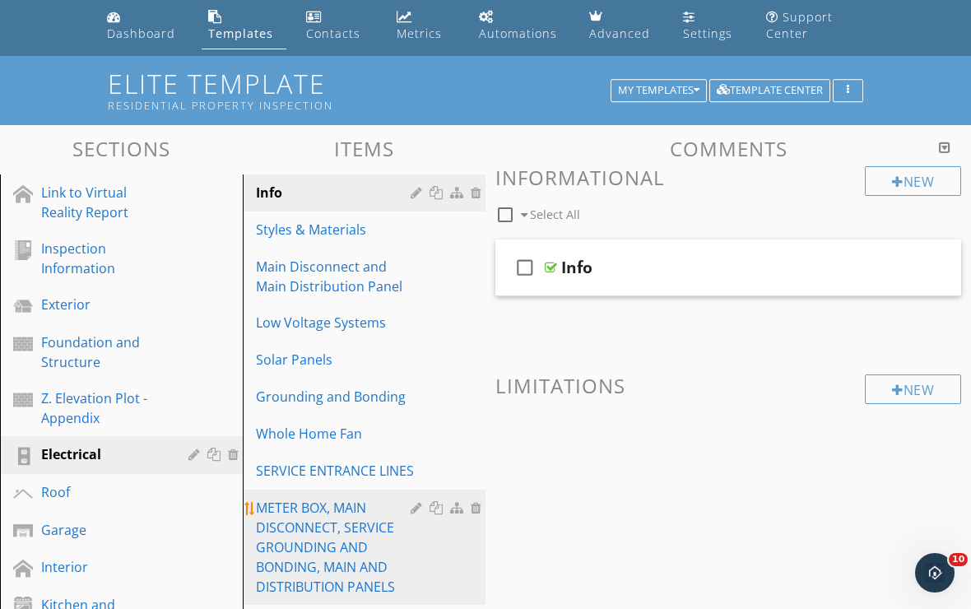
click at [356, 531] on div "METER BOX, MAIN DISCONNECT, SERVICE GROUNDING AND BONDING, MAIN AND DISTRIBUTIO…" at bounding box center [336, 547] width 160 height 99
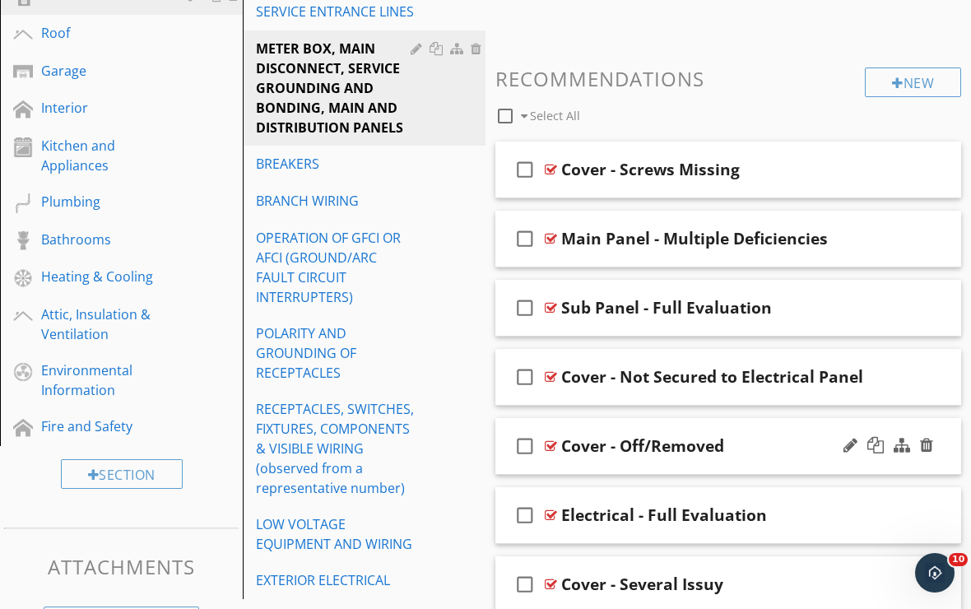
scroll to position [541, 0]
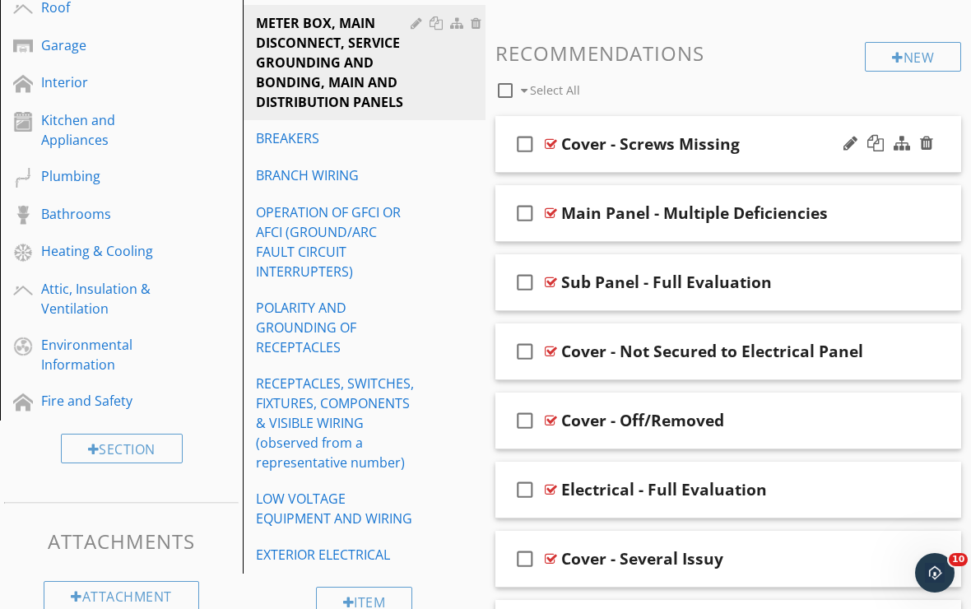
click at [576, 165] on div "check_box_outline_blank Cover - Screws Missing" at bounding box center [728, 144] width 466 height 57
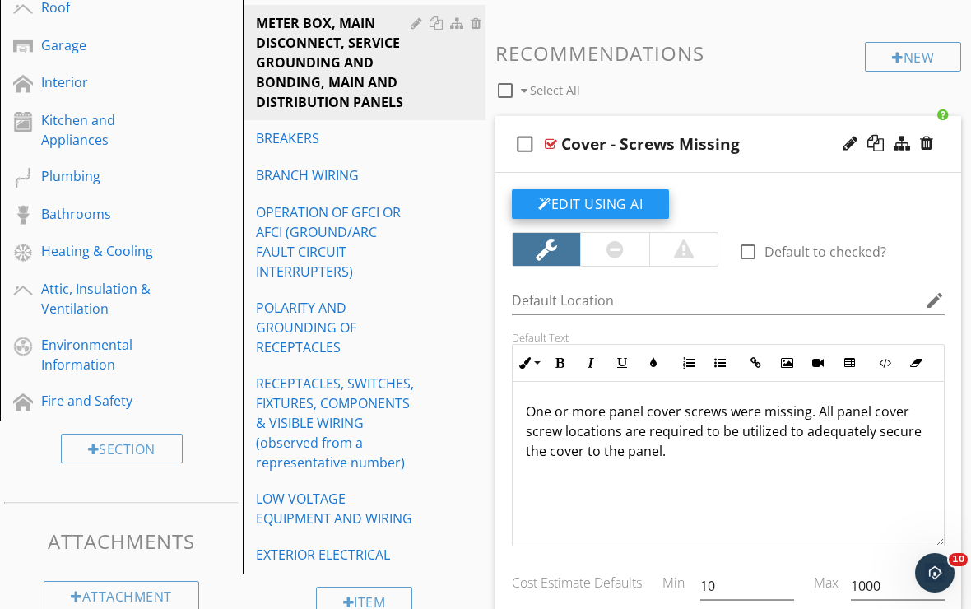
click at [578, 199] on button "Edit Using AI" at bounding box center [590, 204] width 157 height 30
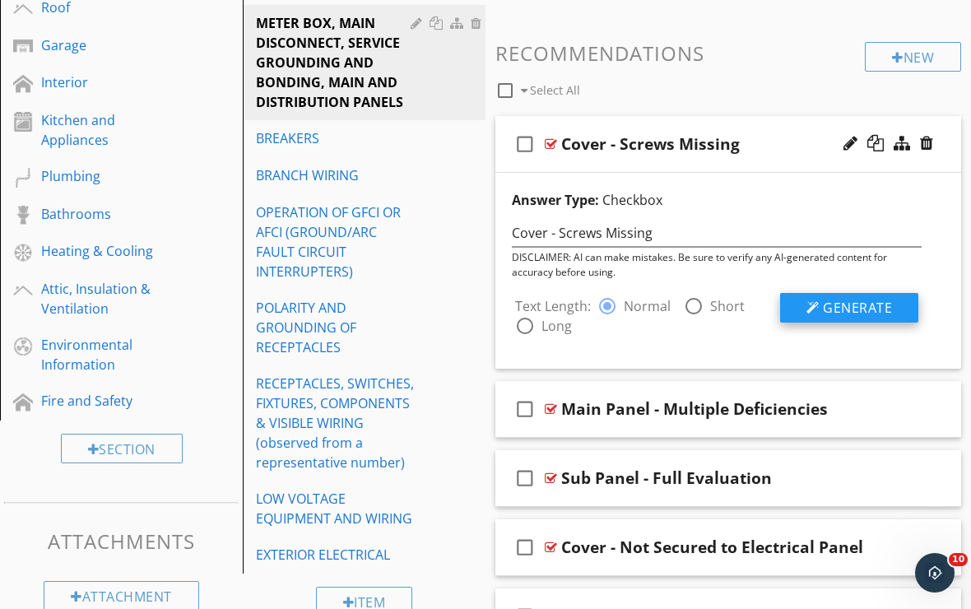
click at [841, 299] on span "Generate" at bounding box center [857, 308] width 69 height 18
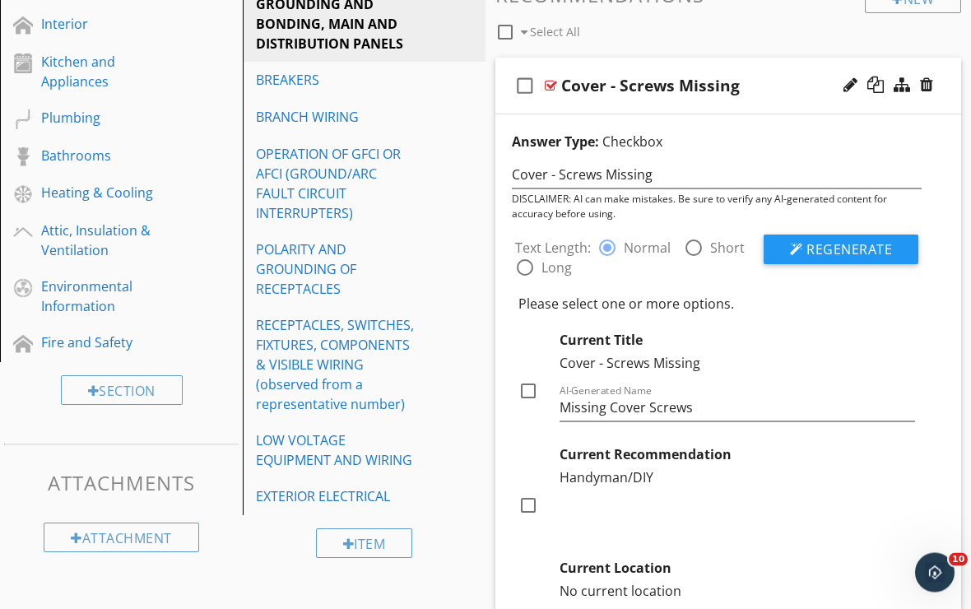
scroll to position [615, 0]
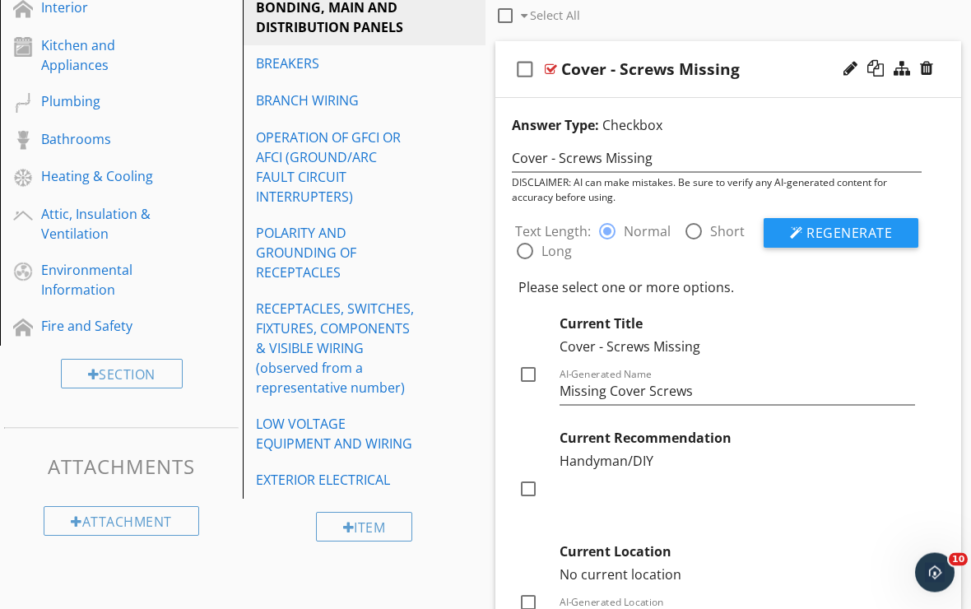
click at [531, 376] on div at bounding box center [528, 375] width 28 height 28
checkbox input "true"
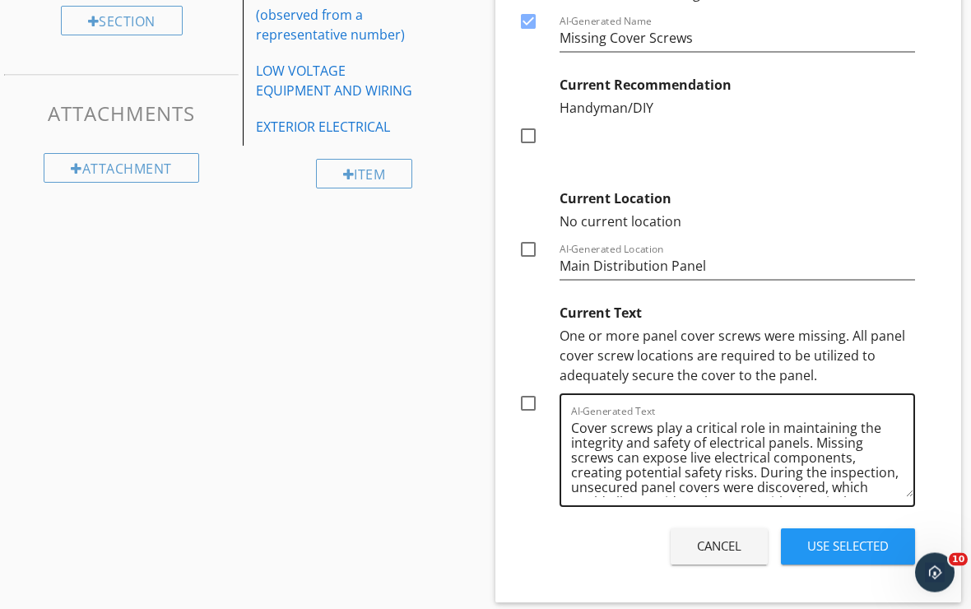
scroll to position [969, 0]
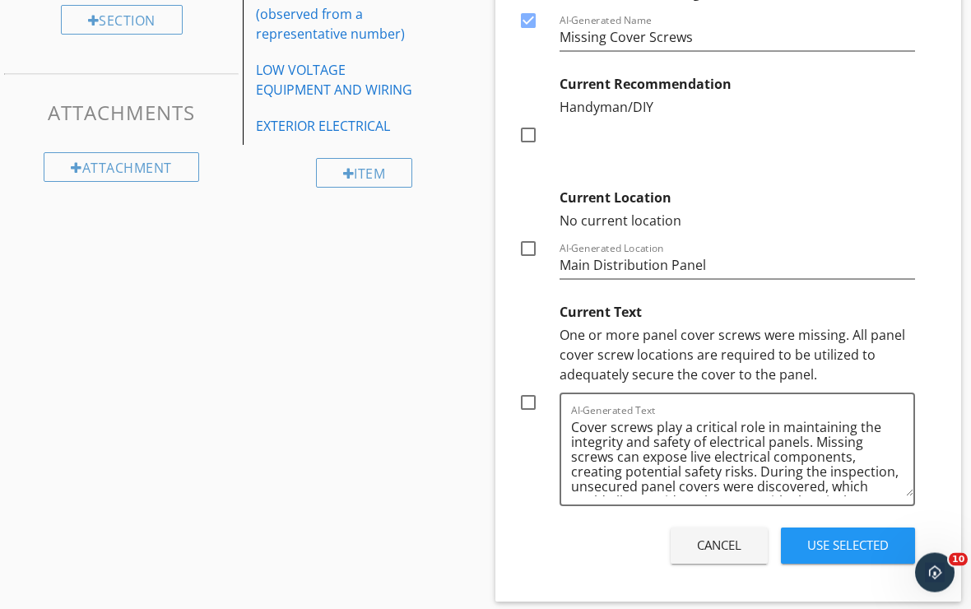
click at [811, 545] on div "Use Selected" at bounding box center [847, 545] width 81 height 19
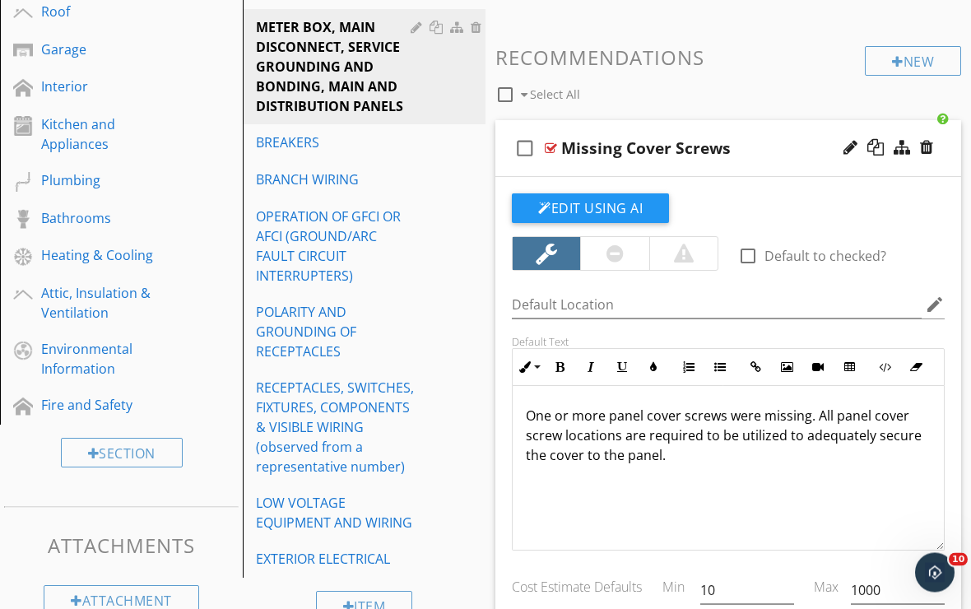
scroll to position [537, 0]
click at [846, 147] on div at bounding box center [850, 147] width 14 height 16
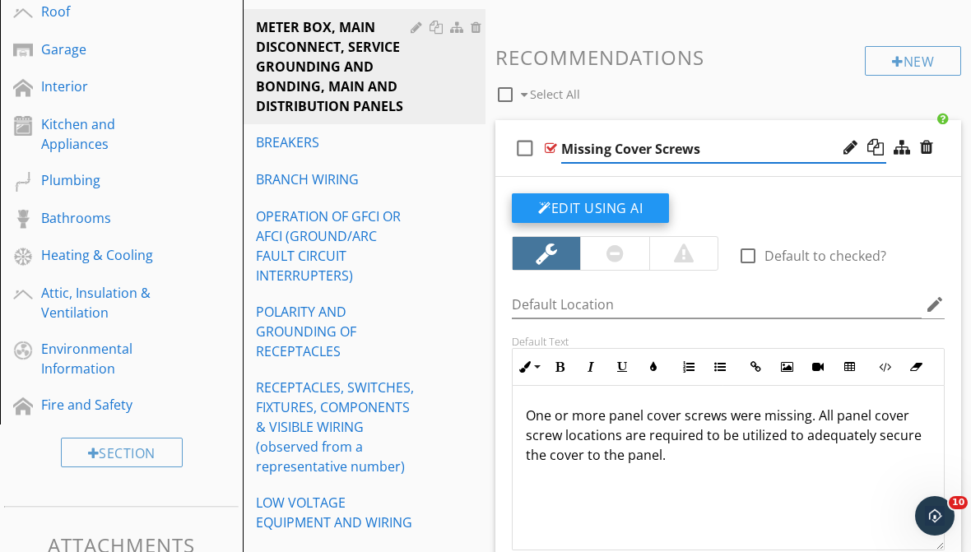
click at [644, 206] on button "Edit Using AI" at bounding box center [590, 208] width 157 height 30
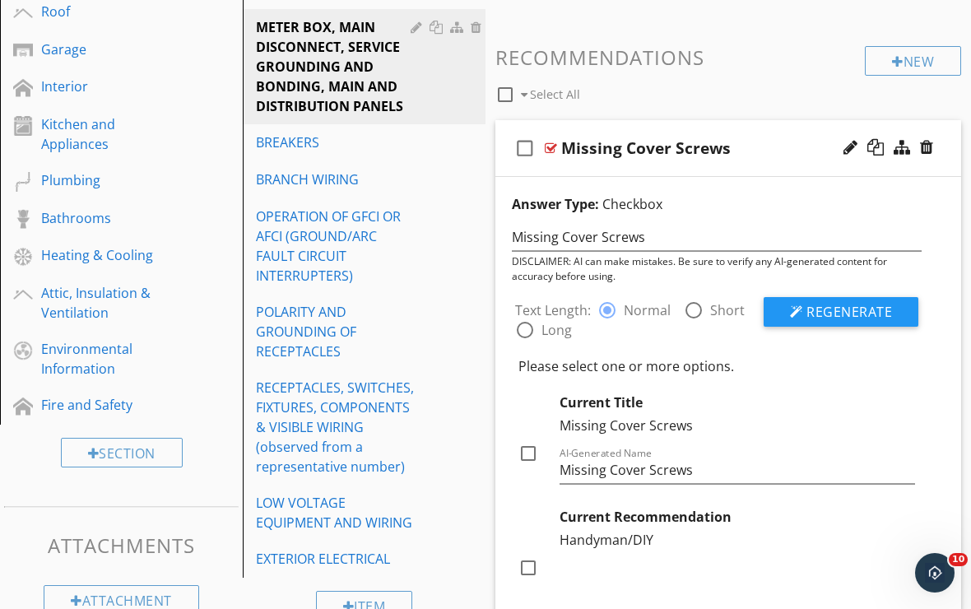
click at [691, 311] on div at bounding box center [694, 310] width 28 height 28
radio input "false"
radio input "true"
click at [822, 308] on span "Regenerate" at bounding box center [849, 312] width 86 height 18
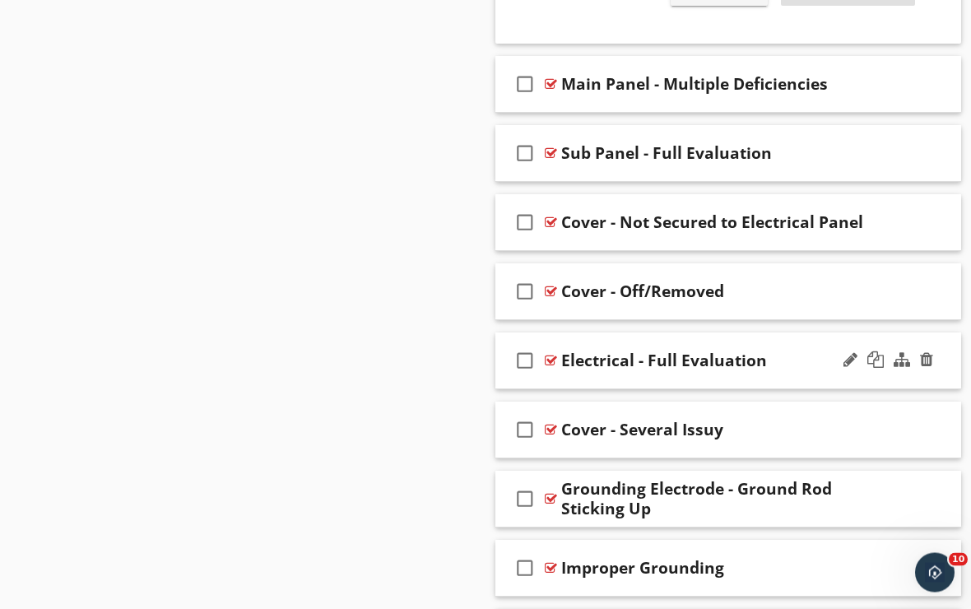
scroll to position [1541, 0]
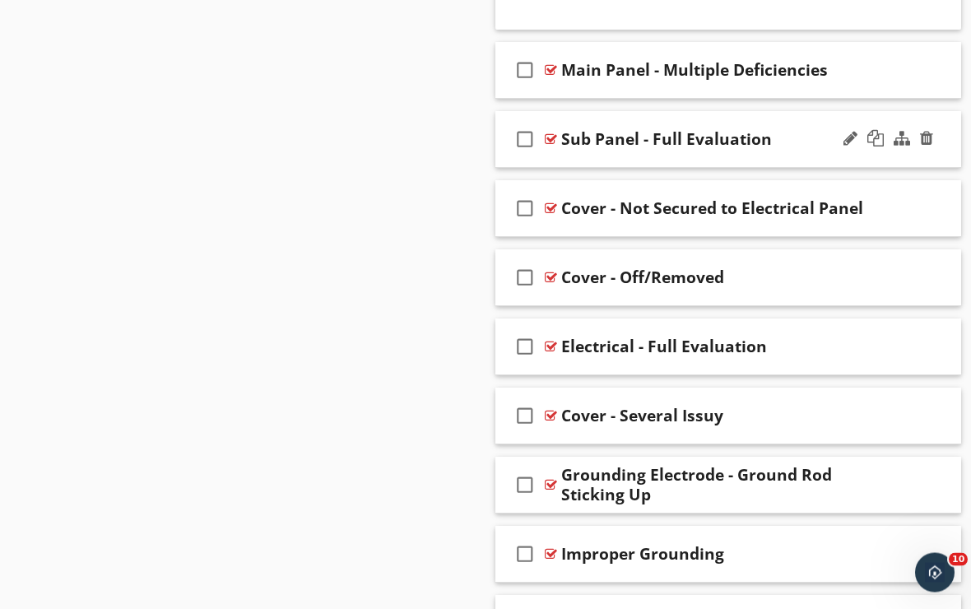
click at [646, 160] on div "check_box_outline_blank Sub Panel - Full Evaluation" at bounding box center [728, 140] width 466 height 57
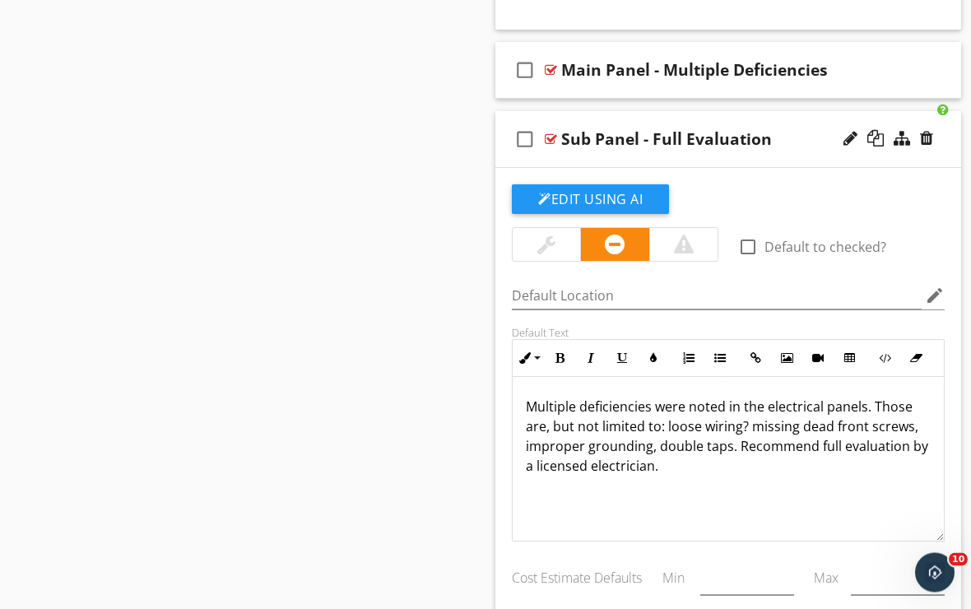
scroll to position [1542, 0]
click at [635, 206] on button "Edit Using AI" at bounding box center [590, 199] width 157 height 30
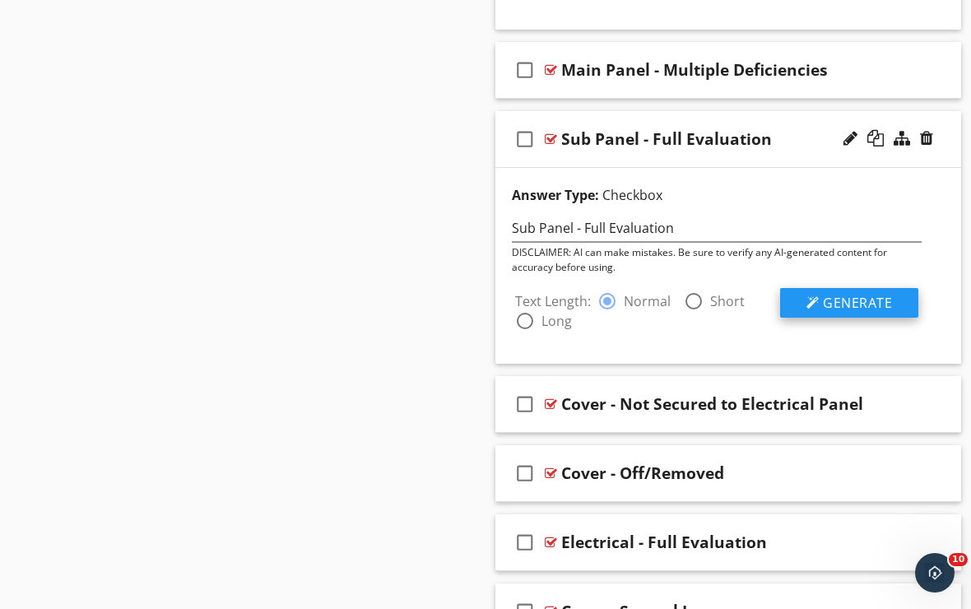
click at [798, 300] on button "Generate" at bounding box center [849, 303] width 138 height 30
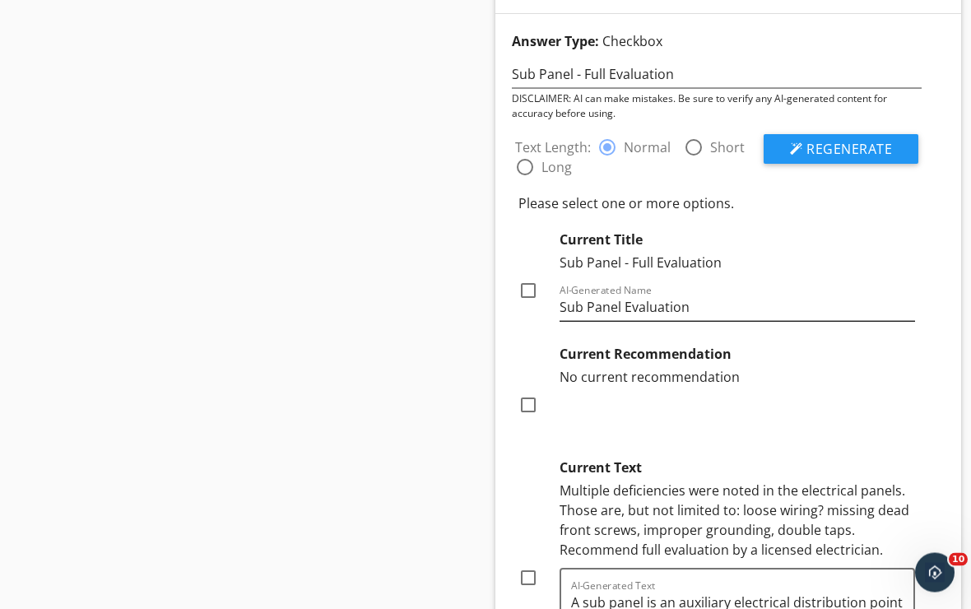
scroll to position [1697, 0]
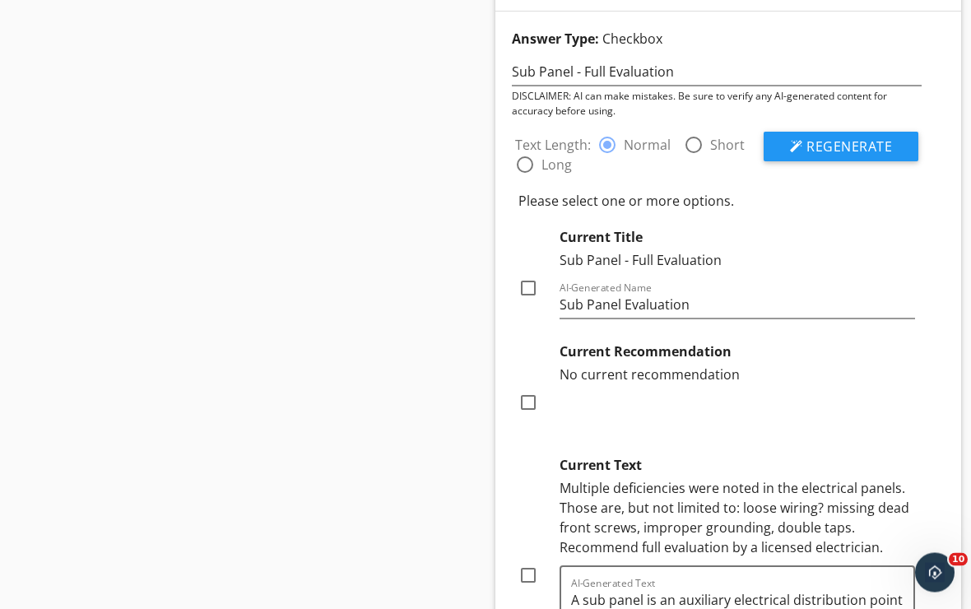
click at [526, 294] on div at bounding box center [528, 289] width 28 height 28
checkbox input "true"
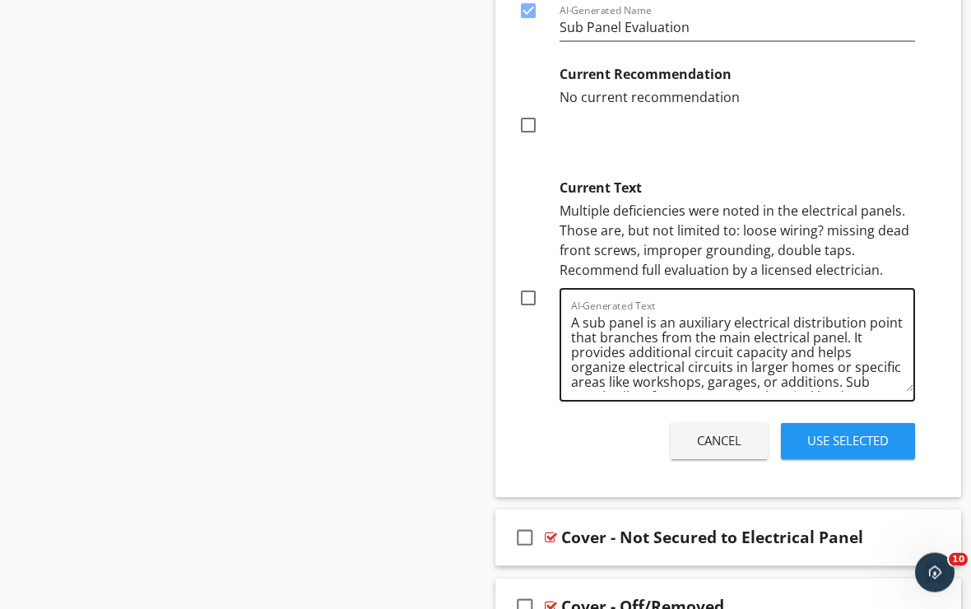
scroll to position [0, 0]
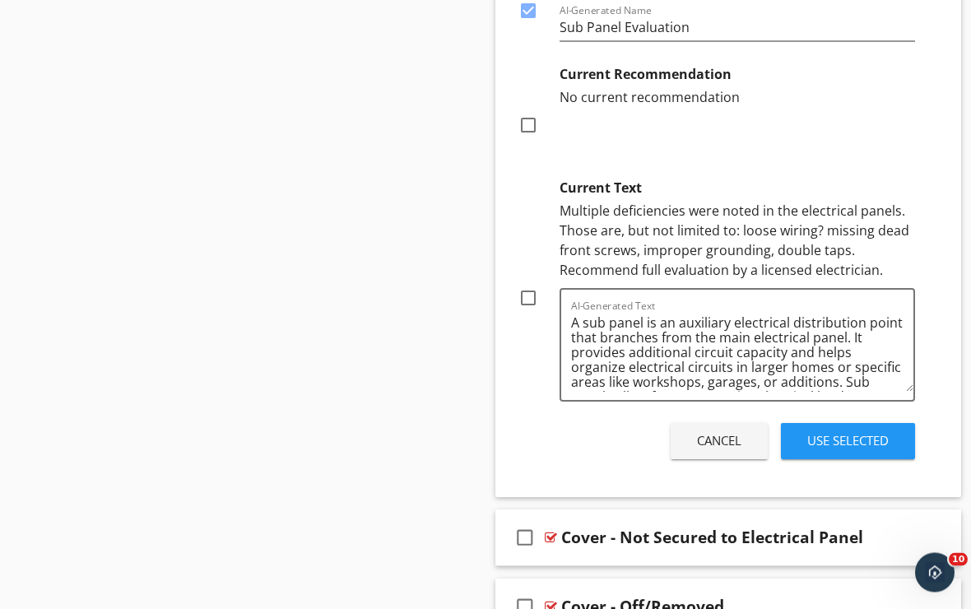
click at [800, 445] on button "Use Selected" at bounding box center [848, 442] width 134 height 36
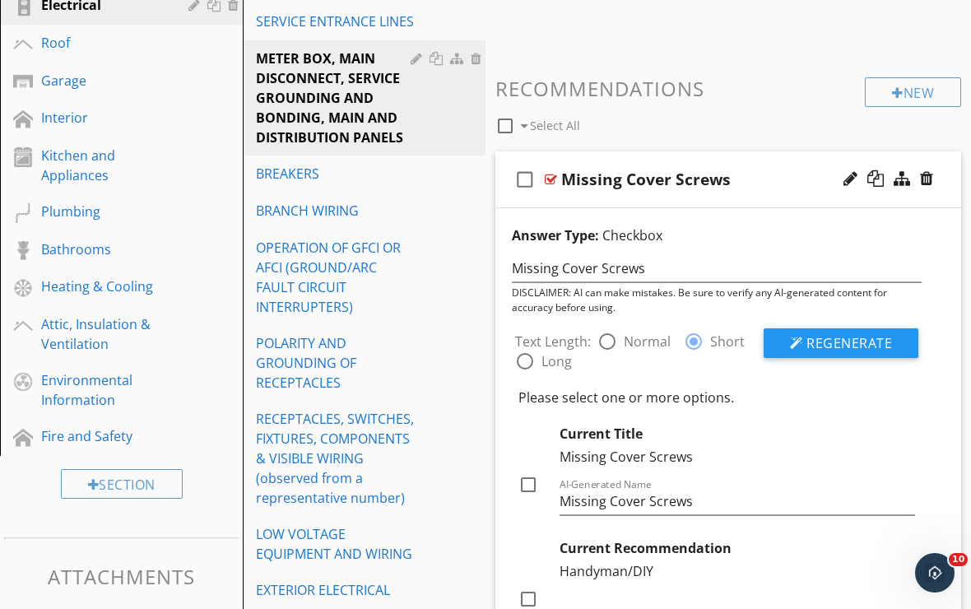
scroll to position [512, 0]
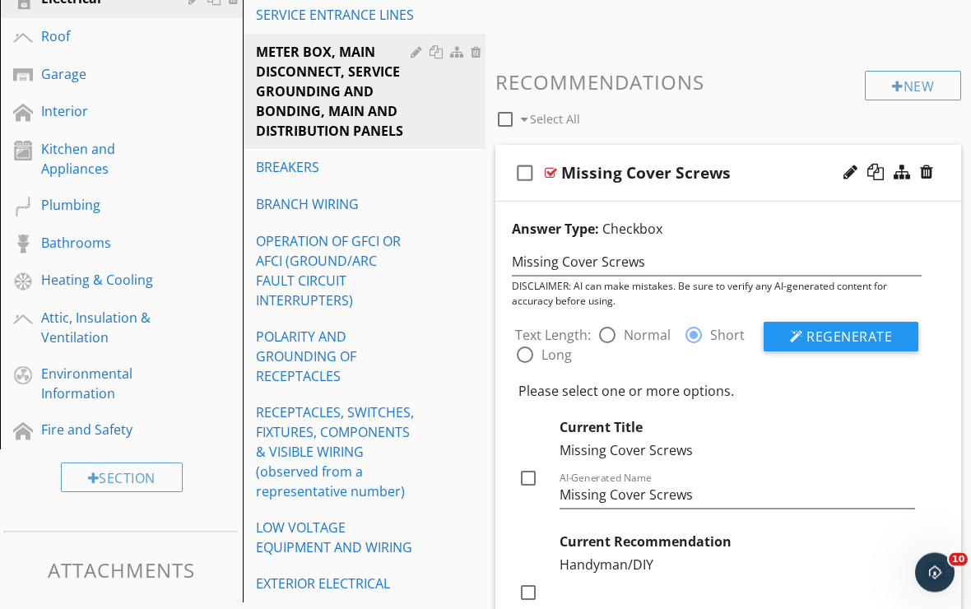
click at [711, 191] on div "check_box_outline_blank Missing Cover Screws" at bounding box center [728, 174] width 466 height 57
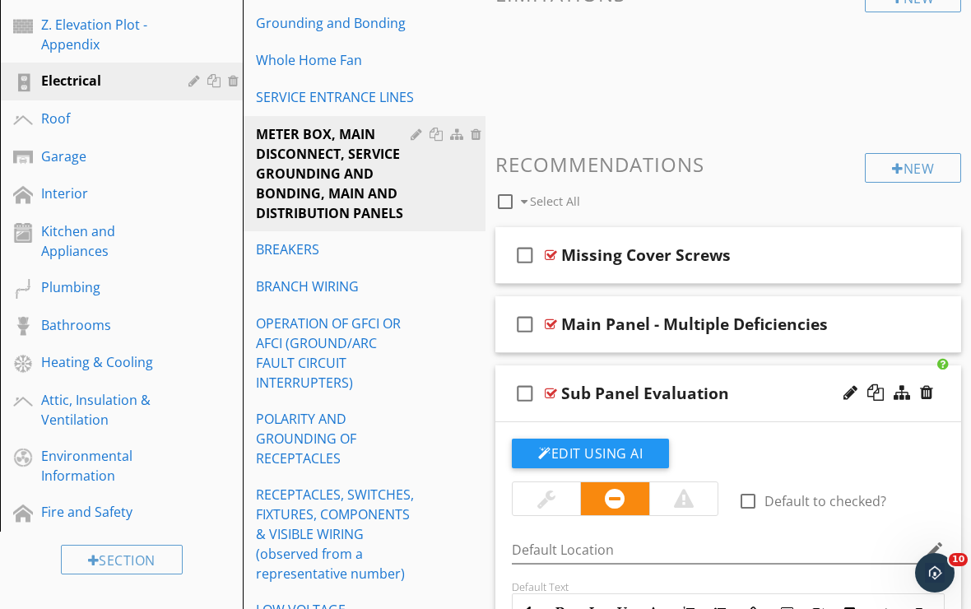
scroll to position [455, 0]
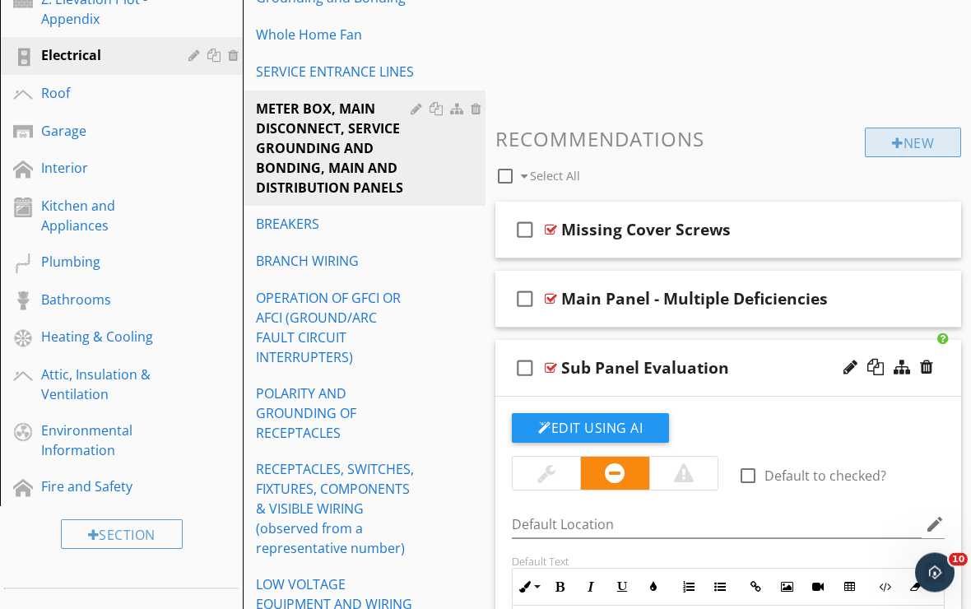
click at [895, 145] on div at bounding box center [898, 143] width 12 height 13
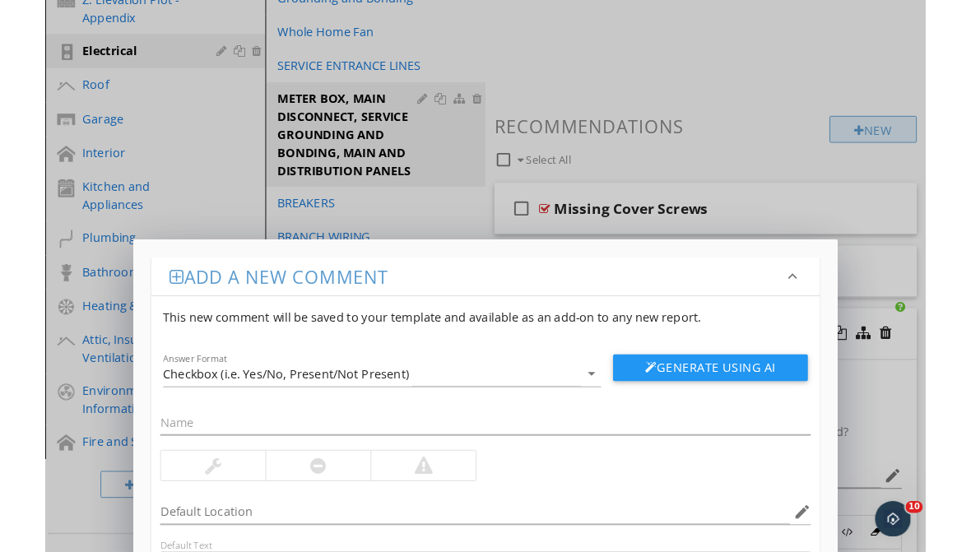
scroll to position [456, 0]
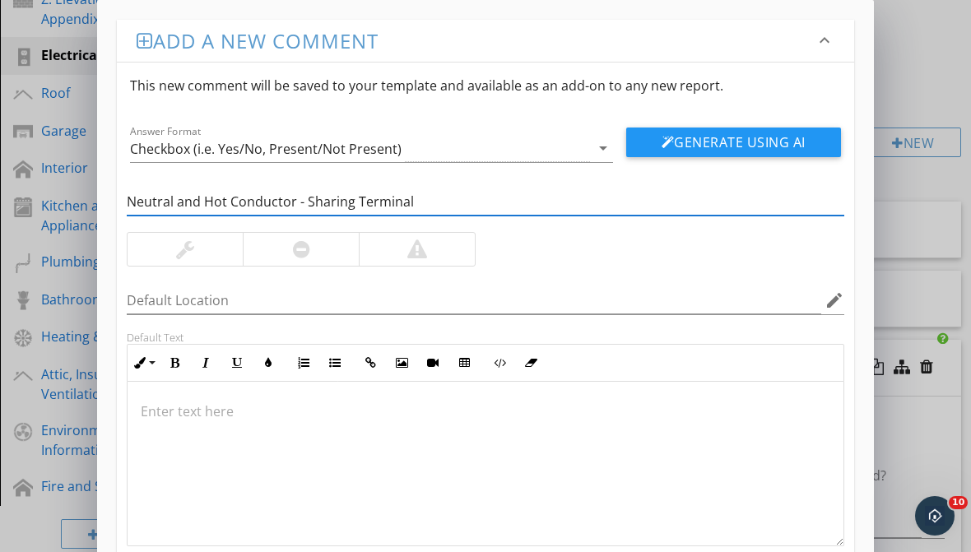
type input "Neutral and Hot Conductor - Sharing Terminal"
click at [302, 261] on div at bounding box center [301, 249] width 116 height 33
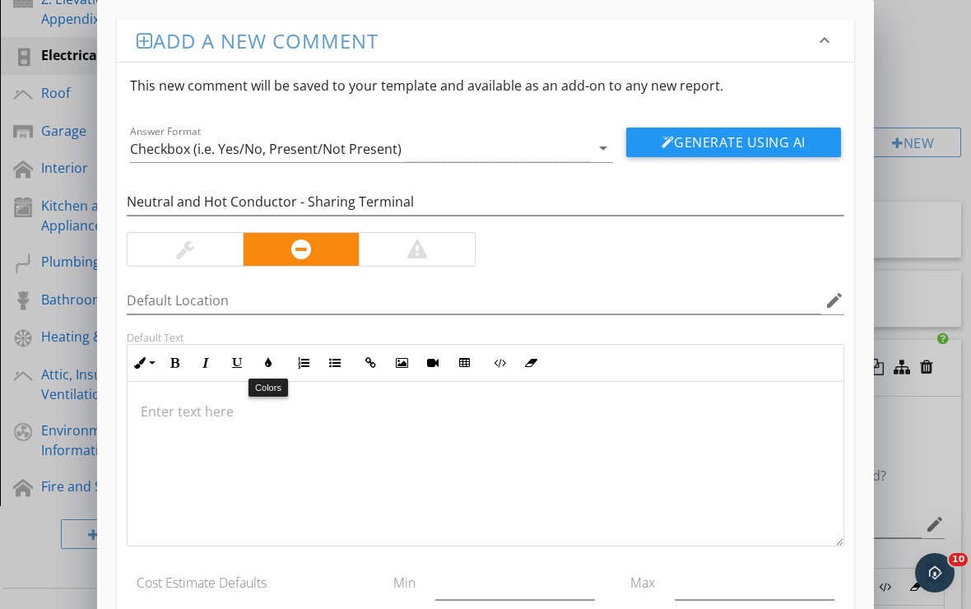
click at [253, 405] on p at bounding box center [485, 411] width 689 height 20
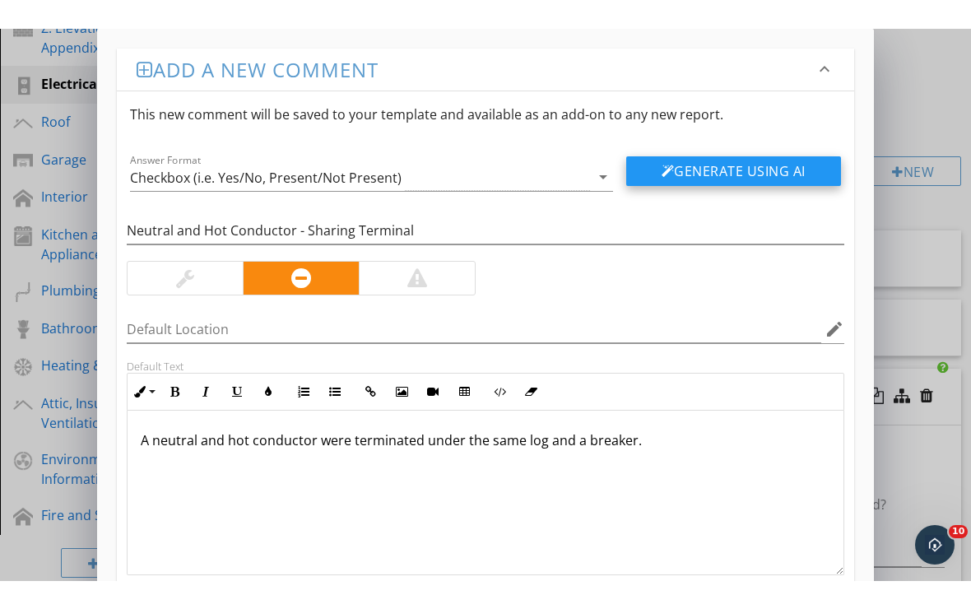
scroll to position [0, 0]
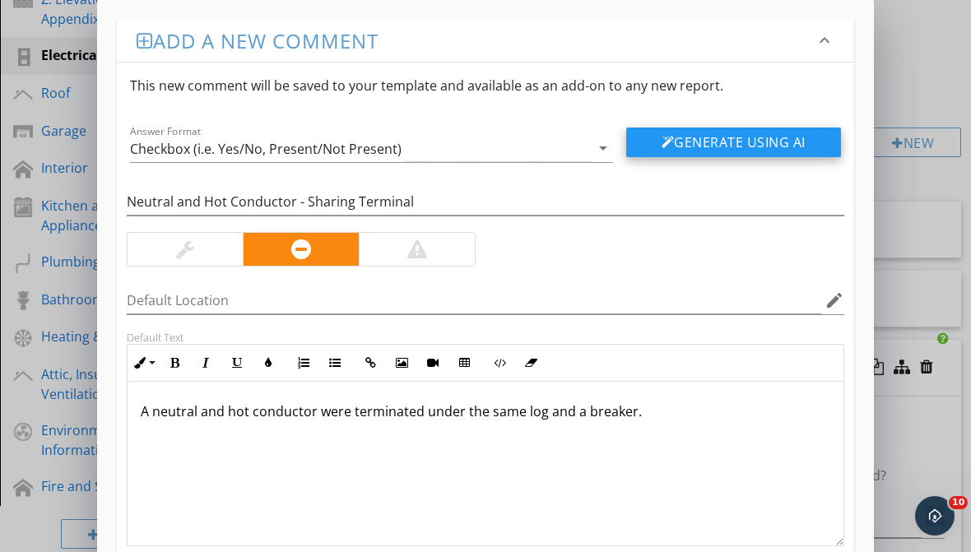
click at [695, 145] on button "Generate Using AI" at bounding box center [733, 143] width 215 height 30
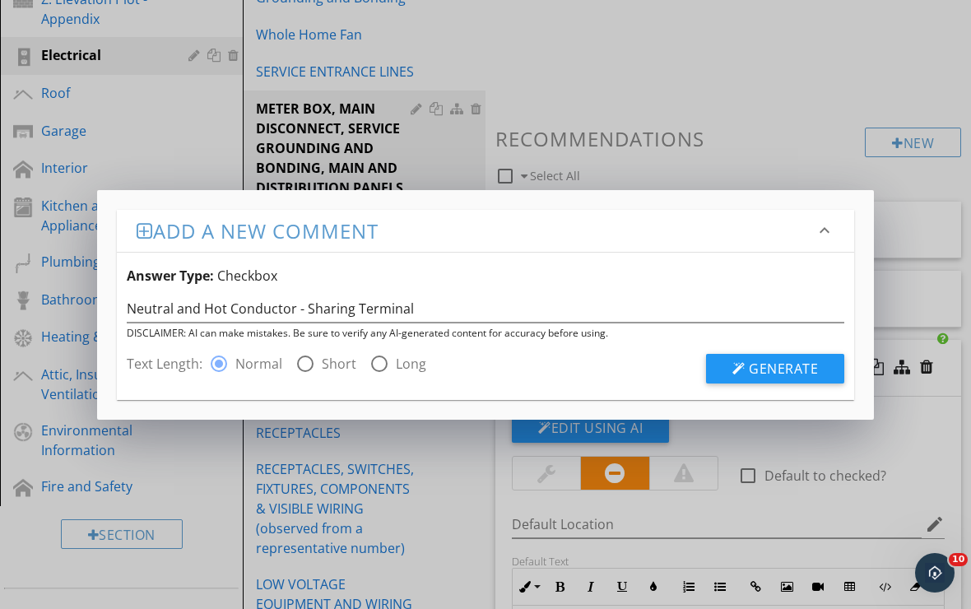
click at [740, 371] on div at bounding box center [738, 368] width 13 height 13
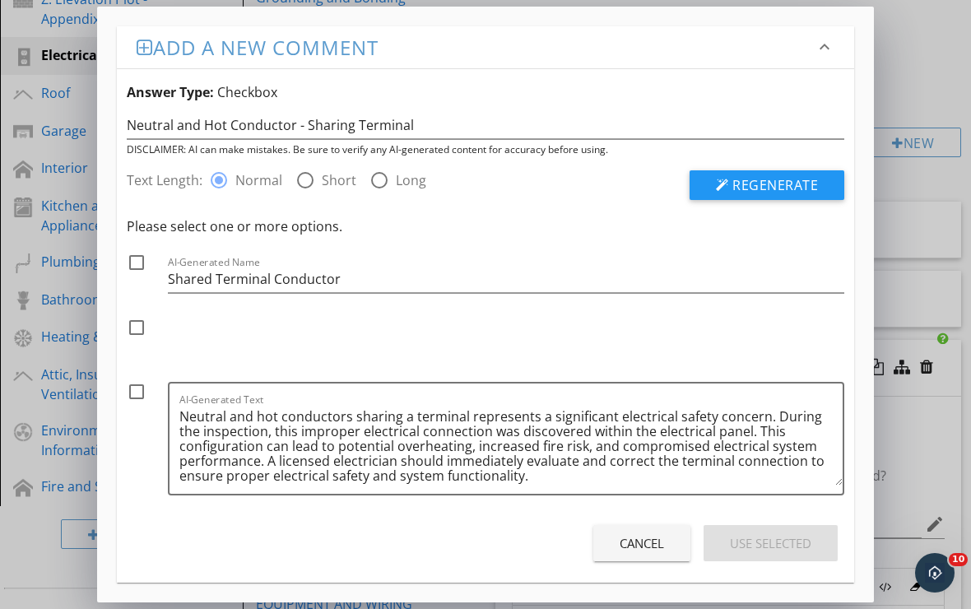
click at [309, 180] on div at bounding box center [305, 180] width 28 height 28
radio input "false"
radio input "true"
click at [728, 192] on div at bounding box center [722, 185] width 13 height 13
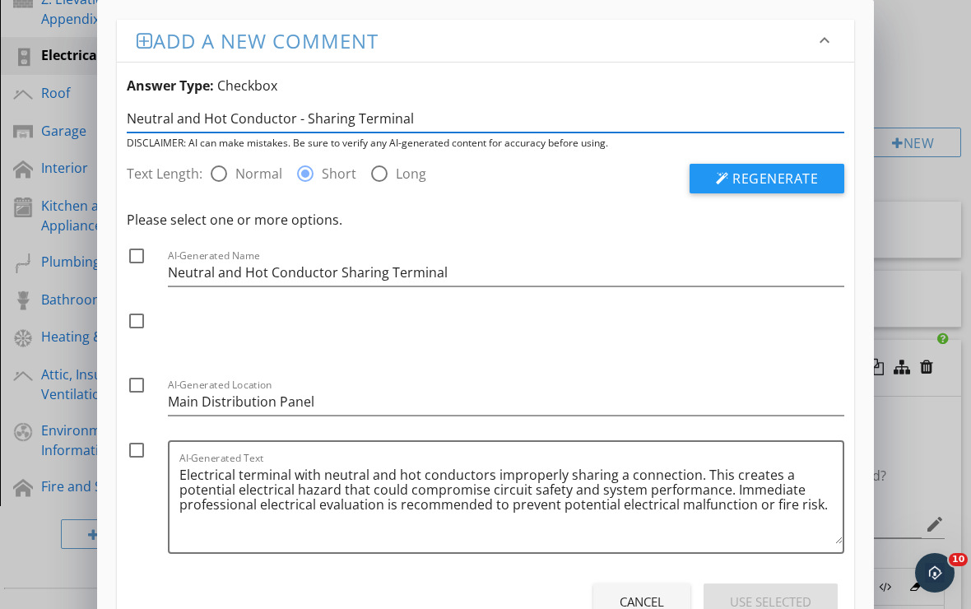
click at [294, 118] on input "Neutral and Hot Conductor - Sharing Terminal" at bounding box center [485, 118] width 717 height 27
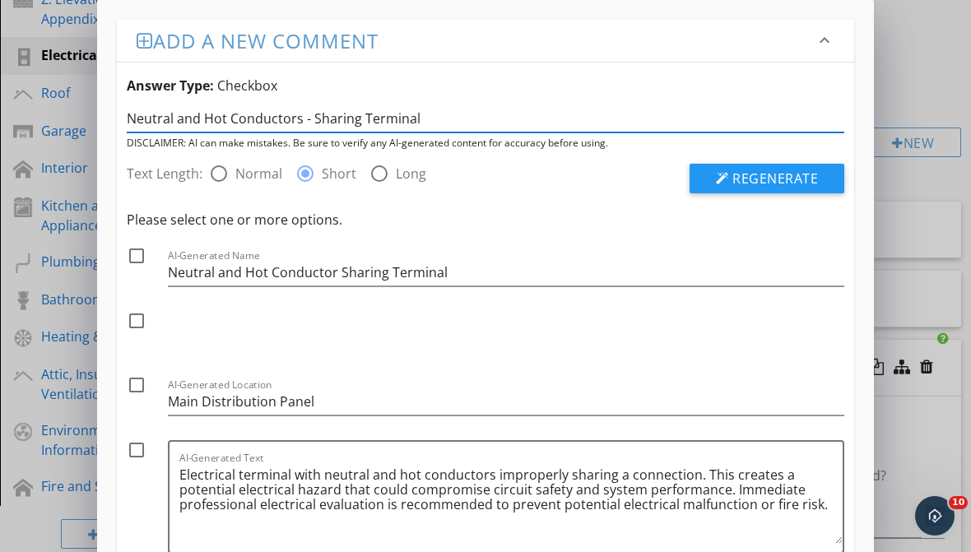
type input "Neutral and Hot Conductors - Sharing Terminal"
click at [137, 454] on div at bounding box center [137, 450] width 28 height 28
checkbox input "true"
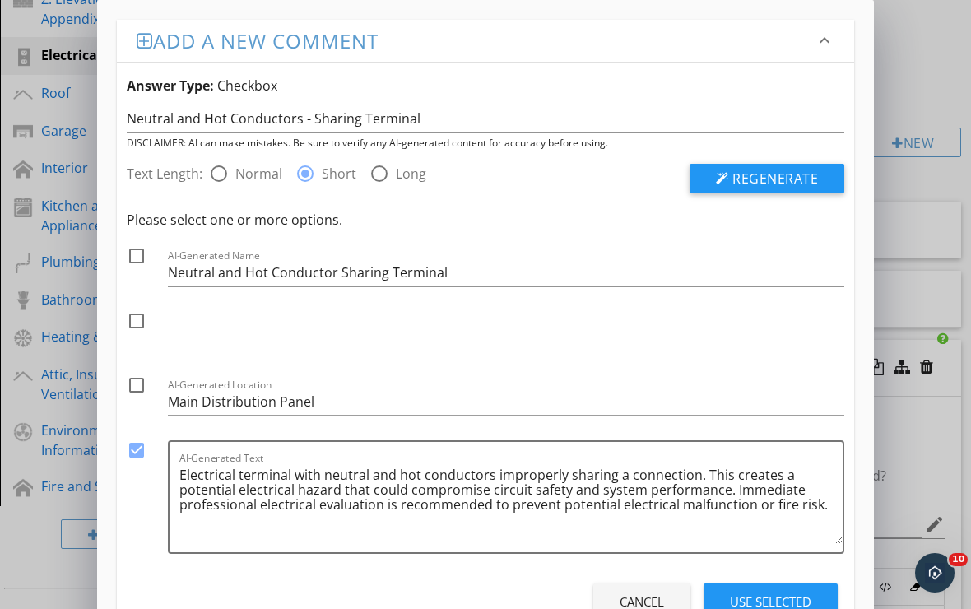
click at [141, 261] on div at bounding box center [137, 256] width 28 height 28
checkbox input "true"
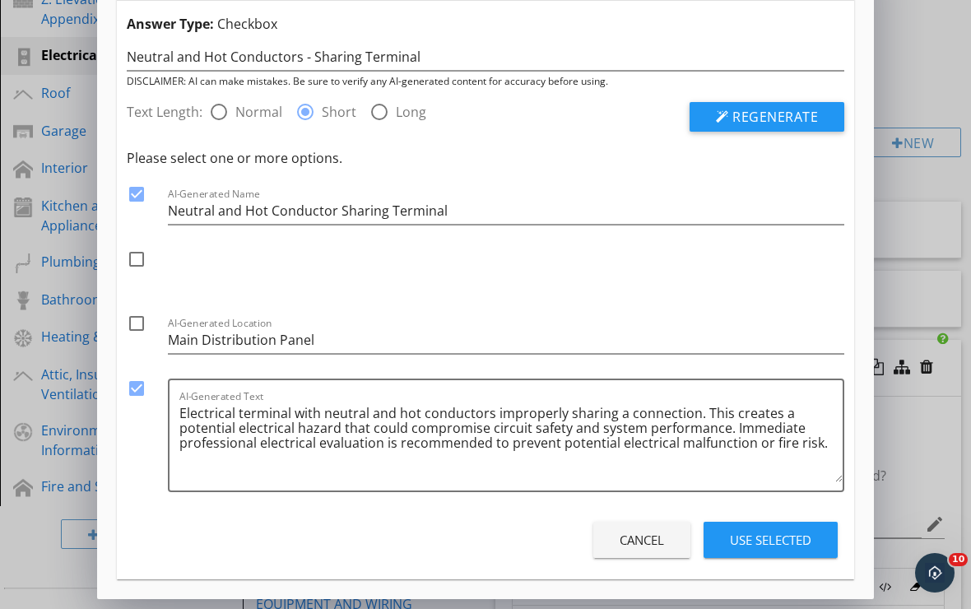
click at [778, 544] on div "Use Selected" at bounding box center [770, 540] width 81 height 19
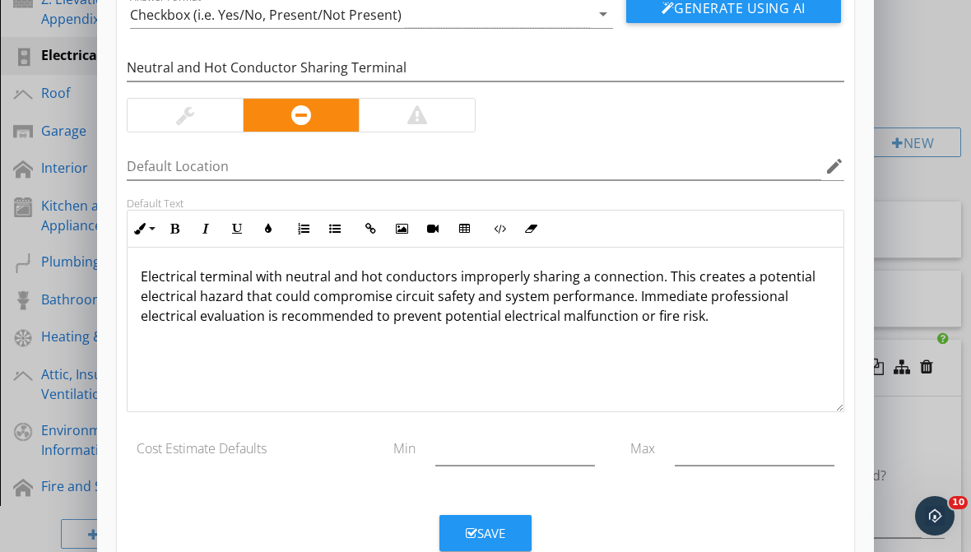
scroll to position [142, 0]
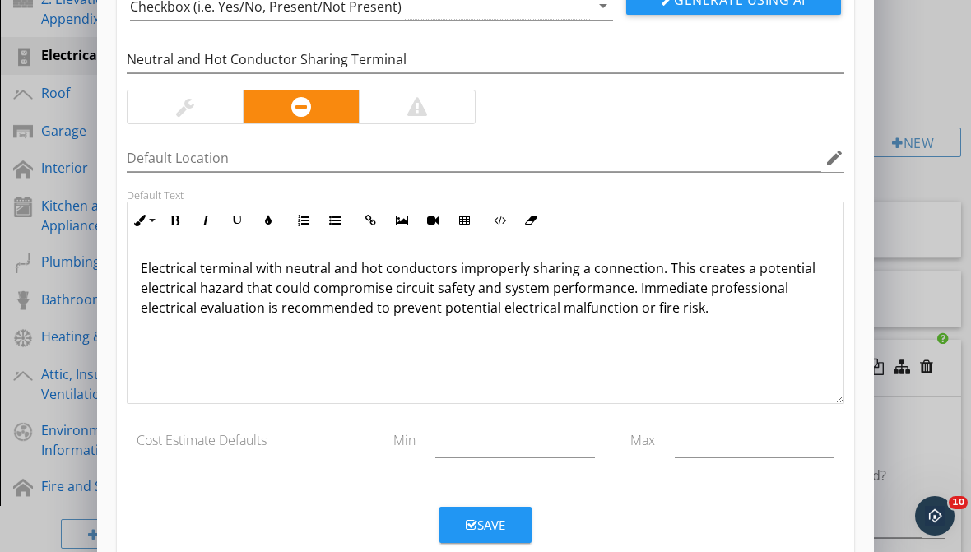
click at [635, 288] on p "Electrical terminal with neutral and hot conductors improperly sharing a connec…" at bounding box center [485, 287] width 689 height 59
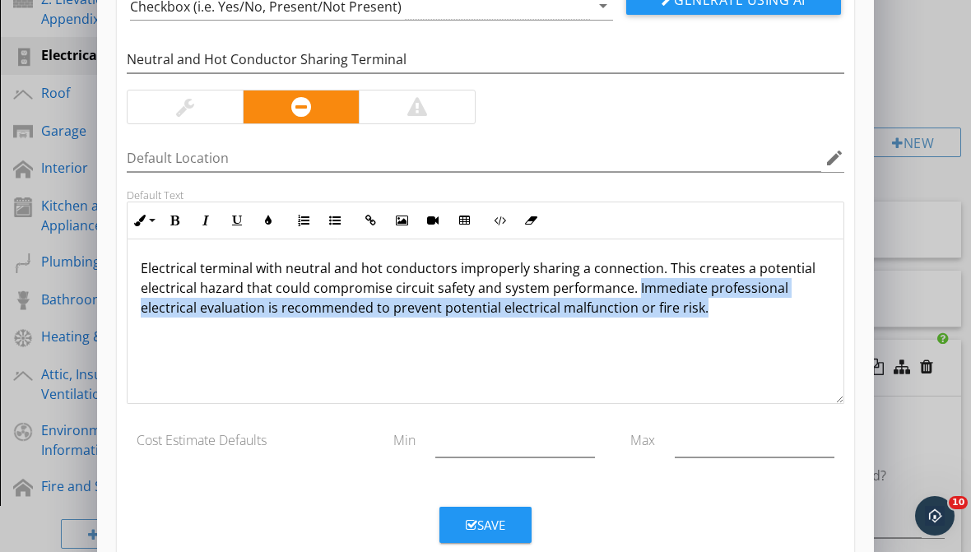
drag, startPoint x: 633, startPoint y: 288, endPoint x: 754, endPoint y: 323, distance: 126.8
click at [754, 323] on div "Electrical terminal with neutral and hot conductors improperly sharing a connec…" at bounding box center [486, 321] width 716 height 165
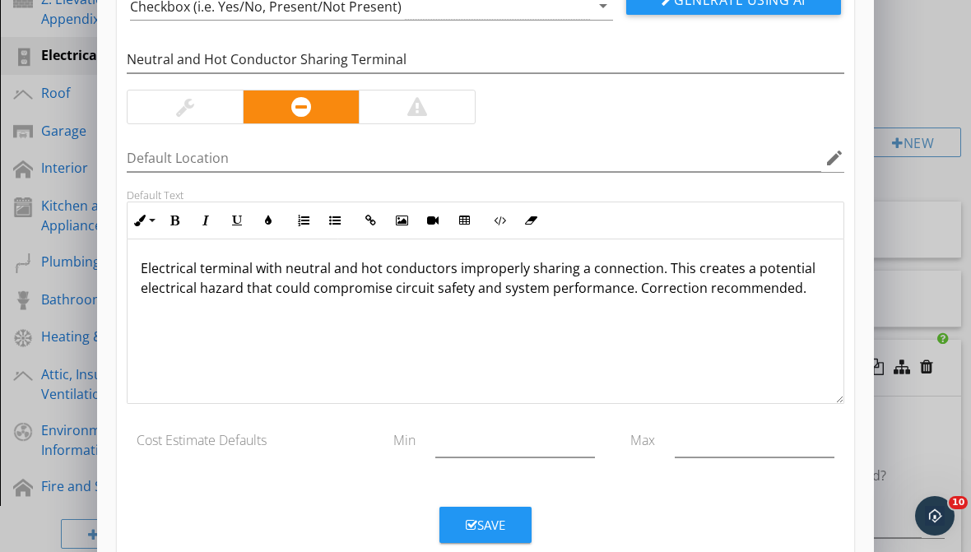
click at [504, 522] on div "Save" at bounding box center [485, 525] width 39 height 19
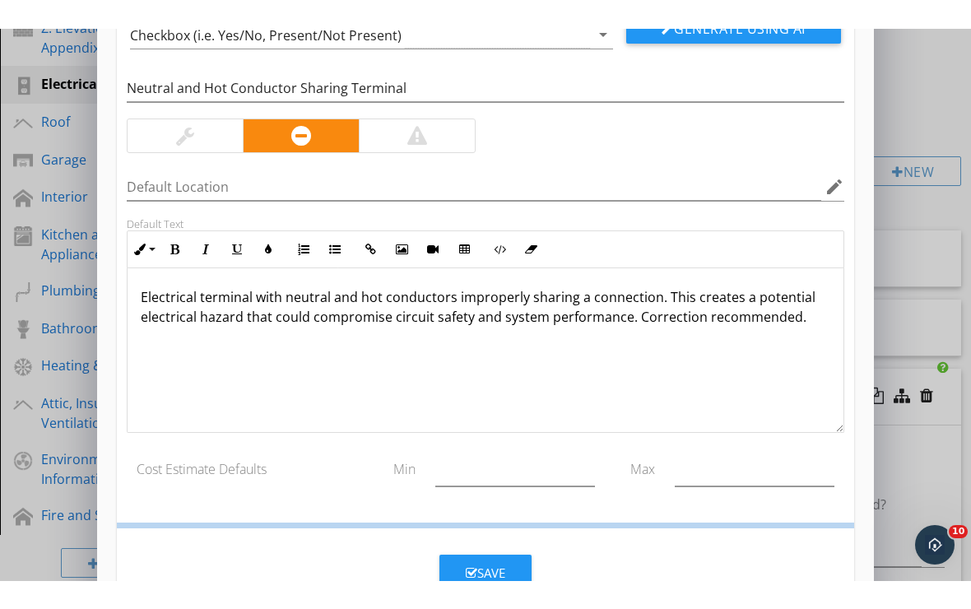
scroll to position [100, 0]
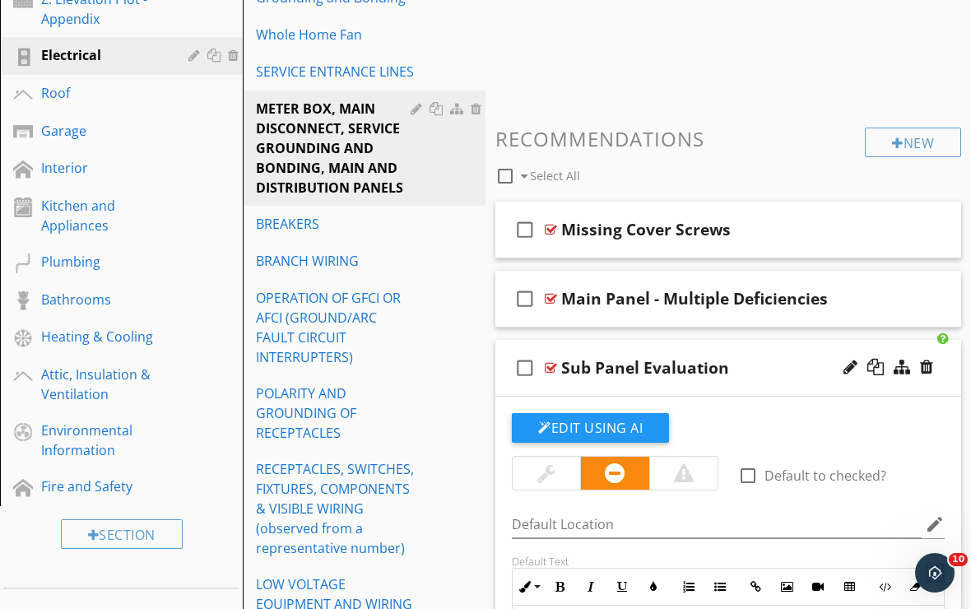
click at [583, 387] on div "check_box_outline_blank Sub Panel Evaluation" at bounding box center [728, 368] width 466 height 57
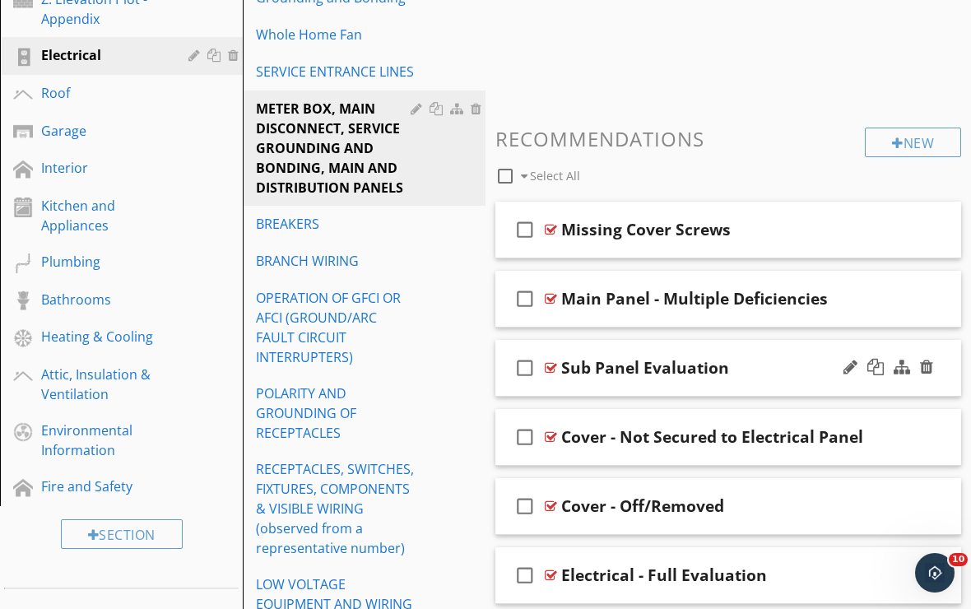
click at [593, 384] on div "check_box_outline_blank Sub Panel Evaluation" at bounding box center [728, 368] width 466 height 57
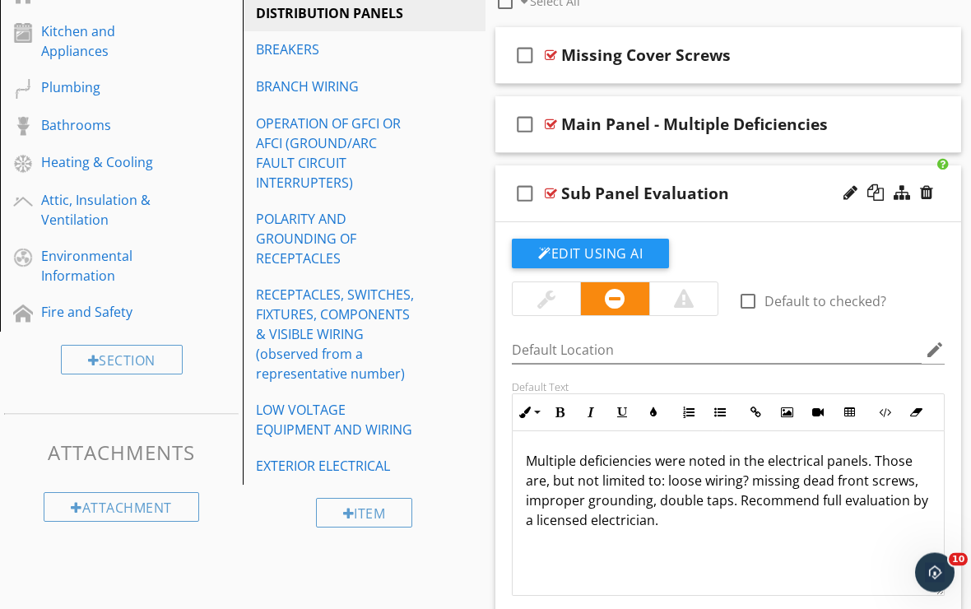
scroll to position [633, 0]
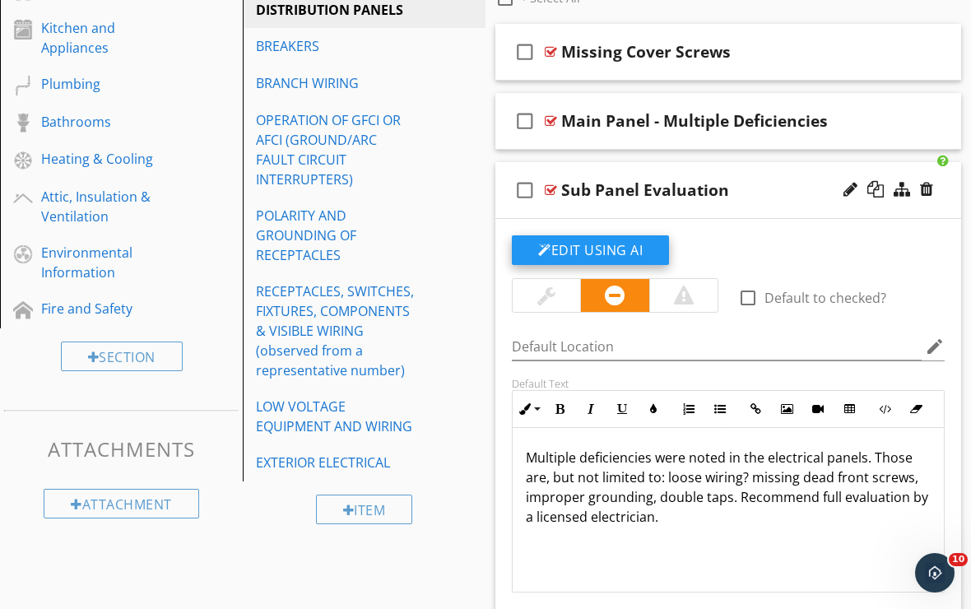
click at [581, 248] on button "Edit Using AI" at bounding box center [590, 250] width 157 height 30
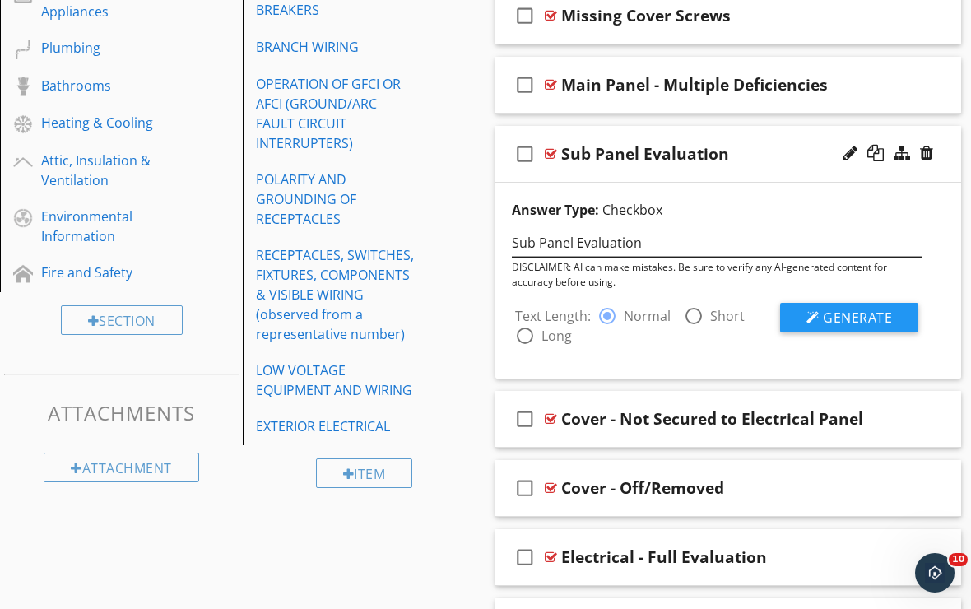
scroll to position [668, 0]
click at [850, 155] on div at bounding box center [850, 154] width 14 height 16
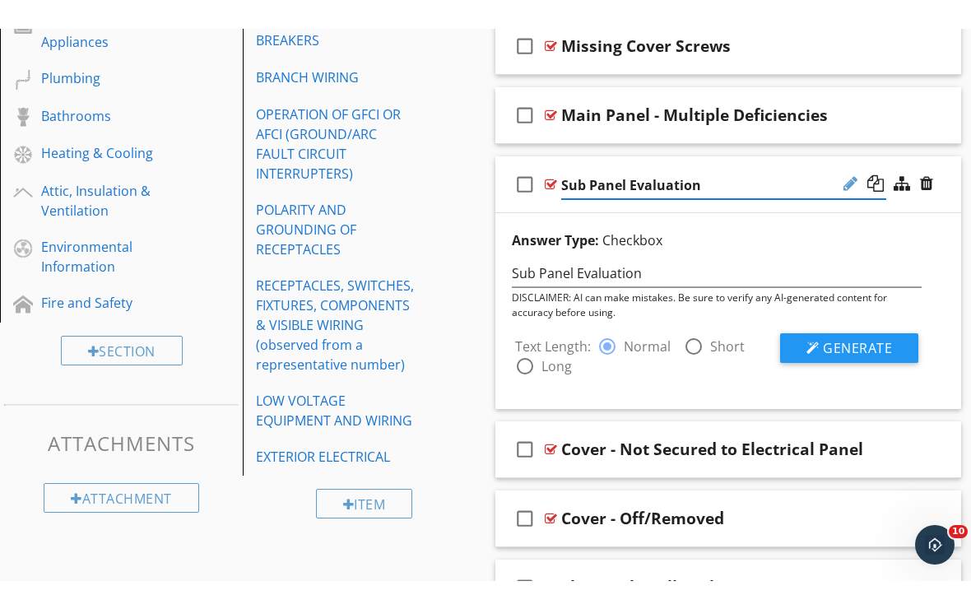
scroll to position [669, 0]
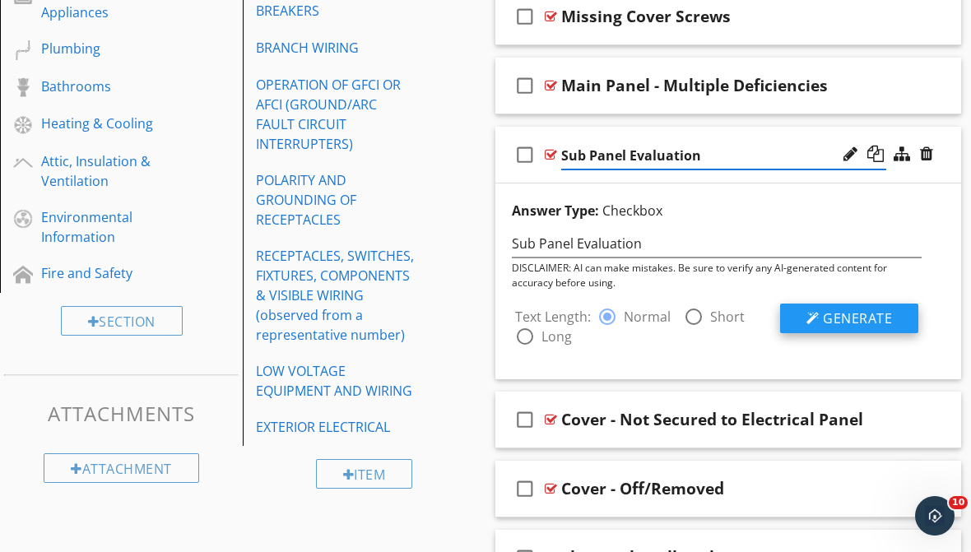
click at [820, 320] on button "Generate" at bounding box center [849, 319] width 138 height 30
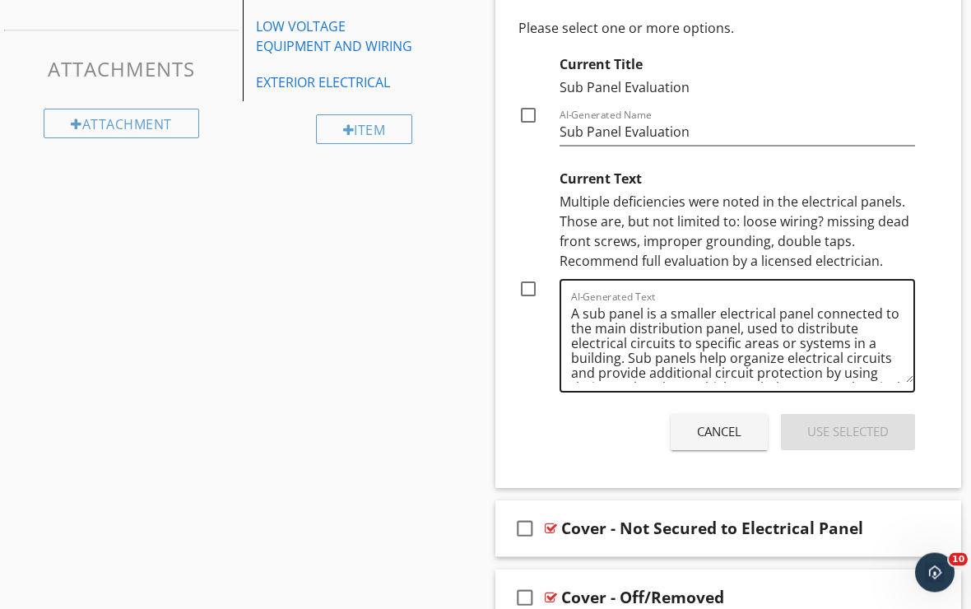
scroll to position [1013, 0]
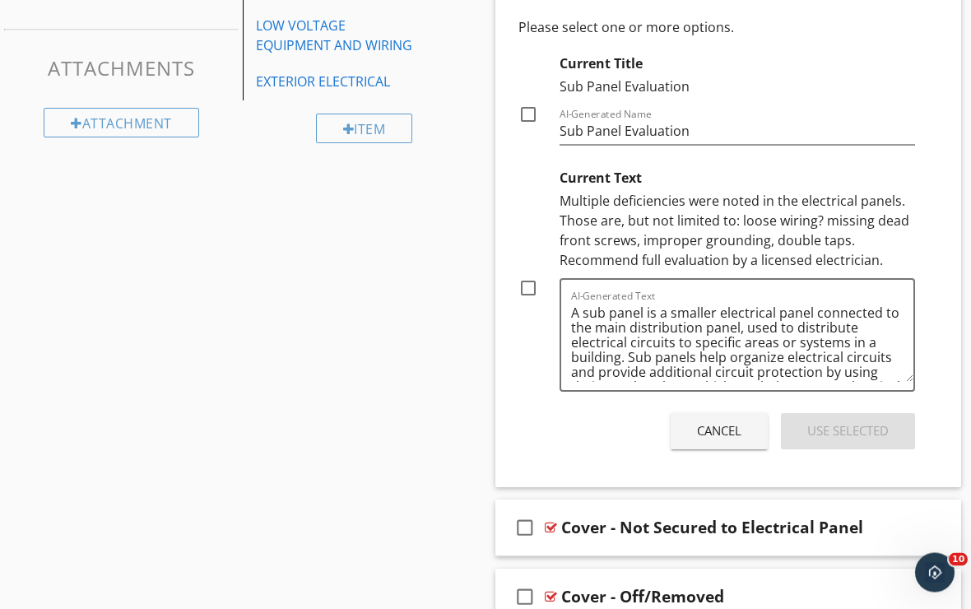
click at [686, 440] on button "Cancel" at bounding box center [718, 432] width 97 height 36
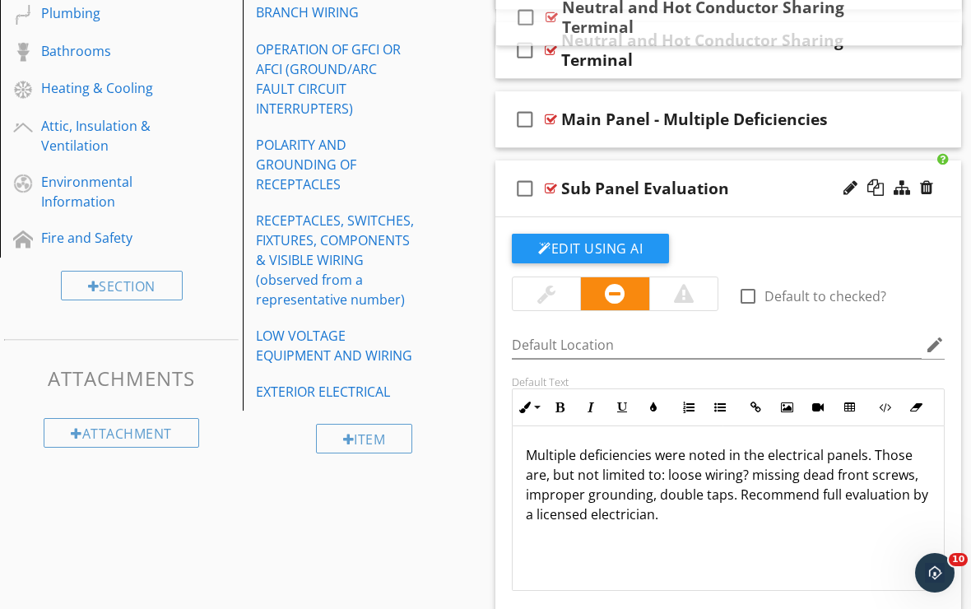
scroll to position [688, 0]
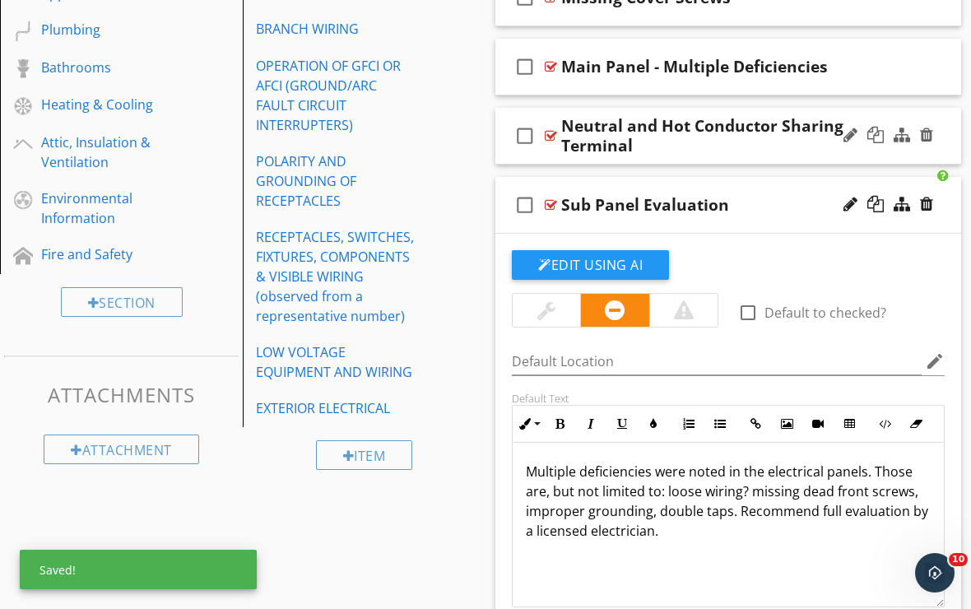
click at [665, 149] on div "Neutral and Hot Conductor Sharing Terminal" at bounding box center [723, 135] width 325 height 39
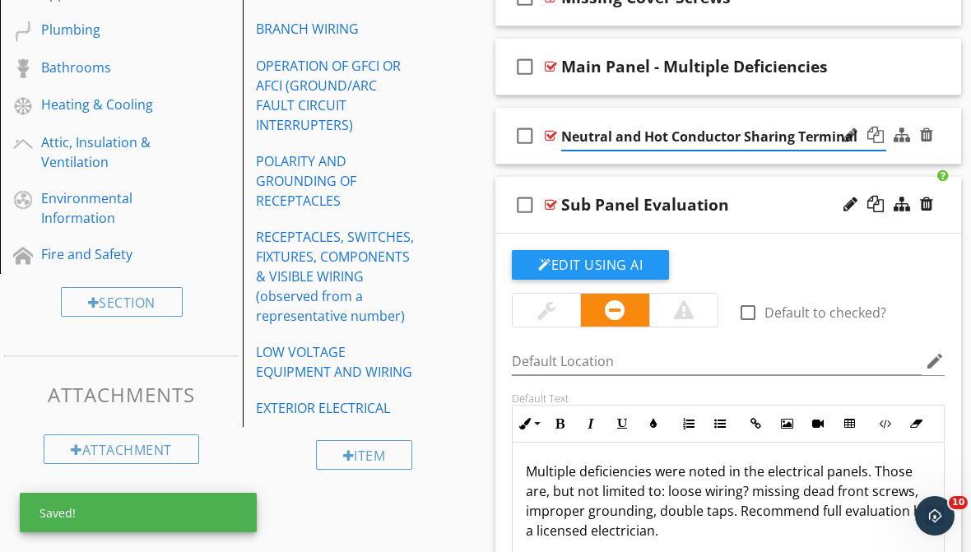
click at [662, 158] on div "check_box_outline_blank Neutral and Hot Conductor Sharing Terminal" at bounding box center [728, 136] width 466 height 57
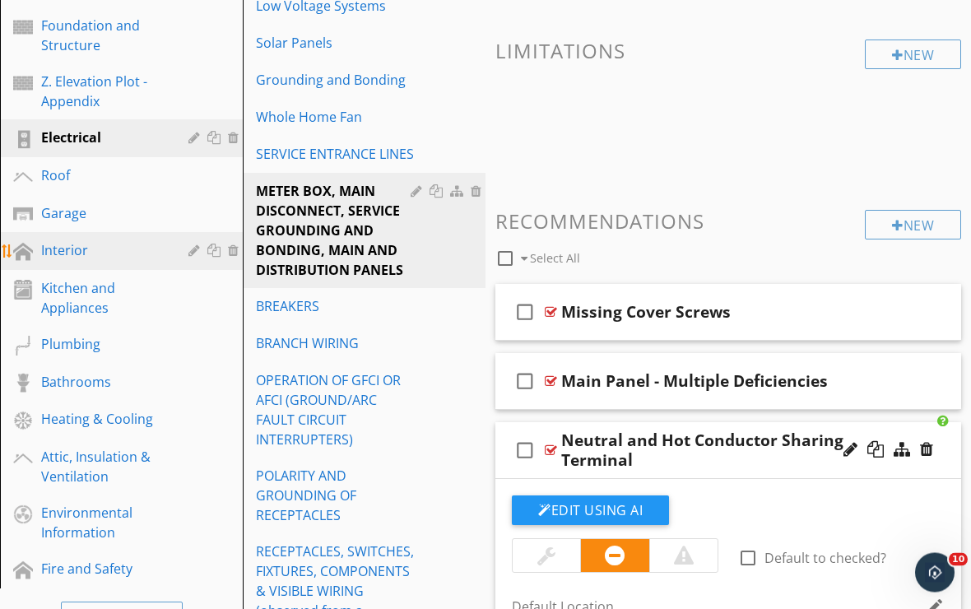
scroll to position [373, 0]
click at [105, 245] on div "Interior" at bounding box center [102, 250] width 123 height 20
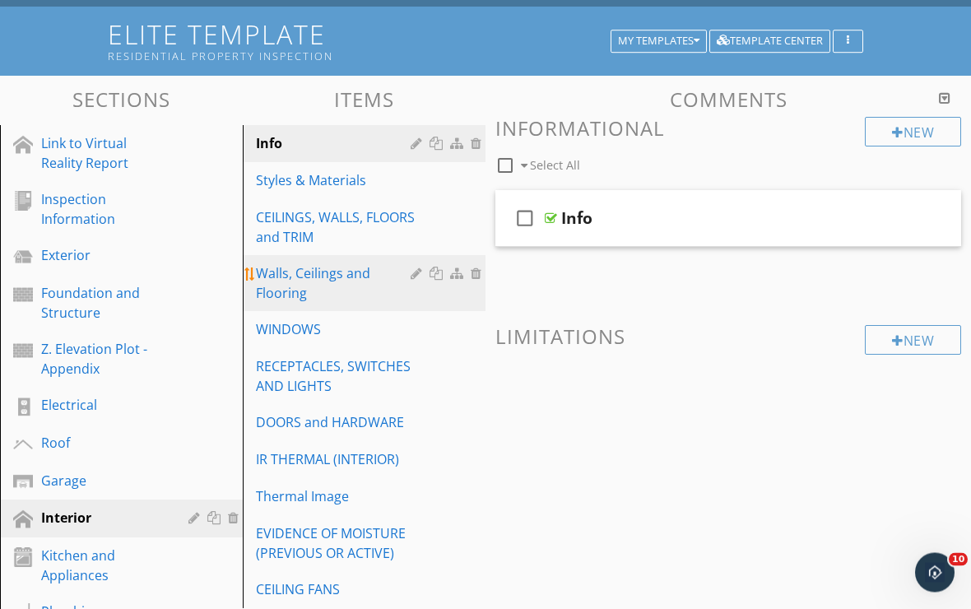
scroll to position [106, 0]
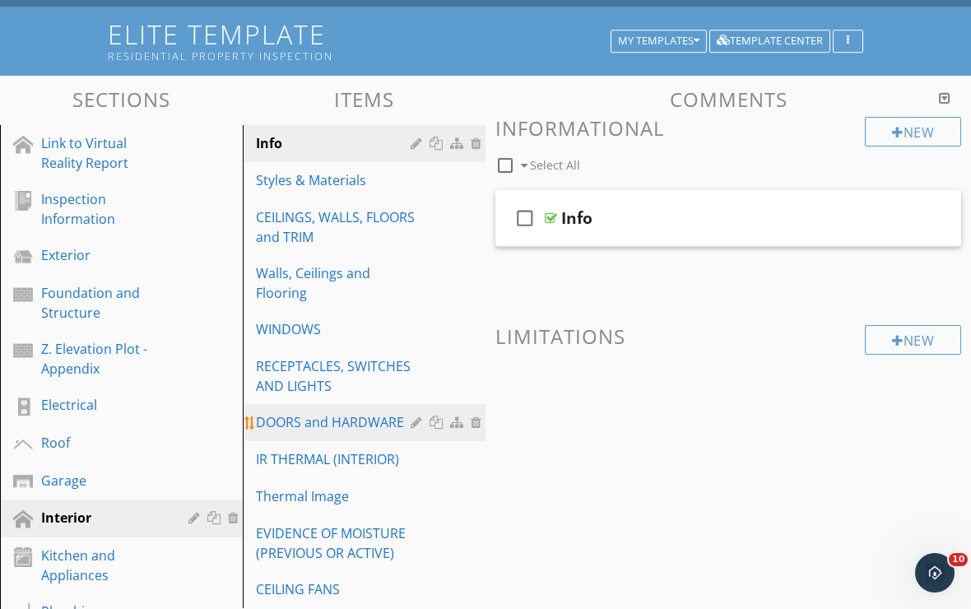
click at [354, 418] on div "DOORS and HARDWARE" at bounding box center [336, 422] width 160 height 20
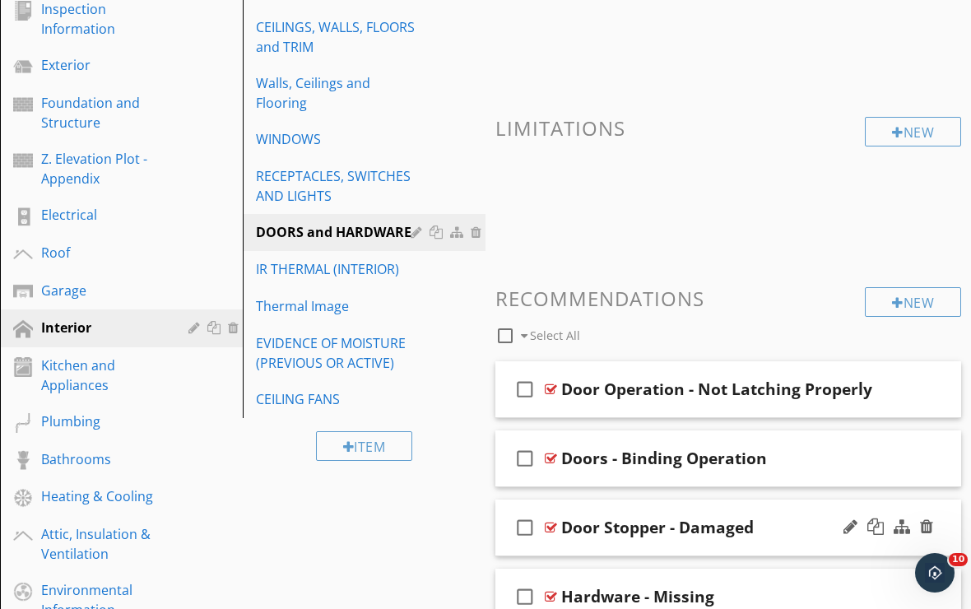
scroll to position [357, 0]
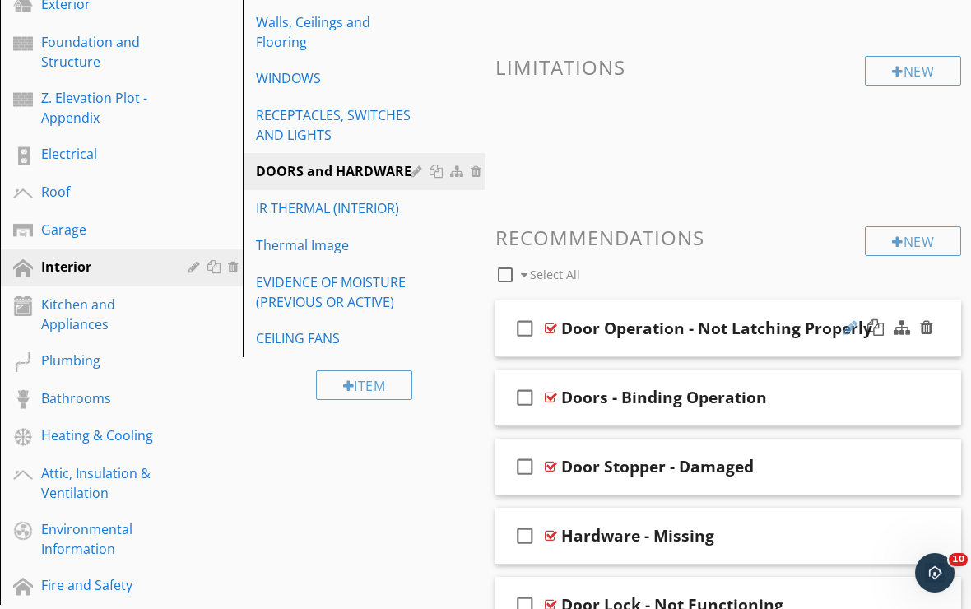
click at [852, 327] on div at bounding box center [850, 327] width 14 height 16
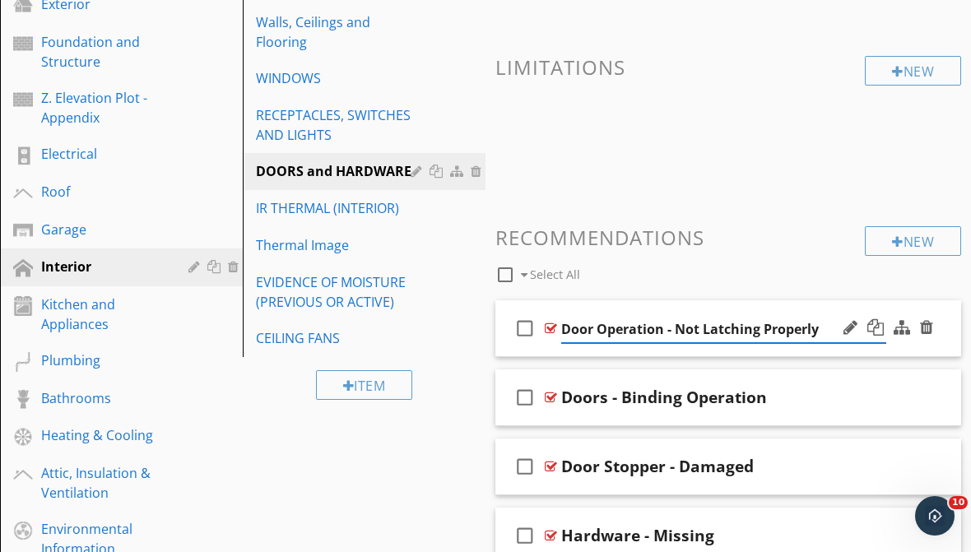
click at [804, 313] on div "check_box_outline_blank Door Operation - Not Latching Properly" at bounding box center [728, 328] width 466 height 57
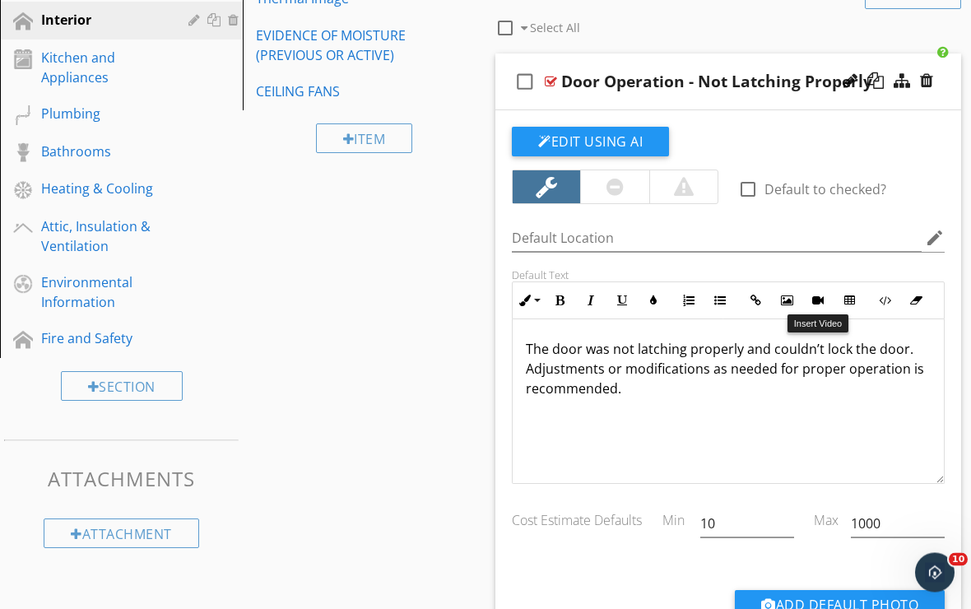
scroll to position [604, 0]
click at [605, 134] on button "Edit Using AI" at bounding box center [590, 142] width 157 height 30
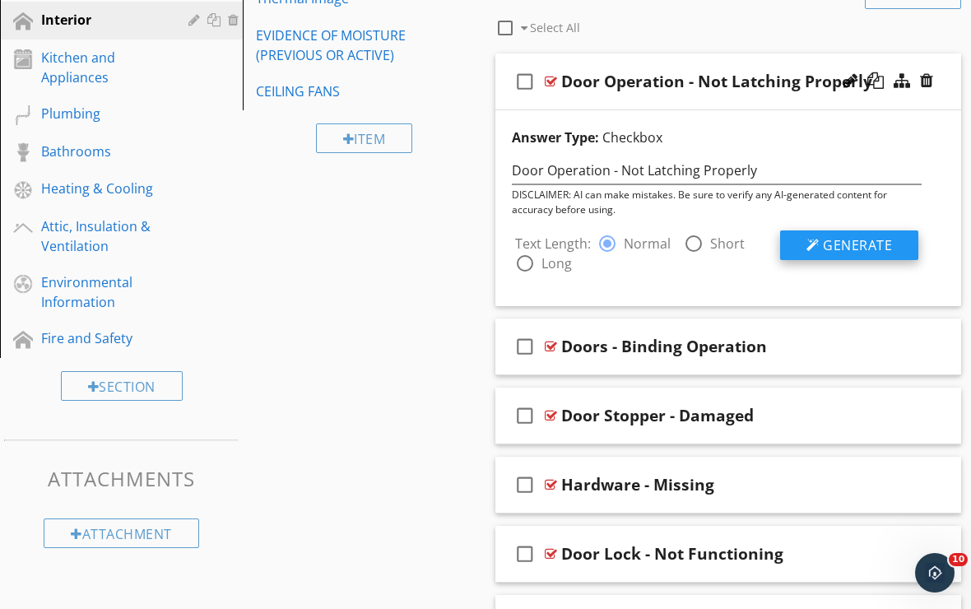
click at [860, 251] on span "Generate" at bounding box center [857, 245] width 69 height 18
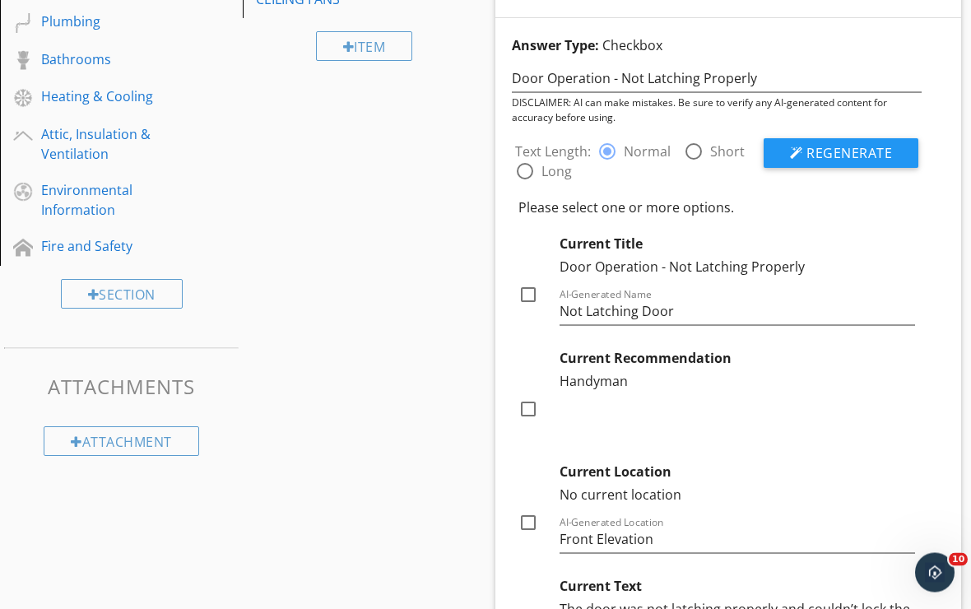
scroll to position [708, 0]
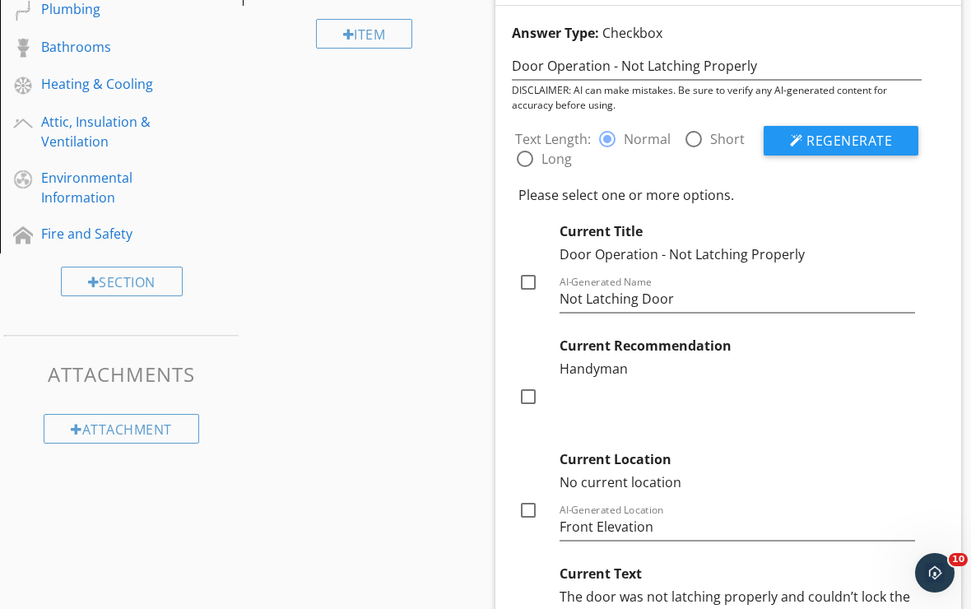
click at [530, 281] on div at bounding box center [528, 282] width 28 height 28
checkbox input "true"
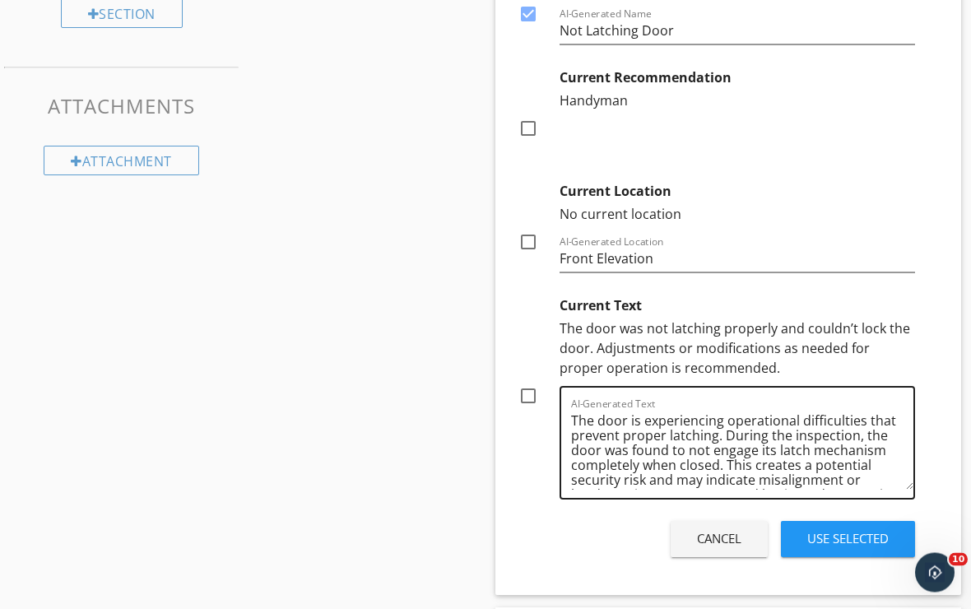
scroll to position [994, 0]
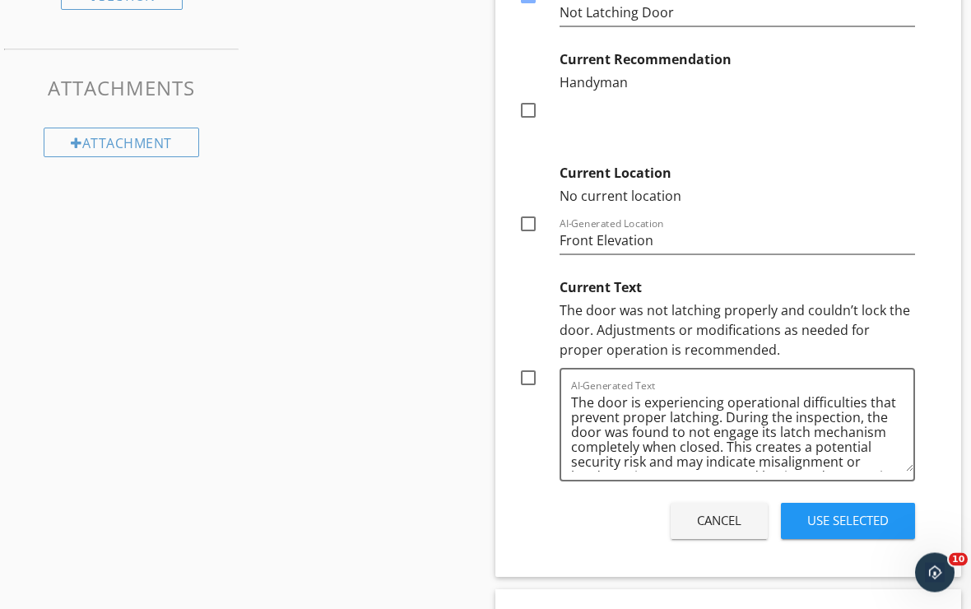
click at [807, 524] on div "Use Selected" at bounding box center [847, 521] width 81 height 19
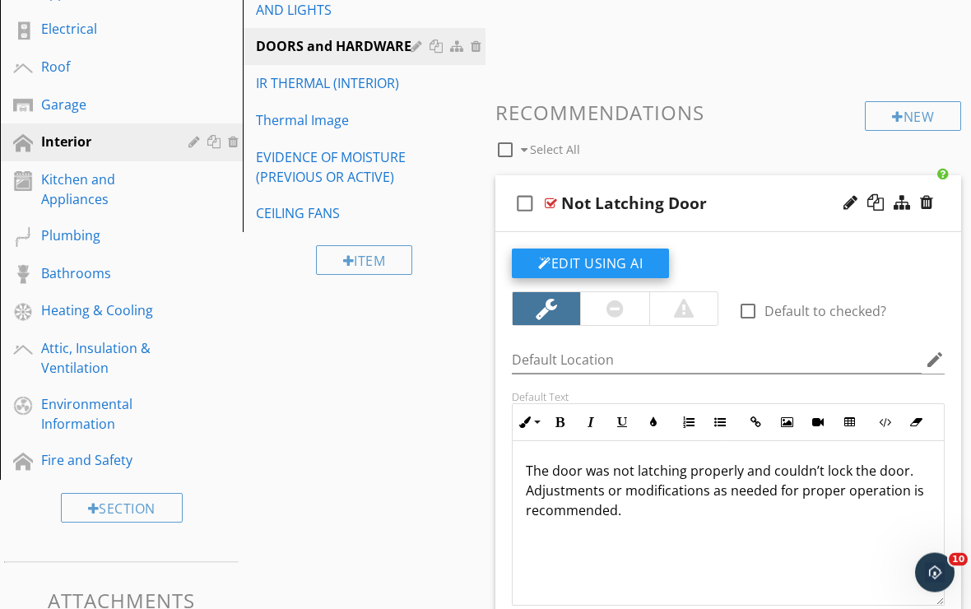
scroll to position [463, 0]
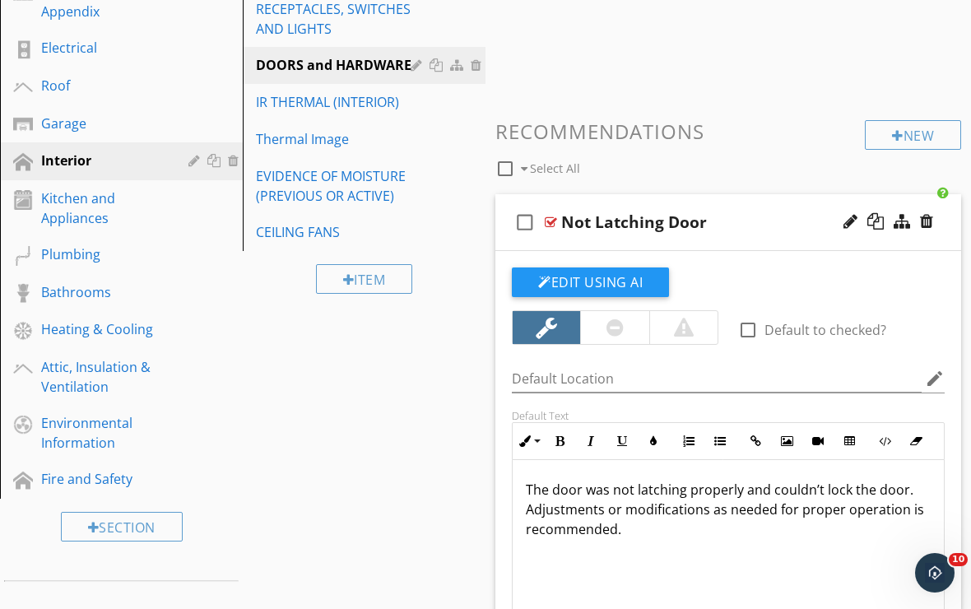
click at [647, 234] on div "check_box_outline_blank Not Latching Door" at bounding box center [728, 222] width 466 height 57
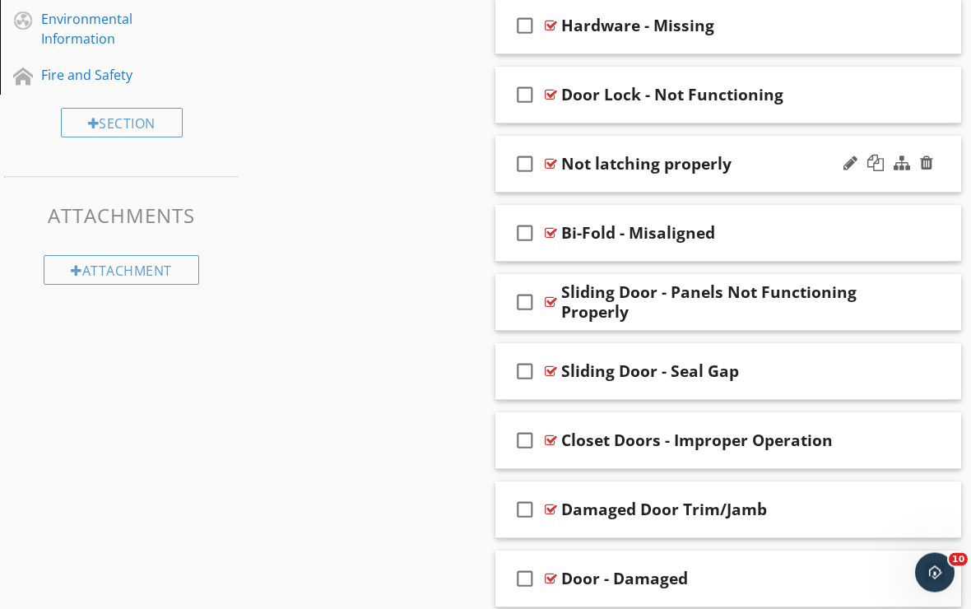
scroll to position [900, 0]
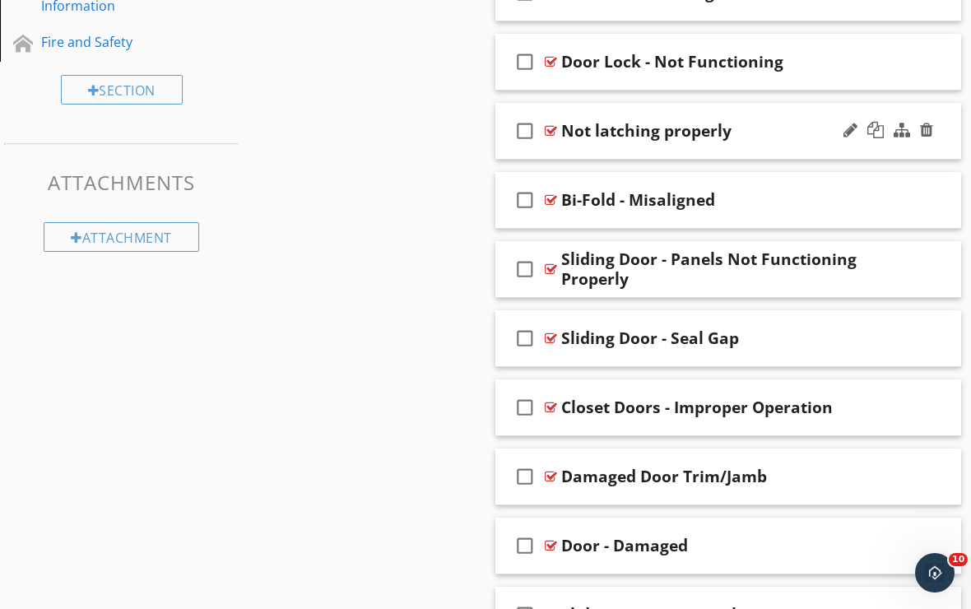
click at [630, 155] on div "check_box_outline_blank Not latching properly" at bounding box center [728, 131] width 466 height 57
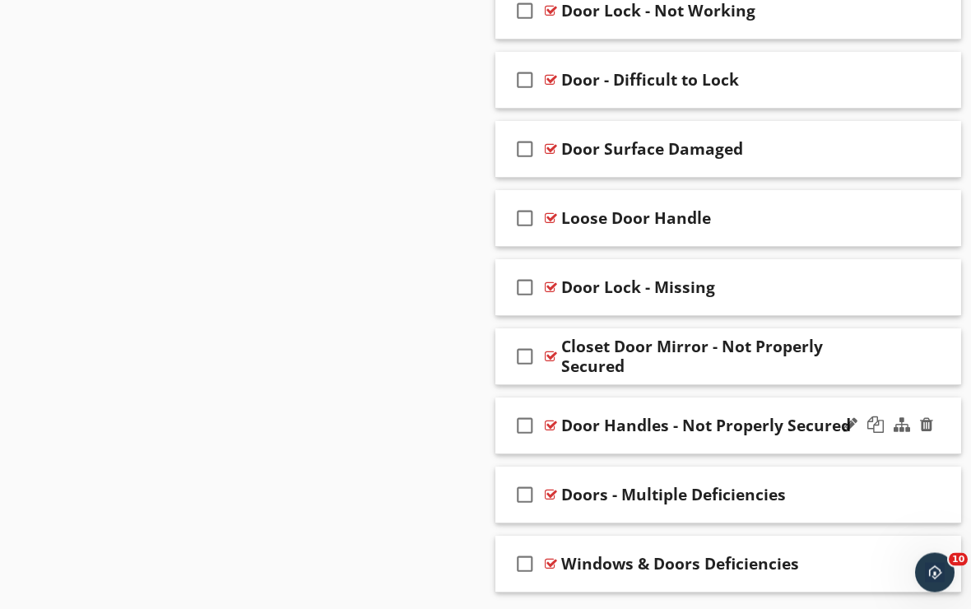
scroll to position [5117, 0]
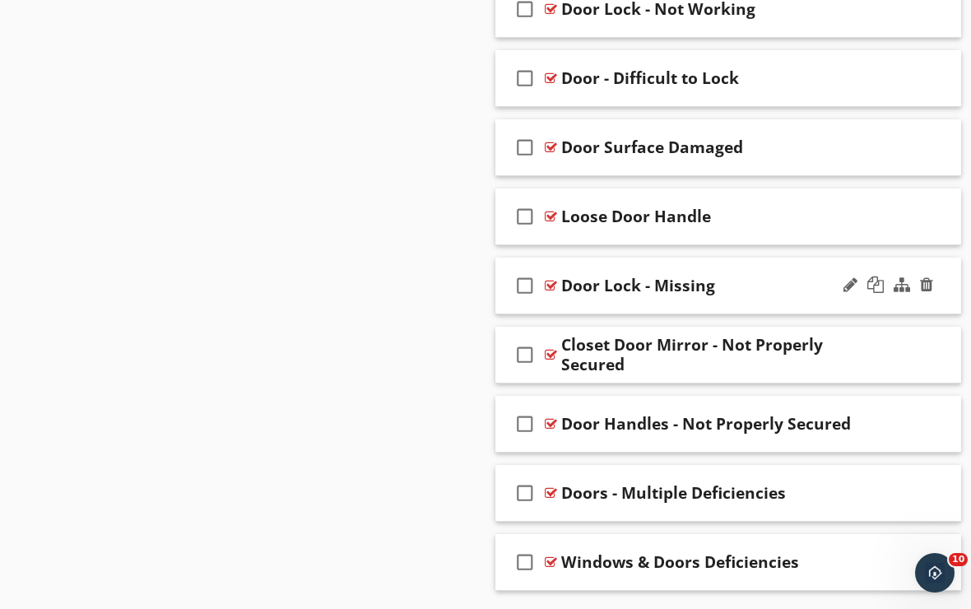
click at [658, 310] on div "check_box_outline_blank Door Lock - Missing" at bounding box center [728, 285] width 466 height 57
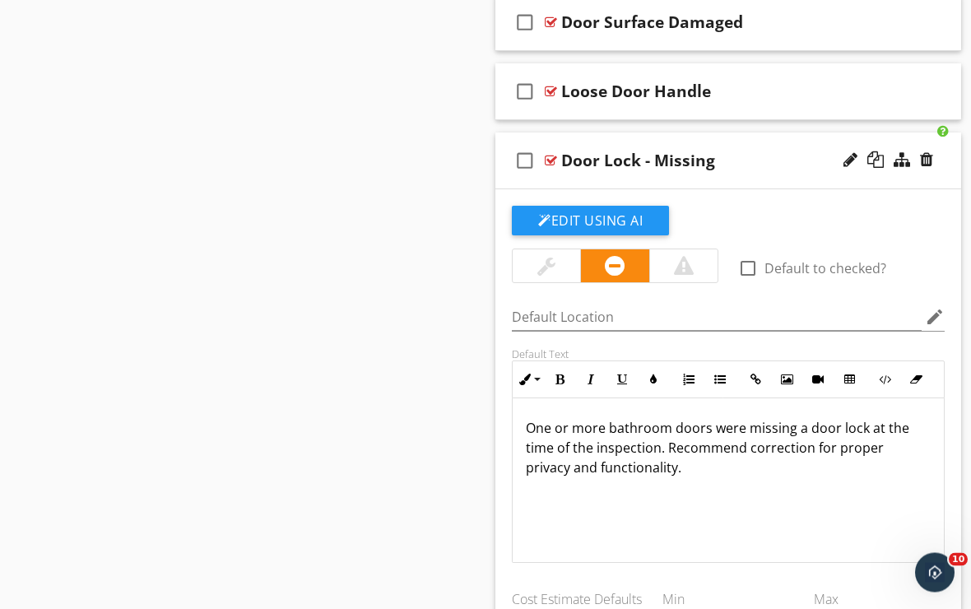
scroll to position [5242, 0]
click at [846, 163] on div at bounding box center [850, 159] width 14 height 16
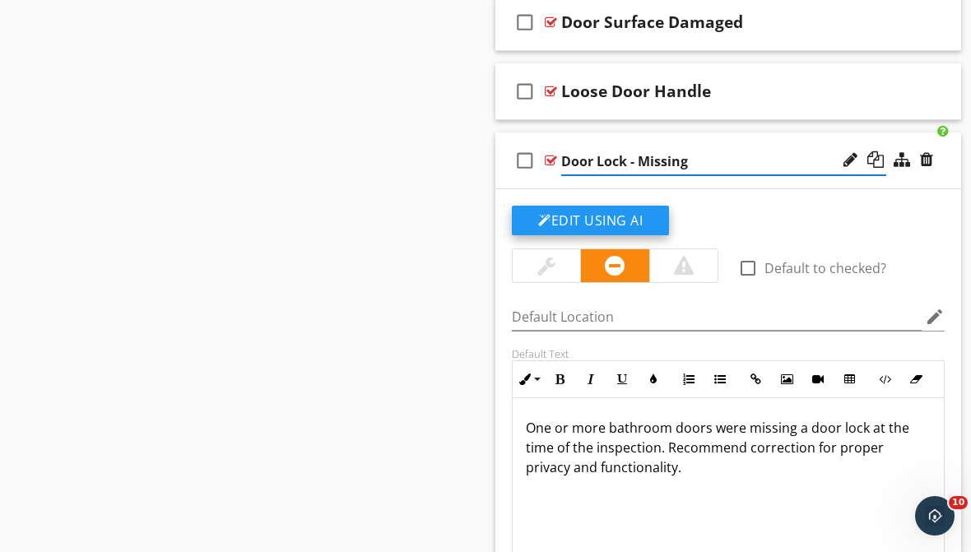
click at [656, 224] on button "Edit Using AI" at bounding box center [590, 221] width 157 height 30
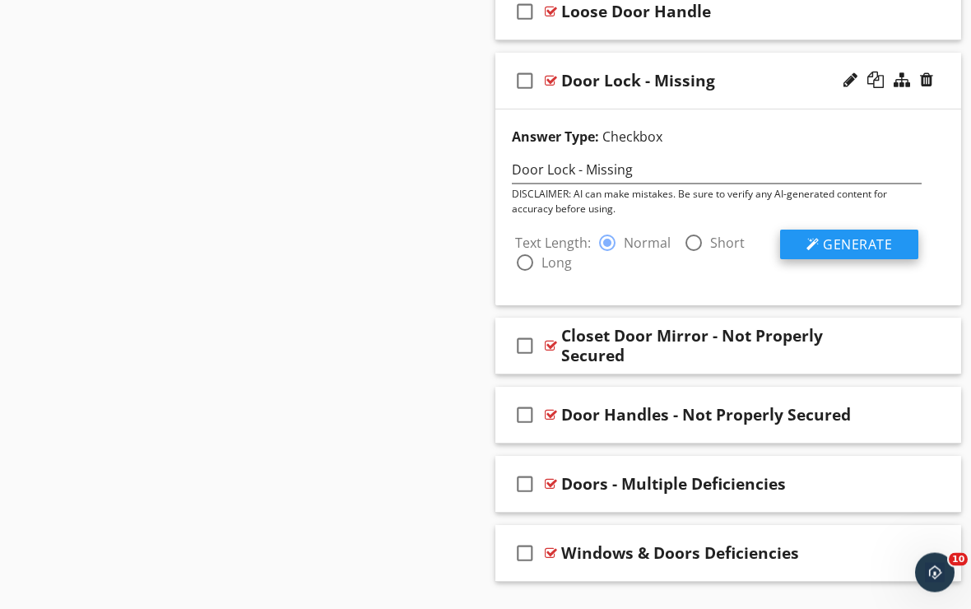
scroll to position [5322, 0]
click at [837, 248] on span "Generate" at bounding box center [857, 244] width 69 height 18
